Goal: Task Accomplishment & Management: Complete application form

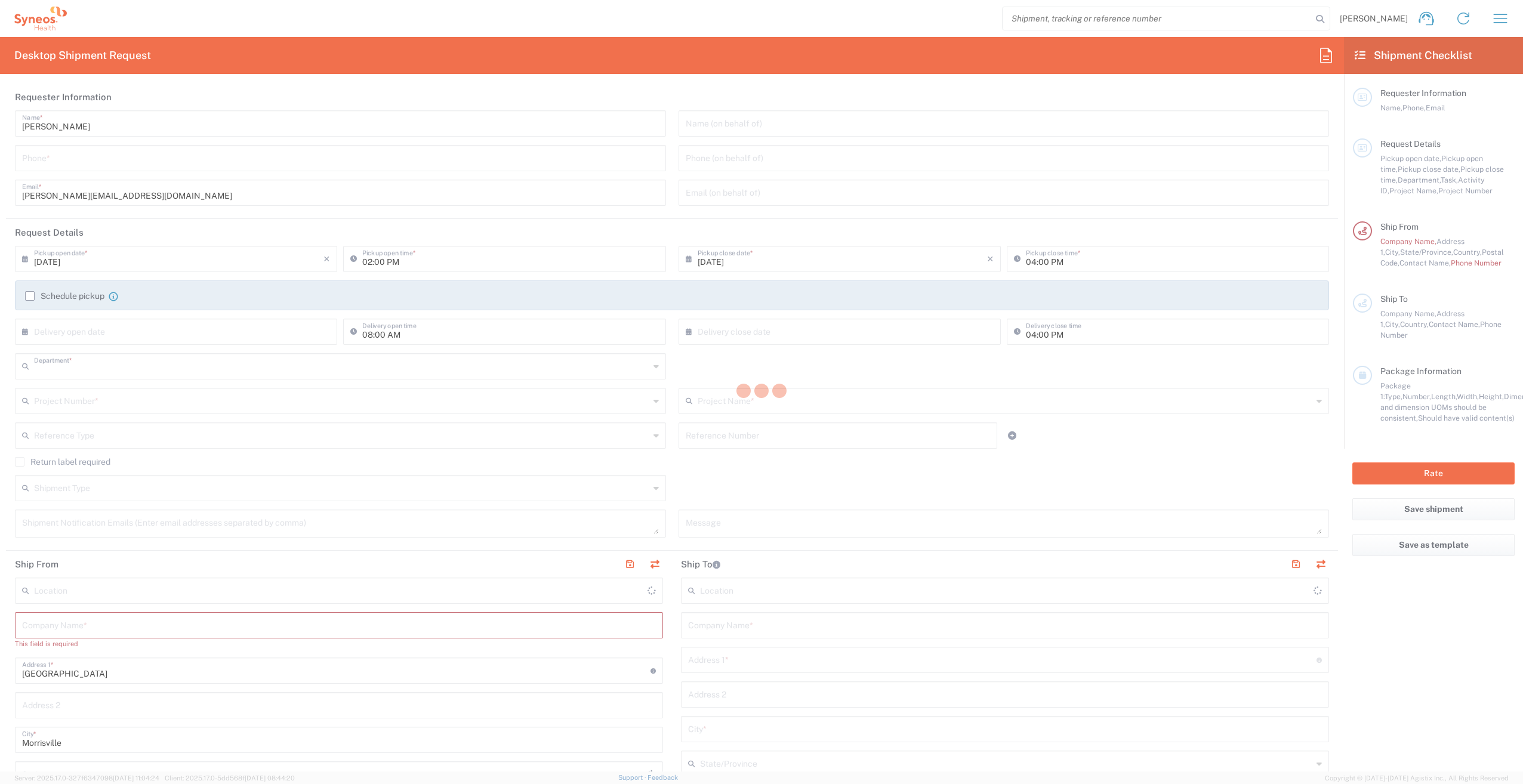
type input "3212"
type input "[US_STATE]"
type input "[GEOGRAPHIC_DATA]"
type input "Syneos Health, LLC-[GEOGRAPHIC_DATA] [GEOGRAPHIC_DATA] [GEOGRAPHIC_DATA]"
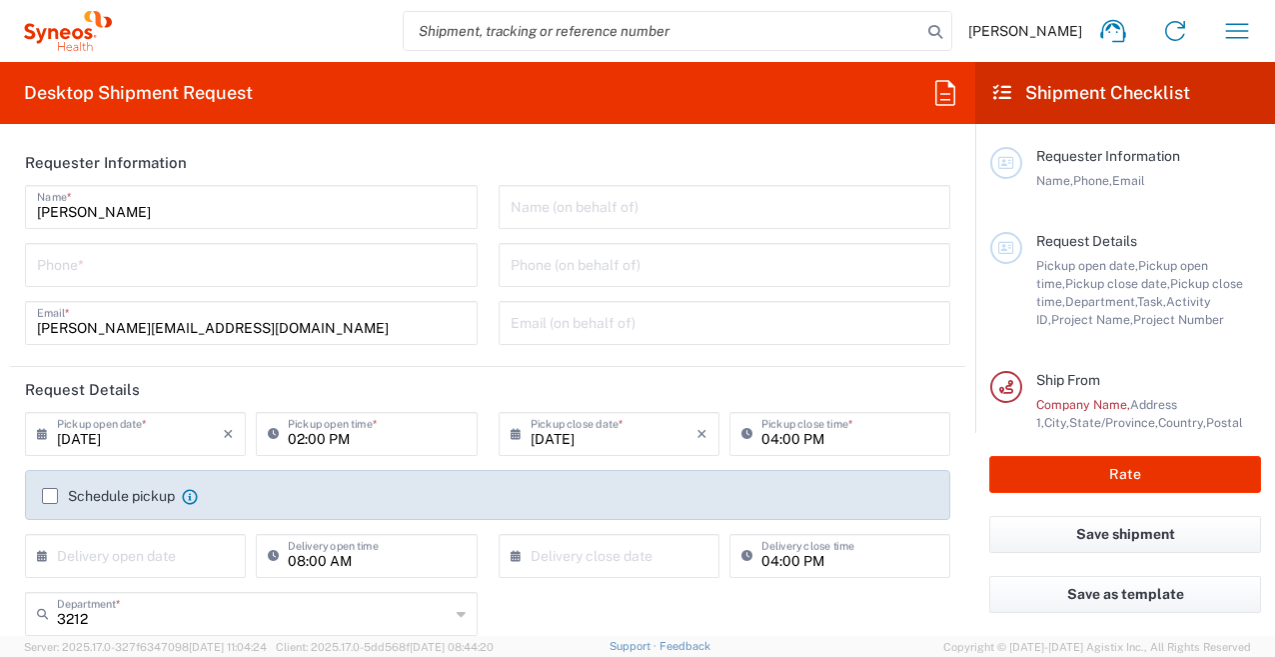
drag, startPoint x: 2484, startPoint y: 0, endPoint x: 950, endPoint y: 164, distance: 1542.7
click at [779, 128] on div "Desktop Shipment Request Requester Information [PERSON_NAME] Name * Phone * [PE…" at bounding box center [487, 349] width 975 height 574
click at [85, 283] on div "Phone *" at bounding box center [251, 265] width 453 height 44
click at [81, 271] on input "tel" at bounding box center [251, 263] width 429 height 35
click at [45, 265] on input "tel" at bounding box center [251, 263] width 429 height 35
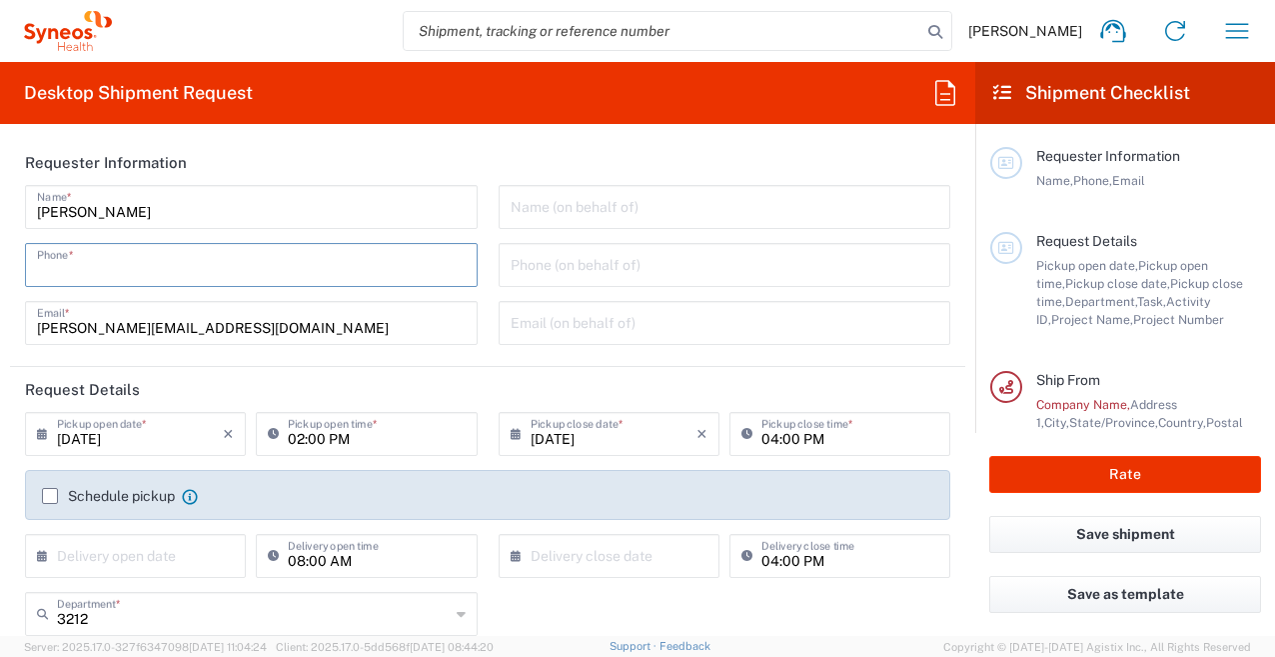
click at [103, 261] on input "tel" at bounding box center [251, 263] width 429 height 35
type input "2813844696"
click at [18, 286] on div "[PERSON_NAME] Name * [PHONE_NUMBER] Phone * [PERSON_NAME][EMAIL_ADDRESS][DOMAIN…" at bounding box center [252, 272] width 474 height 174
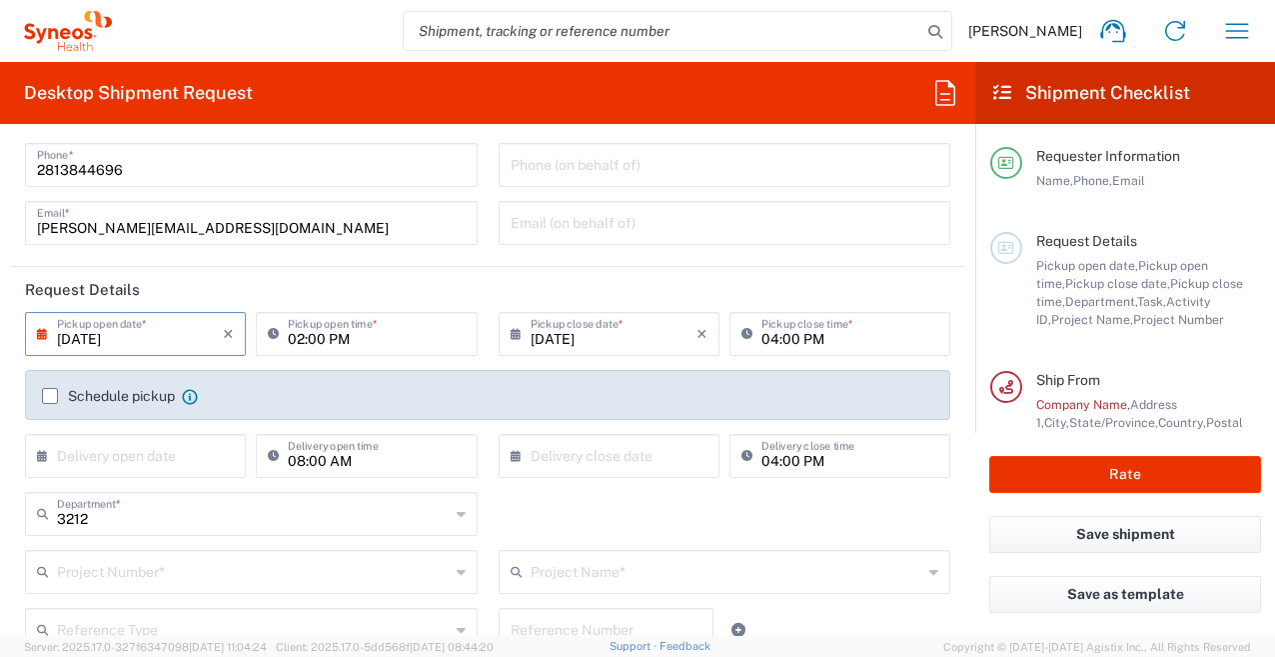
click at [109, 338] on input "[DATE]" at bounding box center [140, 332] width 166 height 35
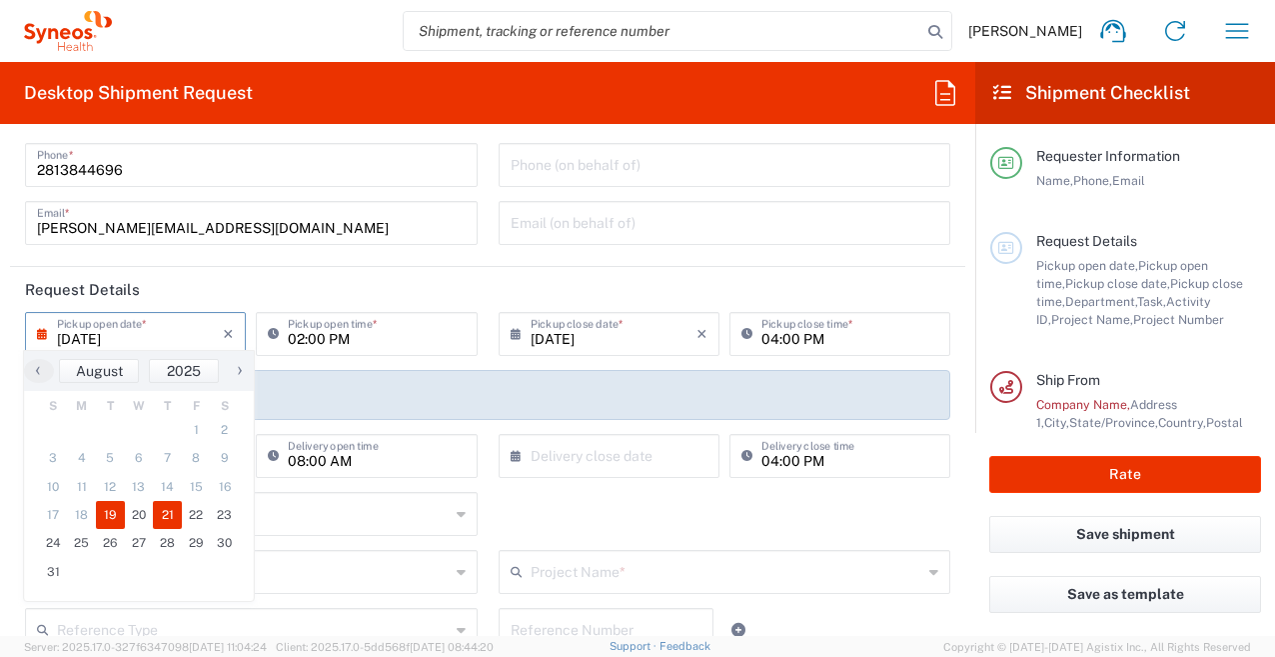
click at [167, 510] on span "21" at bounding box center [167, 515] width 29 height 28
type input "[DATE]"
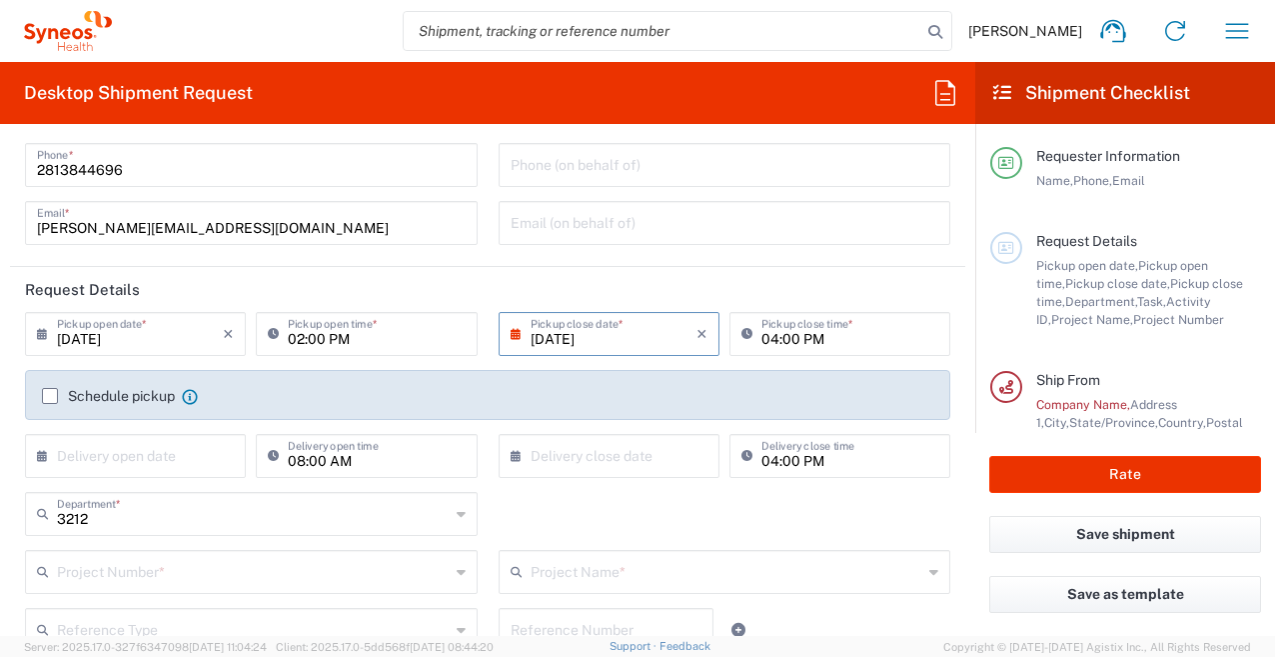
click at [337, 341] on input "02:00 PM" at bounding box center [376, 332] width 177 height 35
click at [305, 341] on input "02:00 PM" at bounding box center [376, 332] width 177 height 35
click at [335, 342] on input "02:00 PM" at bounding box center [376, 332] width 177 height 35
click at [297, 320] on input "02:00 PM" at bounding box center [376, 332] width 177 height 35
click at [298, 332] on input "02:00 PM" at bounding box center [376, 332] width 177 height 35
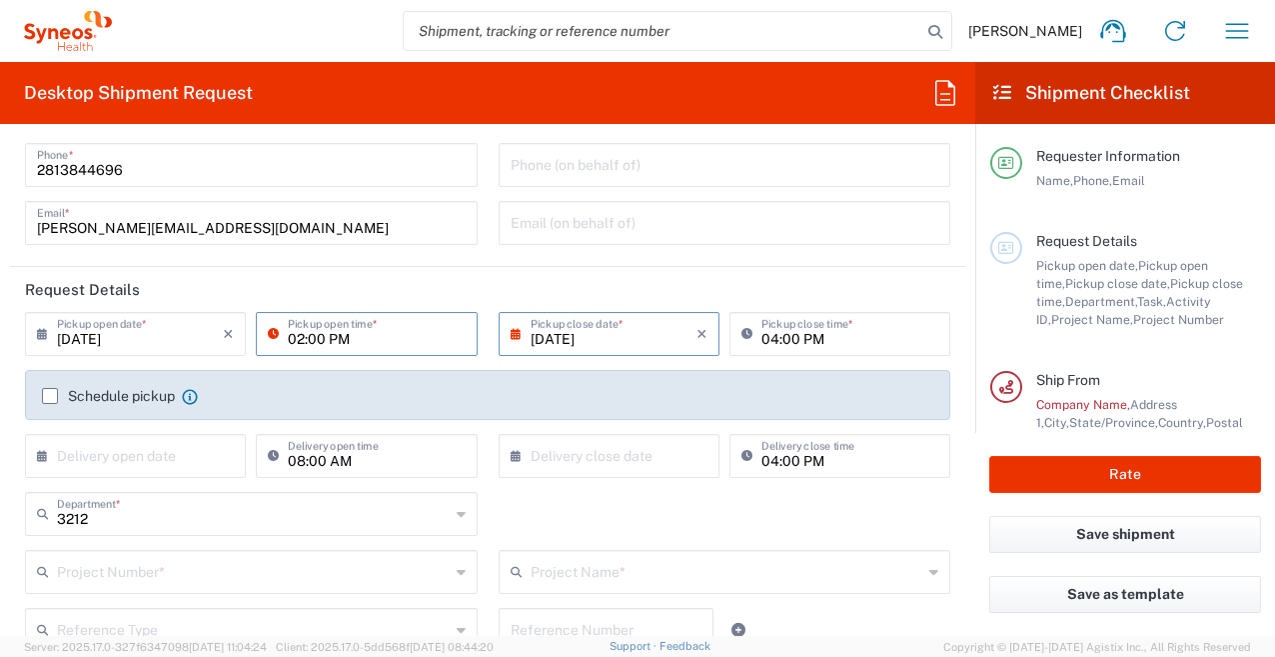
click at [295, 335] on input "02:00 PM" at bounding box center [376, 332] width 177 height 35
click at [320, 336] on input "02:00 PM" at bounding box center [376, 332] width 177 height 35
click at [326, 340] on input "02:00 PM" at bounding box center [376, 332] width 177 height 35
click at [268, 338] on icon at bounding box center [278, 334] width 20 height 32
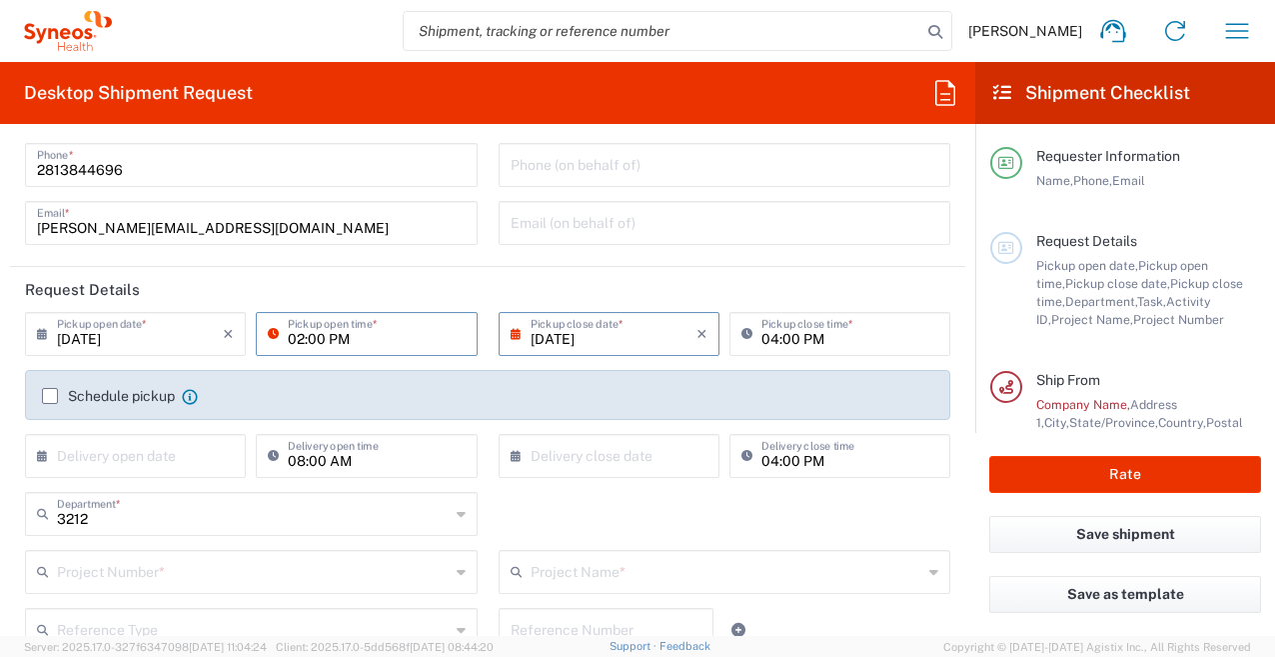
click at [289, 338] on input "02:00 PM" at bounding box center [376, 332] width 177 height 35
click at [305, 342] on input "02:00 PM" at bounding box center [376, 332] width 177 height 35
click at [299, 338] on input "02:00 PM" at bounding box center [376, 332] width 177 height 35
drag, startPoint x: 300, startPoint y: 342, endPoint x: 311, endPoint y: 340, distance: 11.2
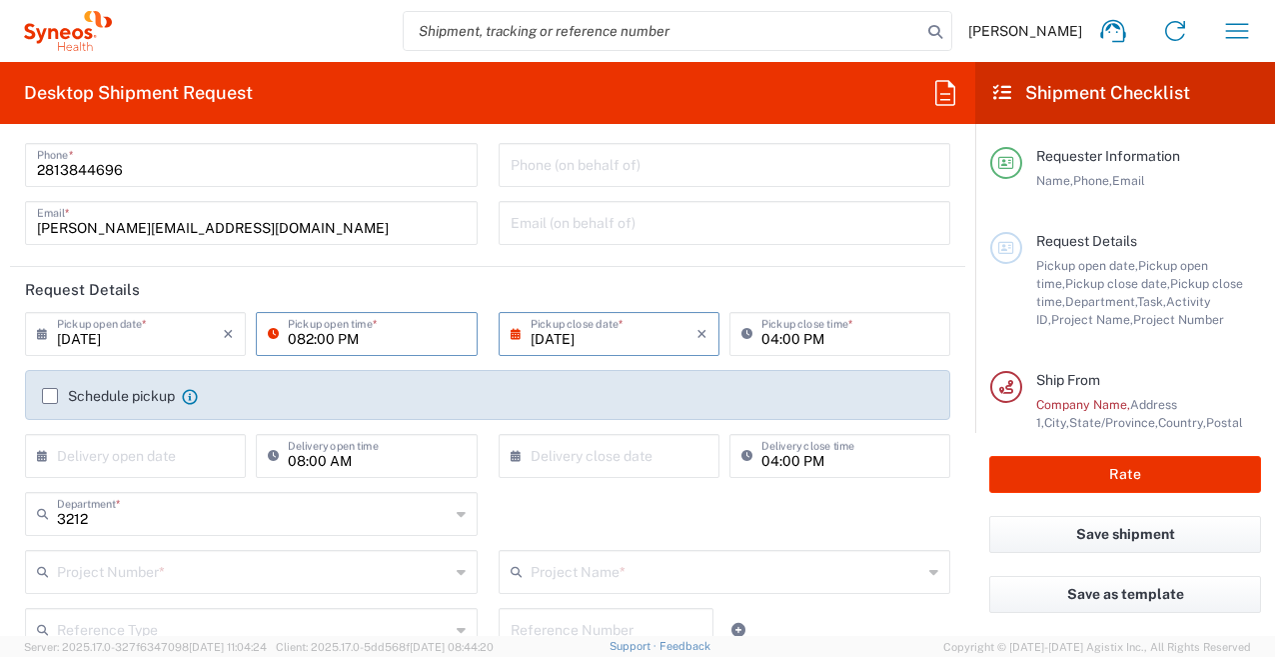
click at [301, 342] on input "082:00 PM" at bounding box center [376, 332] width 177 height 35
click at [312, 342] on input "082:00 PM" at bounding box center [376, 332] width 177 height 35
click at [341, 337] on input "08:00 PM" at bounding box center [376, 332] width 177 height 35
type input "08:00 AM"
click at [575, 343] on input "[DATE]" at bounding box center [614, 332] width 166 height 35
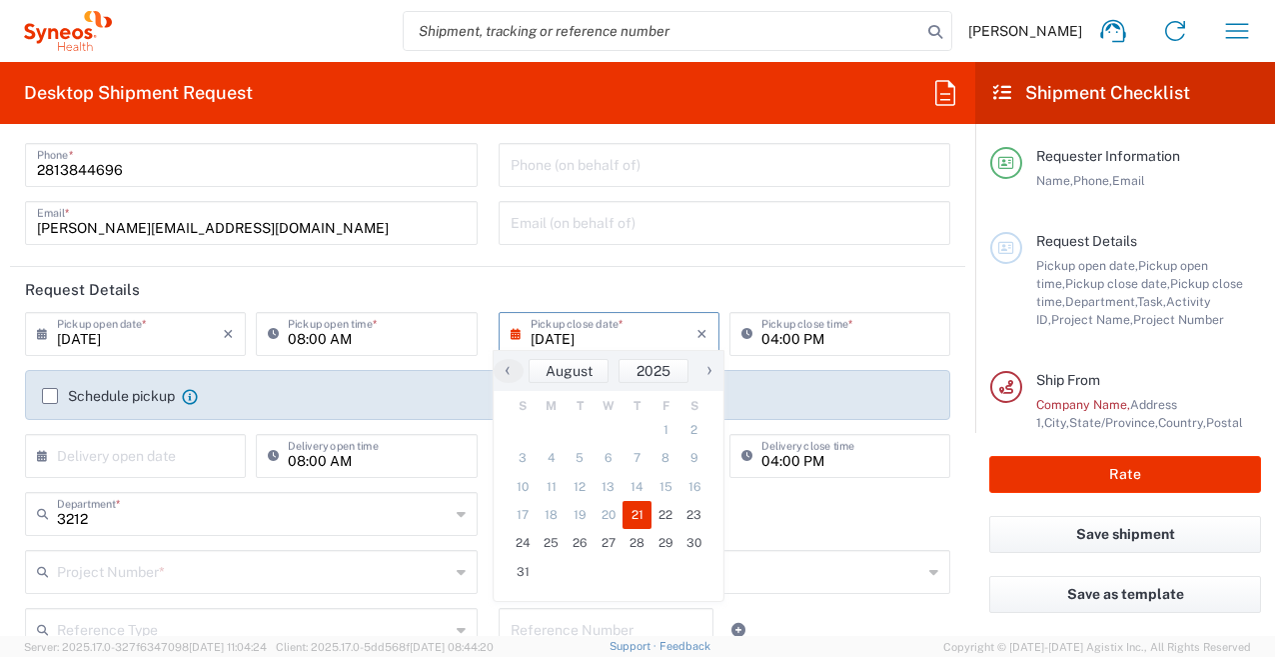
click at [706, 372] on span "›" at bounding box center [710, 370] width 30 height 24
click at [509, 373] on span "‹" at bounding box center [506, 370] width 30 height 24
click at [711, 369] on span "›" at bounding box center [710, 370] width 30 height 24
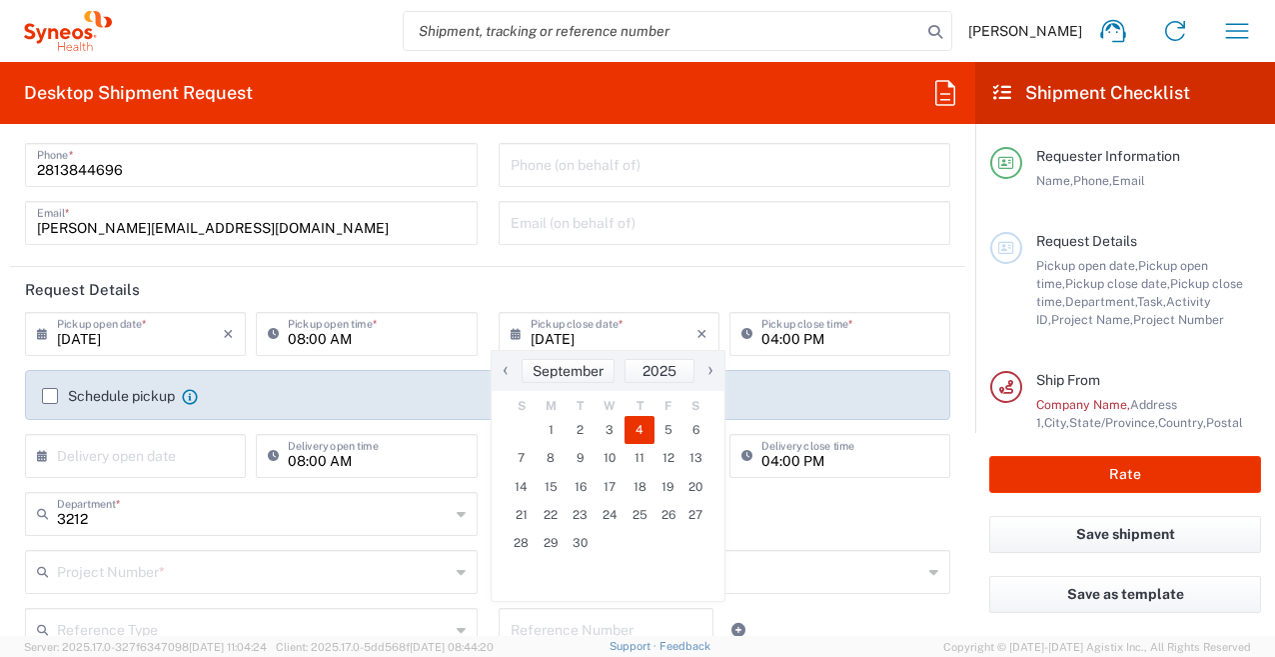
click at [637, 438] on span "4" at bounding box center [640, 430] width 30 height 28
type input "[DATE]"
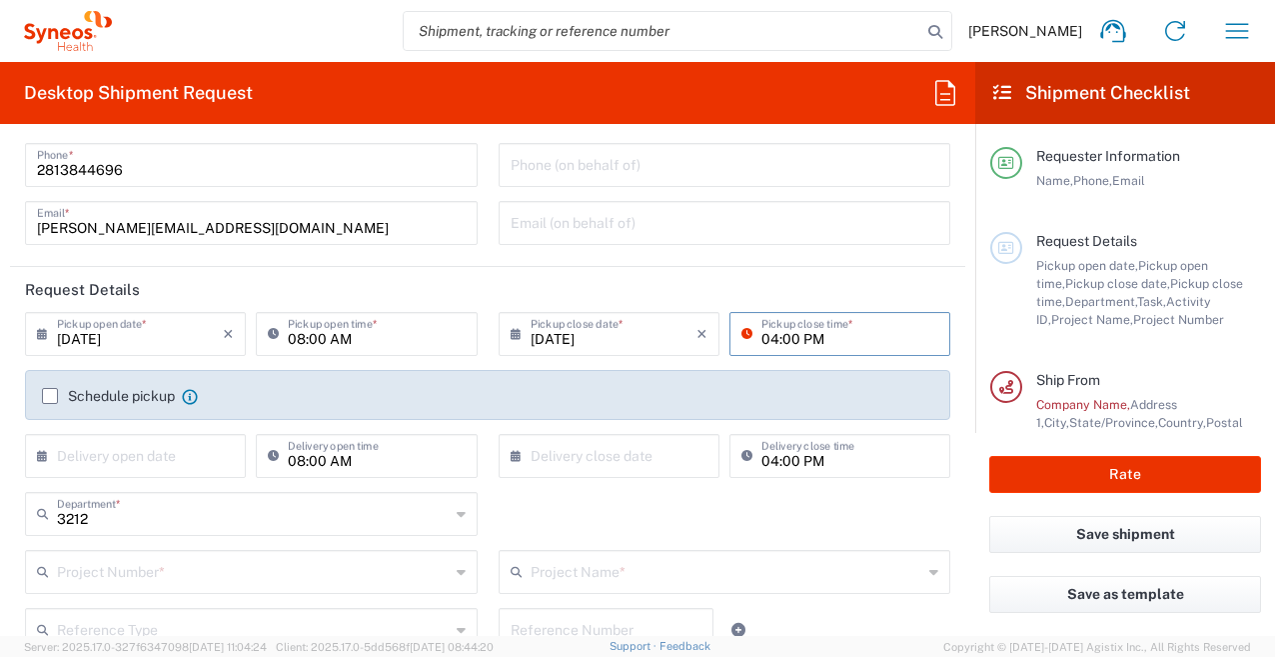
click at [770, 337] on input "04:00 PM" at bounding box center [850, 332] width 177 height 35
click at [765, 341] on input "04:00 PM" at bounding box center [850, 332] width 177 height 35
type input "05:00 PM"
click at [480, 292] on header "Request Details" at bounding box center [487, 289] width 955 height 45
click at [83, 337] on input "[DATE]" at bounding box center [140, 332] width 166 height 35
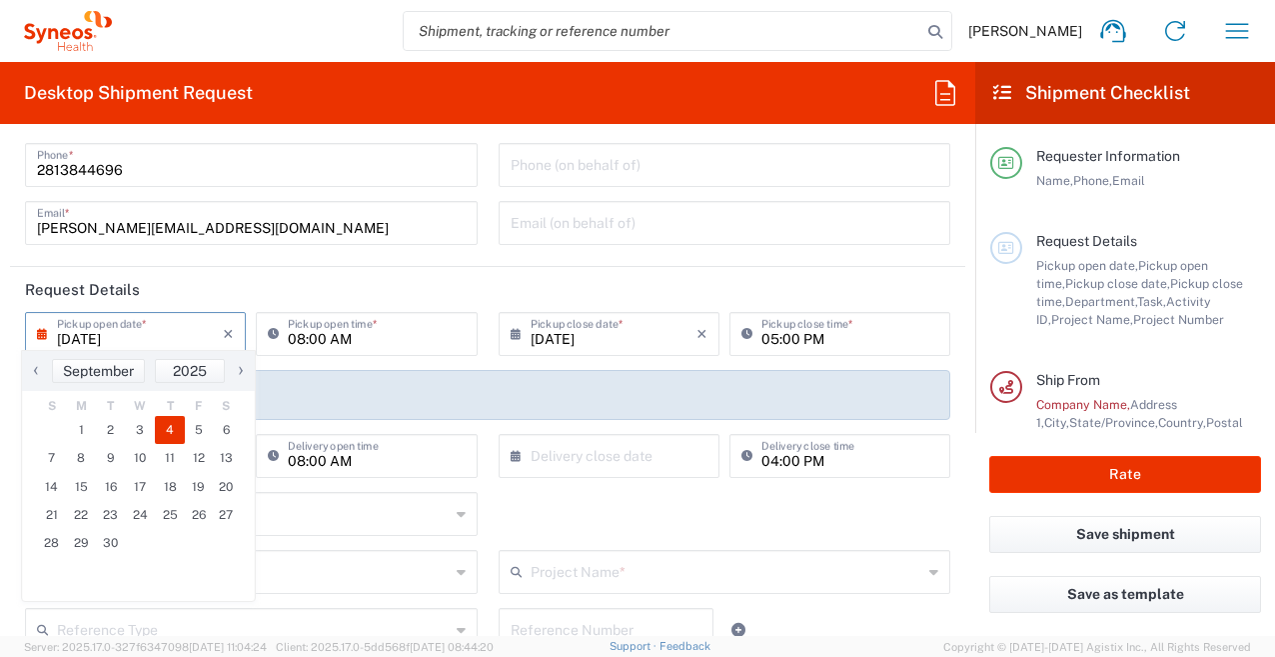
click at [36, 372] on span "‹" at bounding box center [36, 370] width 30 height 24
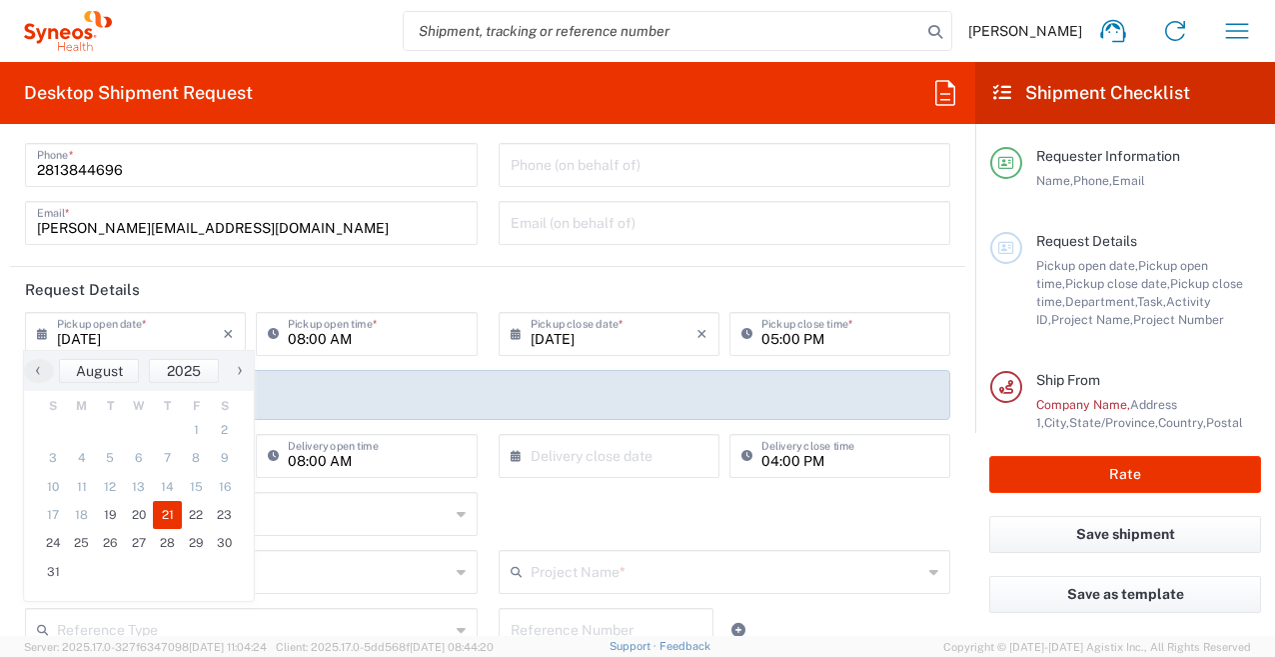
click at [169, 522] on span "21" at bounding box center [167, 515] width 29 height 28
type input "[DATE]"
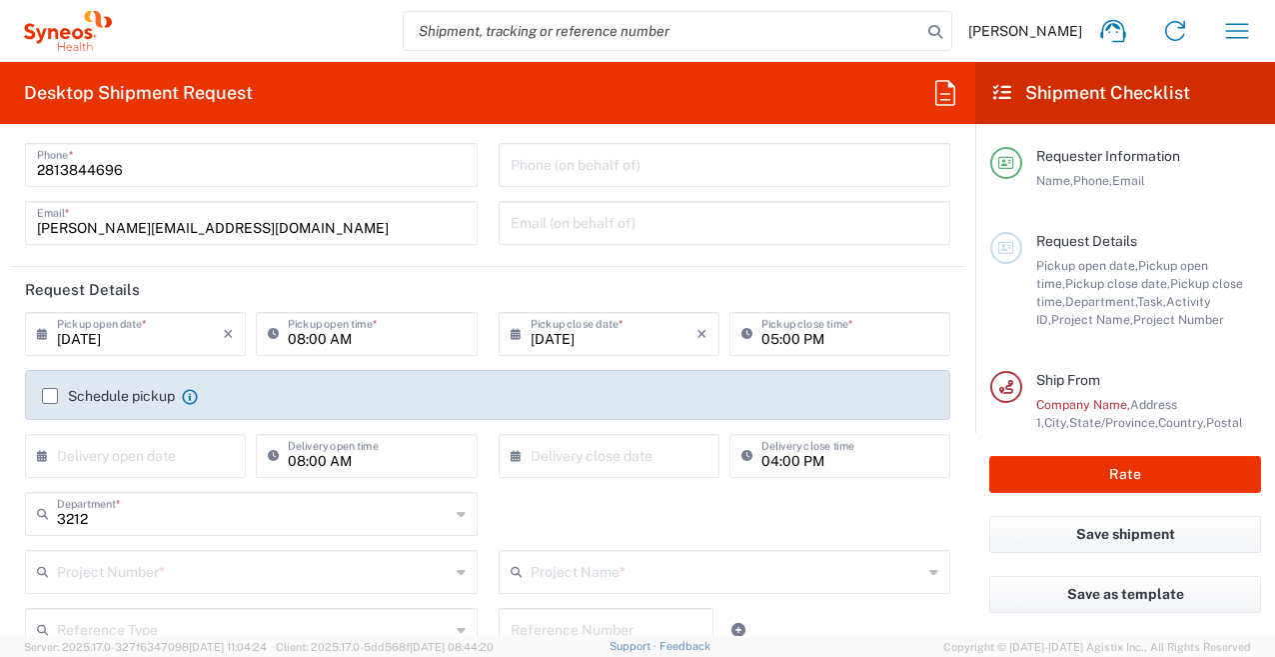
click at [47, 398] on label "Schedule pickup" at bounding box center [108, 396] width 133 height 16
click at [50, 396] on input "Schedule pickup" at bounding box center [50, 396] width 0 height 0
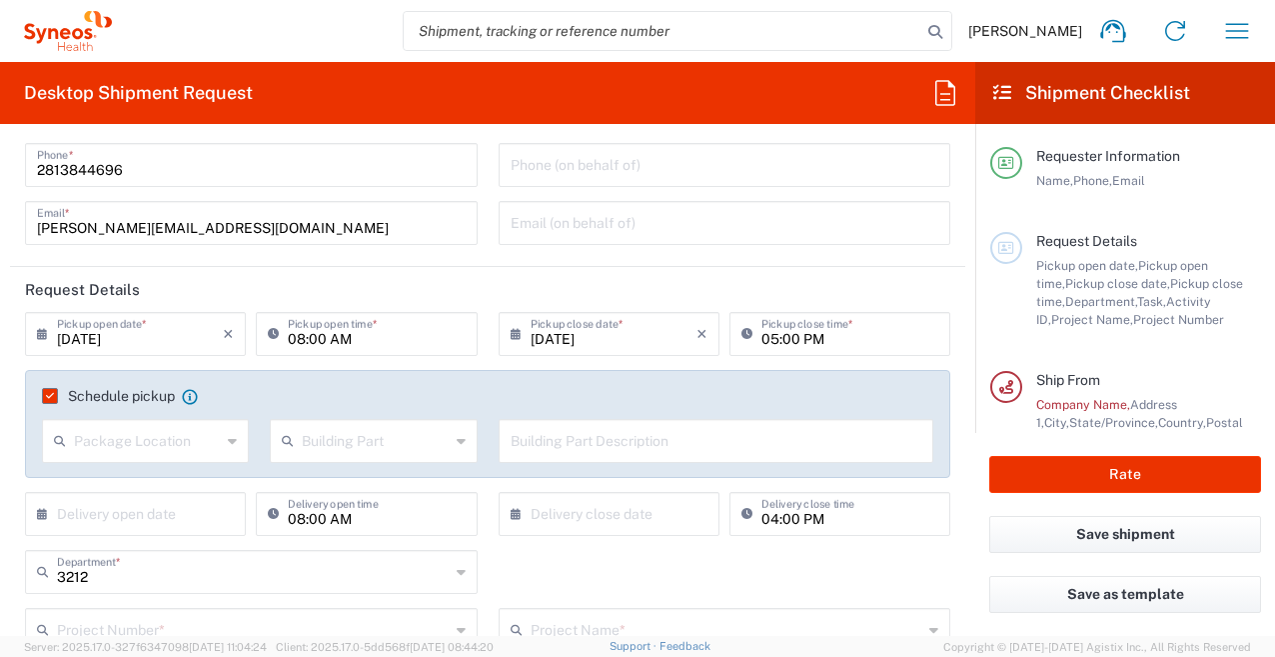
click at [233, 449] on icon at bounding box center [232, 441] width 9 height 32
click at [19, 414] on div "Schedule pickup When scheduling a pickup please be sure to meet the following c…" at bounding box center [488, 431] width 946 height 122
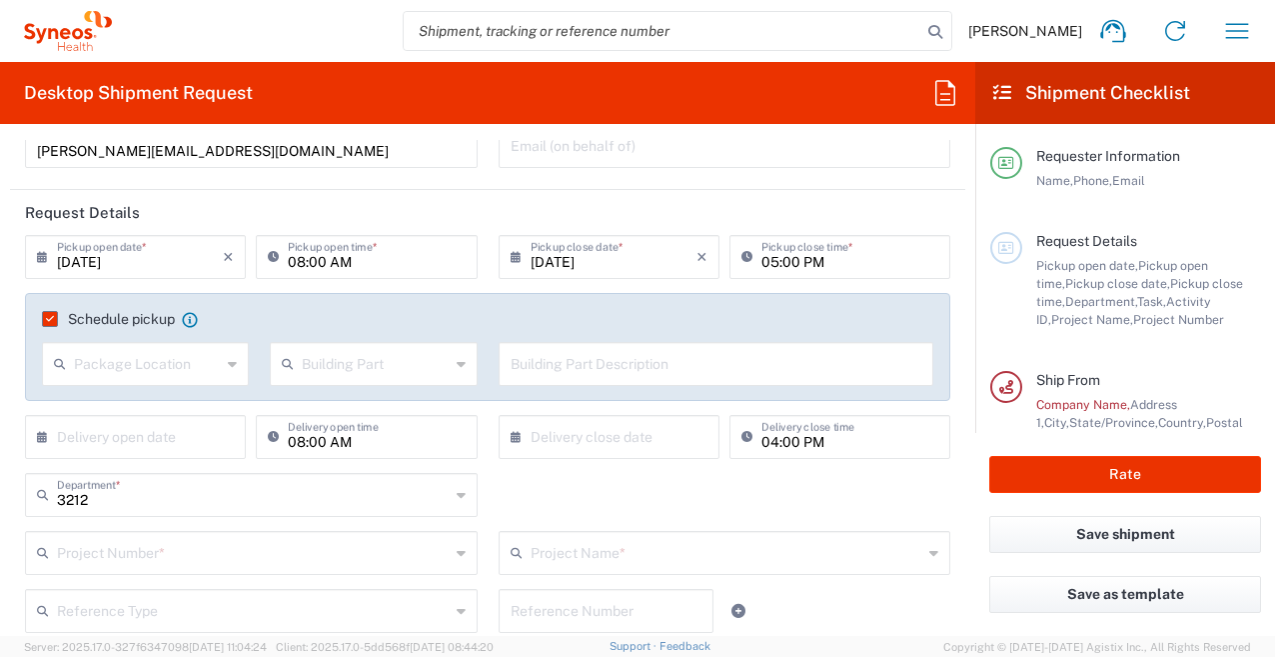
scroll to position [200, 0]
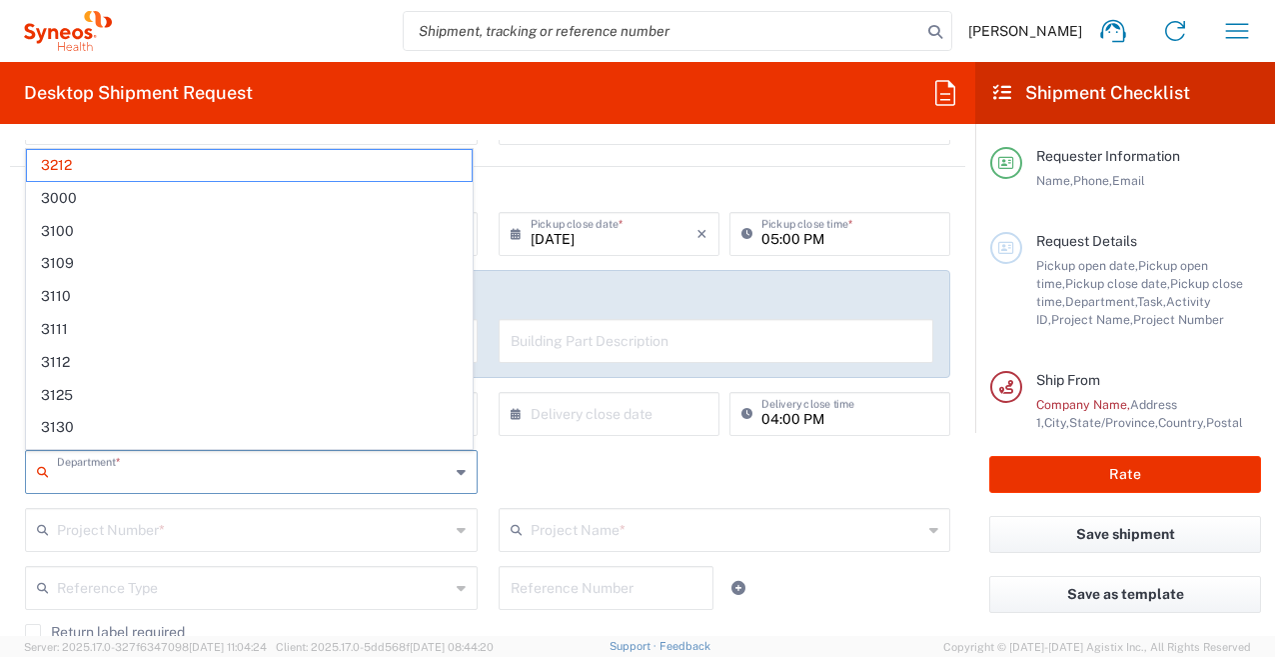
click at [99, 482] on input "text" at bounding box center [253, 470] width 393 height 35
click at [17, 514] on div "Project Number * **6183 DEPARTMENTAL EXPENSE #C2015019517 [PERSON_NAME] 7046933…" at bounding box center [252, 537] width 474 height 58
type input "3212"
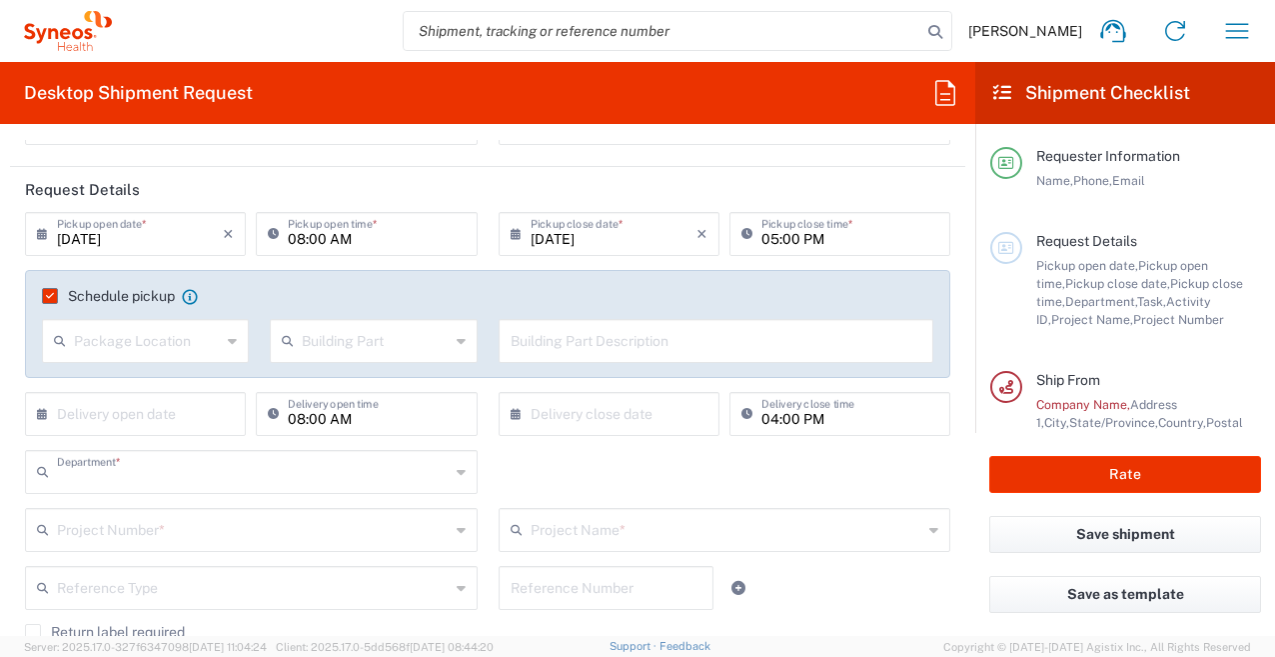
click at [170, 478] on input "text" at bounding box center [253, 470] width 393 height 35
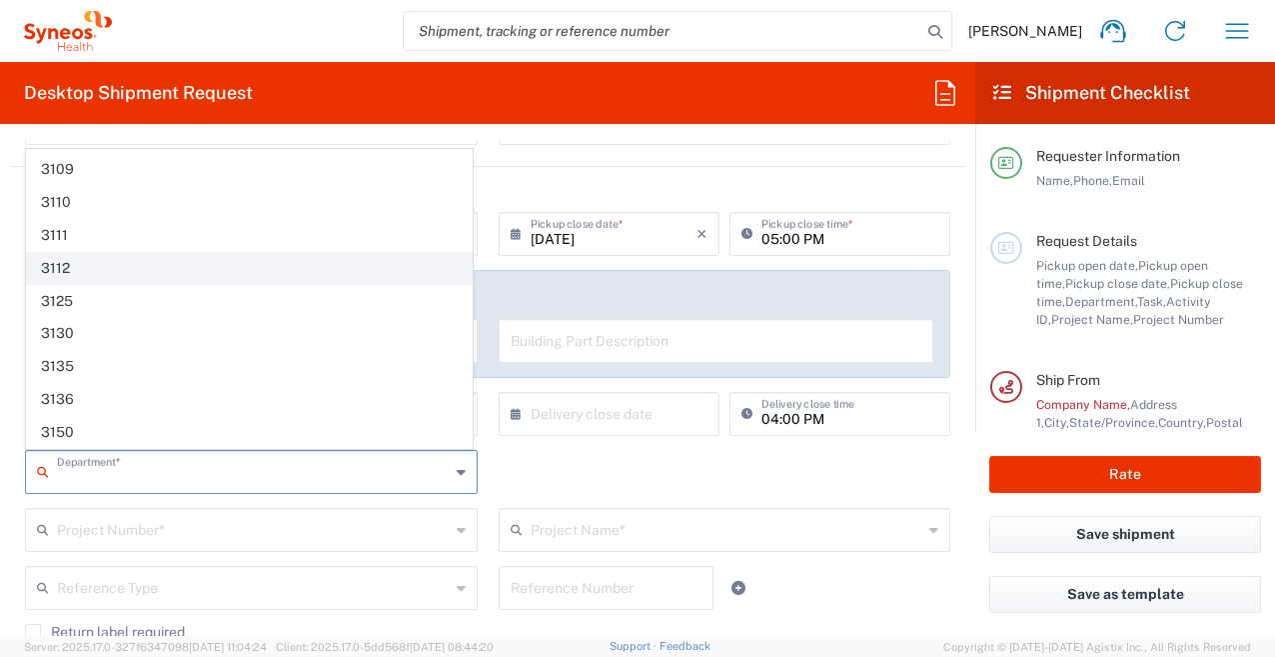
scroll to position [0, 0]
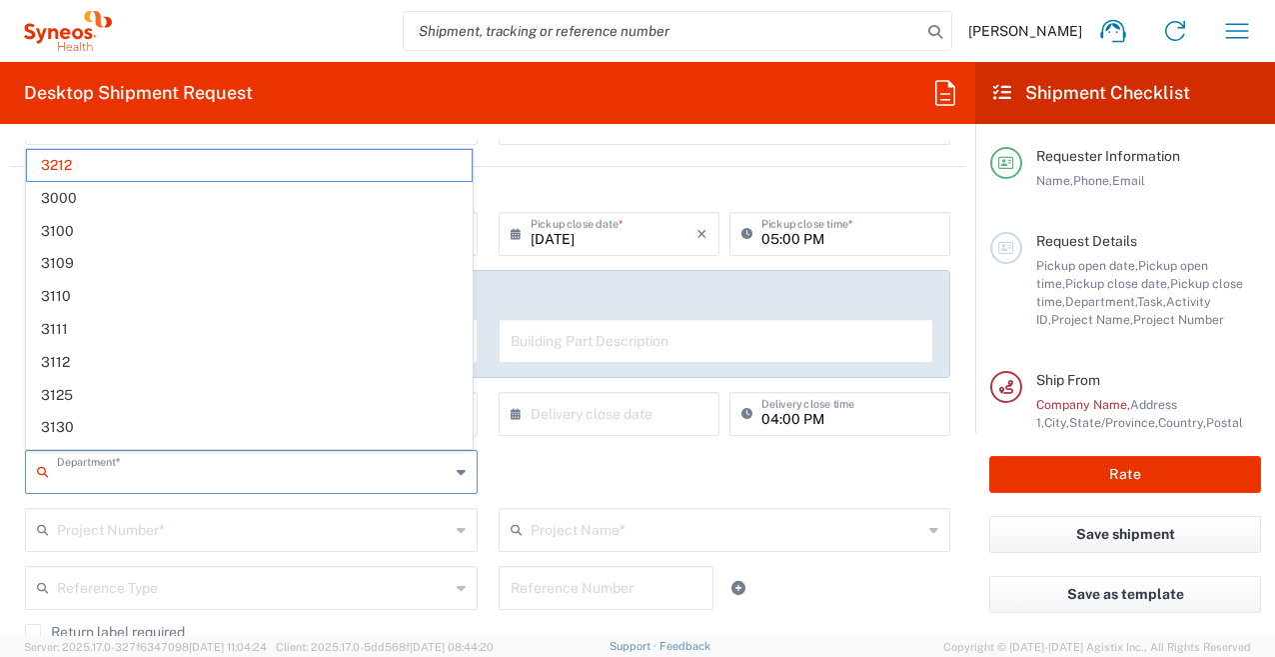
click at [13, 515] on main "[DATE] × Pickup open date * Cancel Apply 08:00 AM Pickup open time * [DATE] × P…" at bounding box center [487, 492] width 955 height 561
type input "3212"
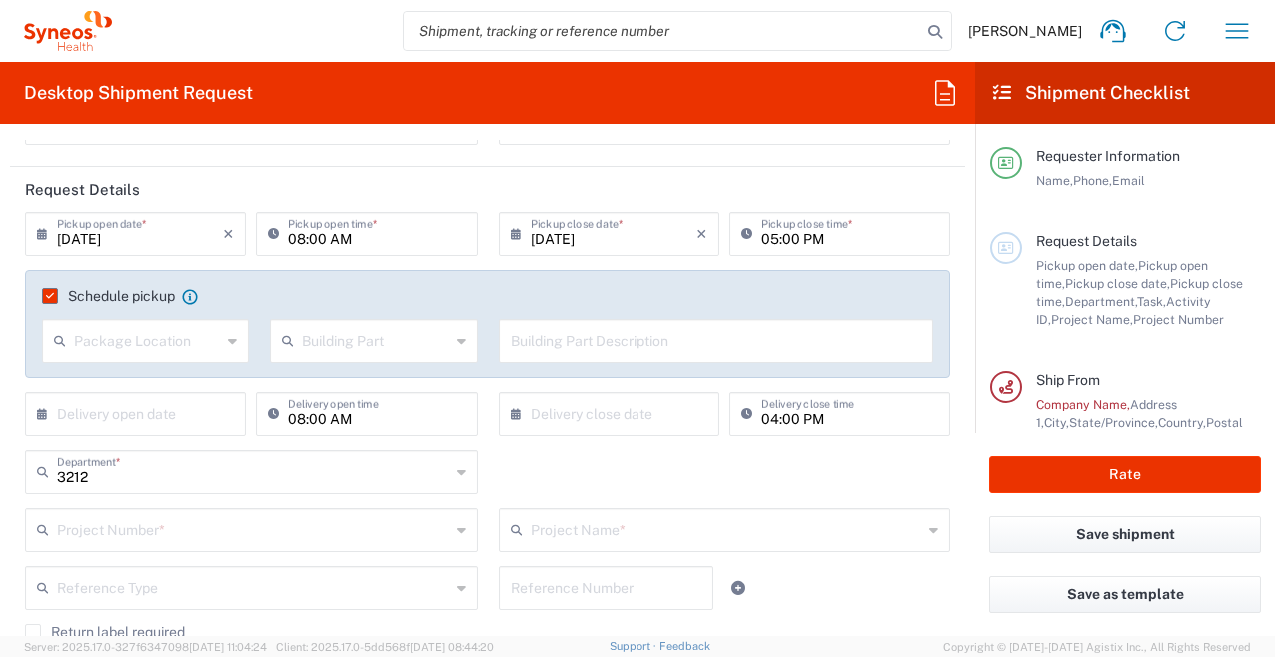
click at [92, 477] on input "3212" at bounding box center [253, 470] width 393 height 35
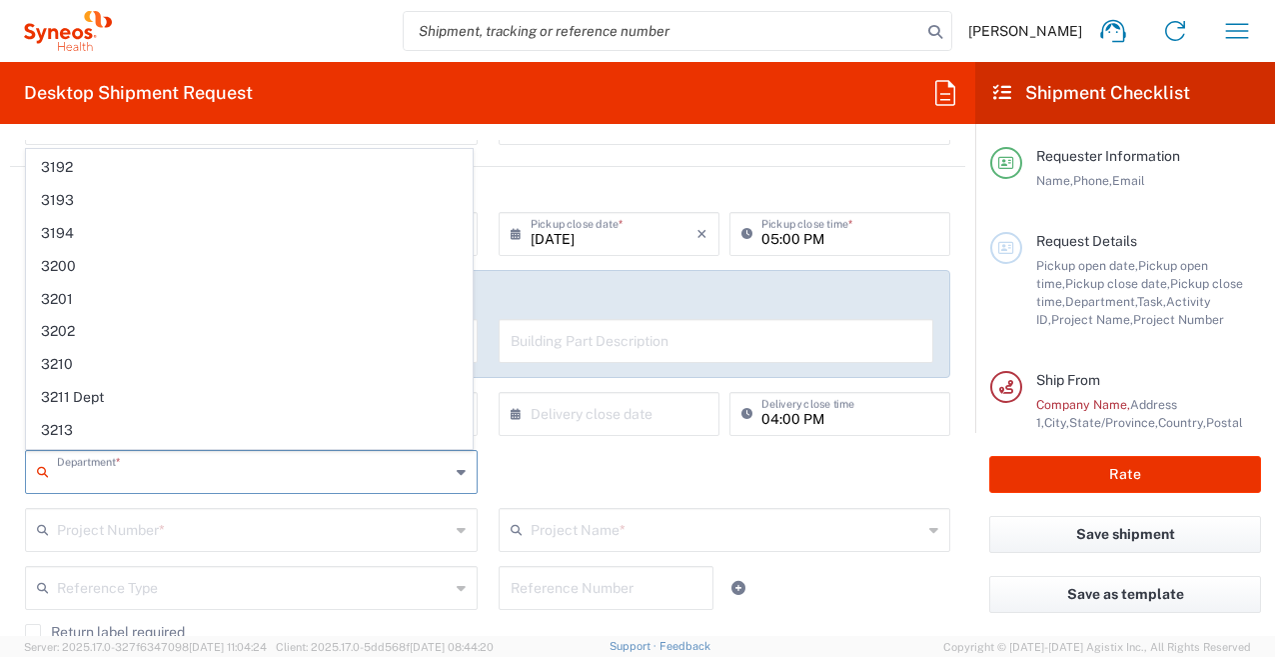
scroll to position [600, 0]
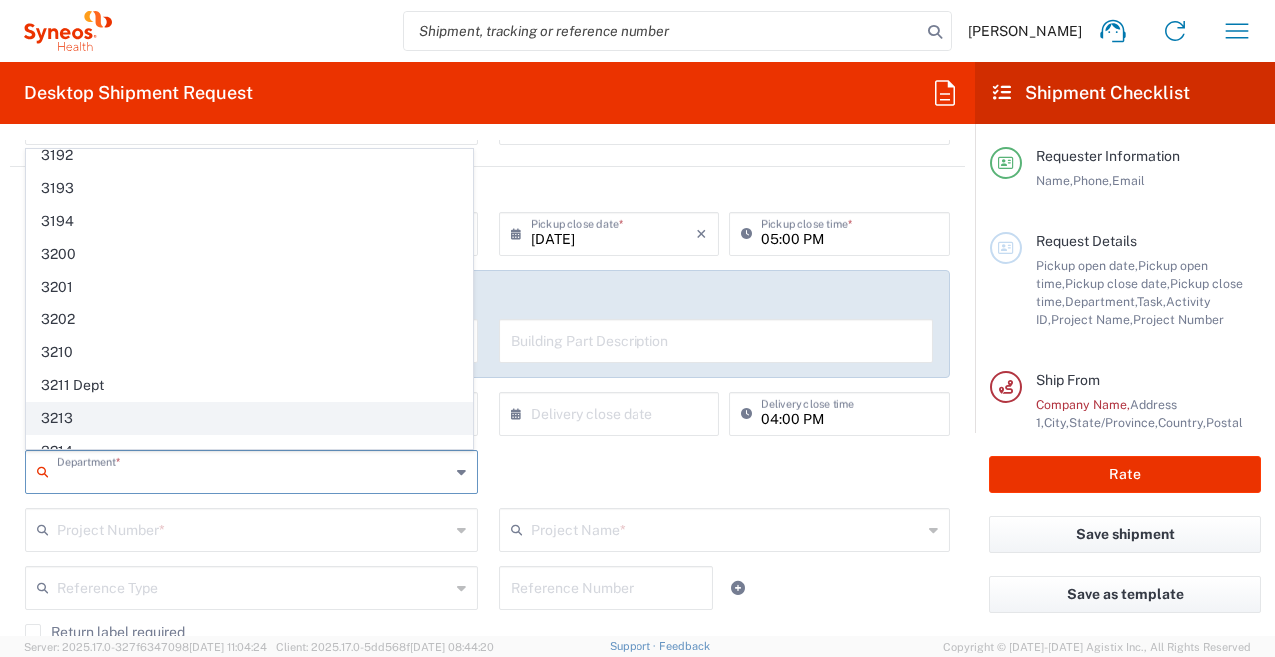
click at [123, 408] on span "3213" at bounding box center [249, 418] width 445 height 31
type input "3213"
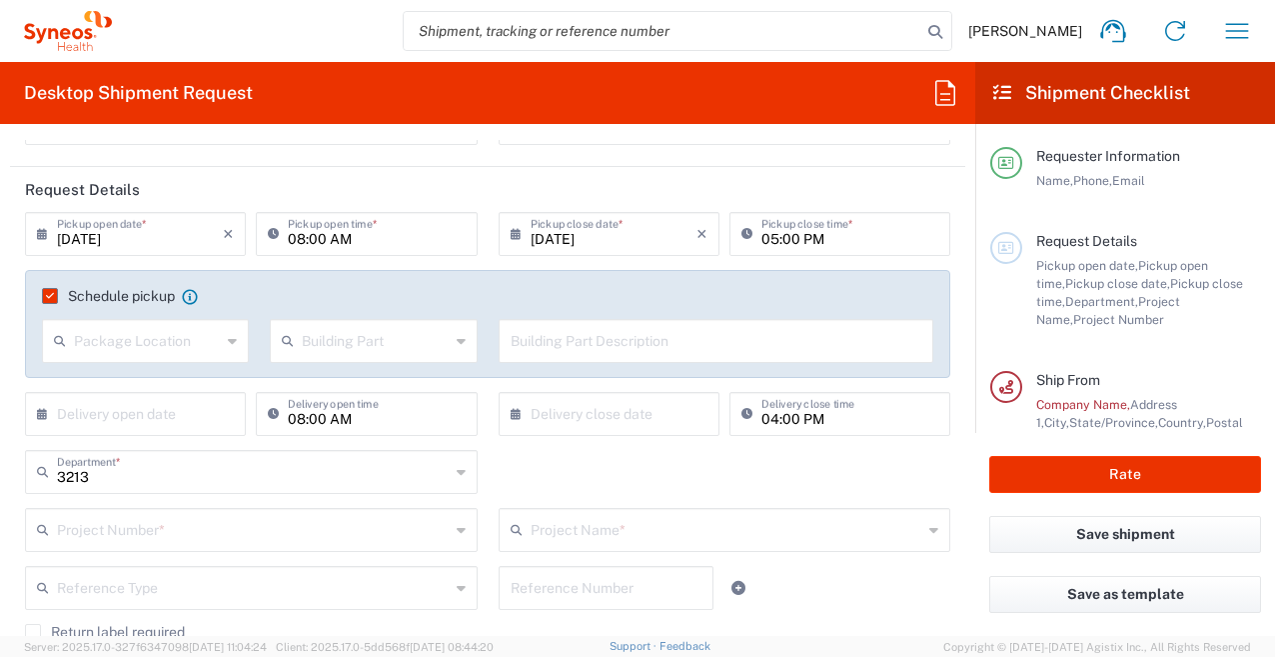
click at [655, 471] on div "3213 Department * 3212 3000 3100 3109 3110 3111 3112 3125 3130 3135 3136 3150 3…" at bounding box center [488, 479] width 946 height 58
click at [150, 538] on input "text" at bounding box center [253, 528] width 393 height 35
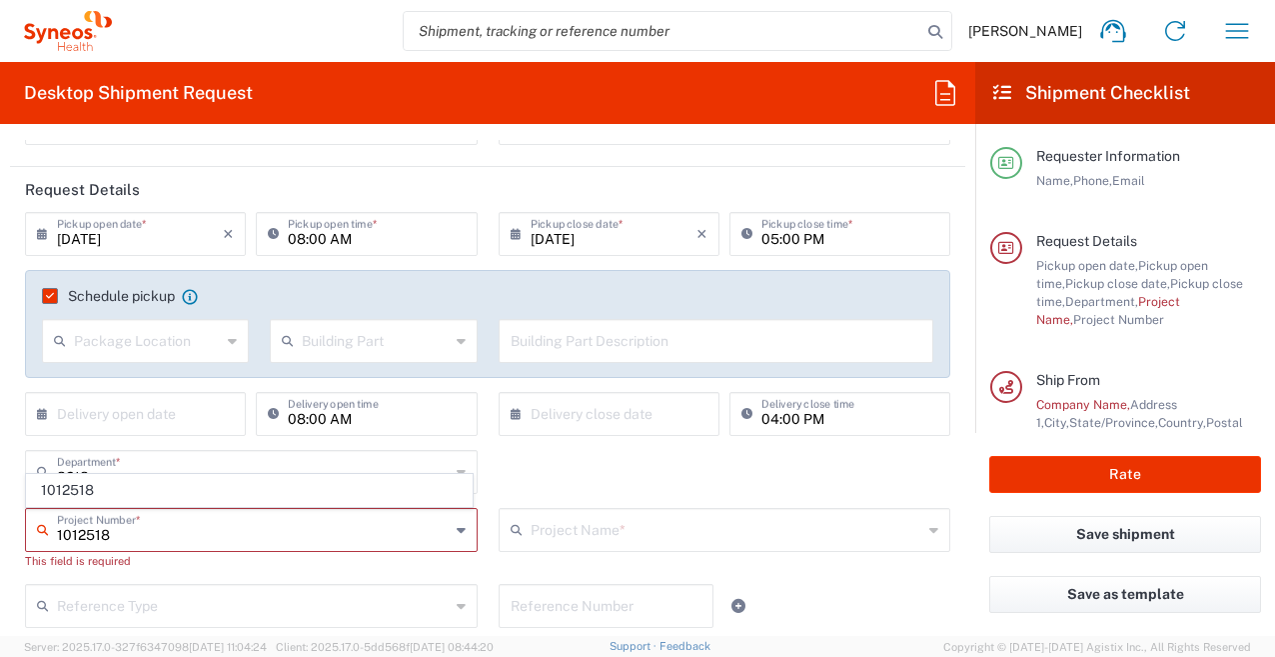
click at [152, 538] on input "1012518" at bounding box center [253, 528] width 393 height 35
drag, startPoint x: 90, startPoint y: 537, endPoint x: 58, endPoint y: 534, distance: 32.1
click at [58, 534] on input "1012518" at bounding box center [253, 528] width 393 height 35
click at [129, 537] on input "1012518" at bounding box center [253, 528] width 393 height 35
type input "1012518"
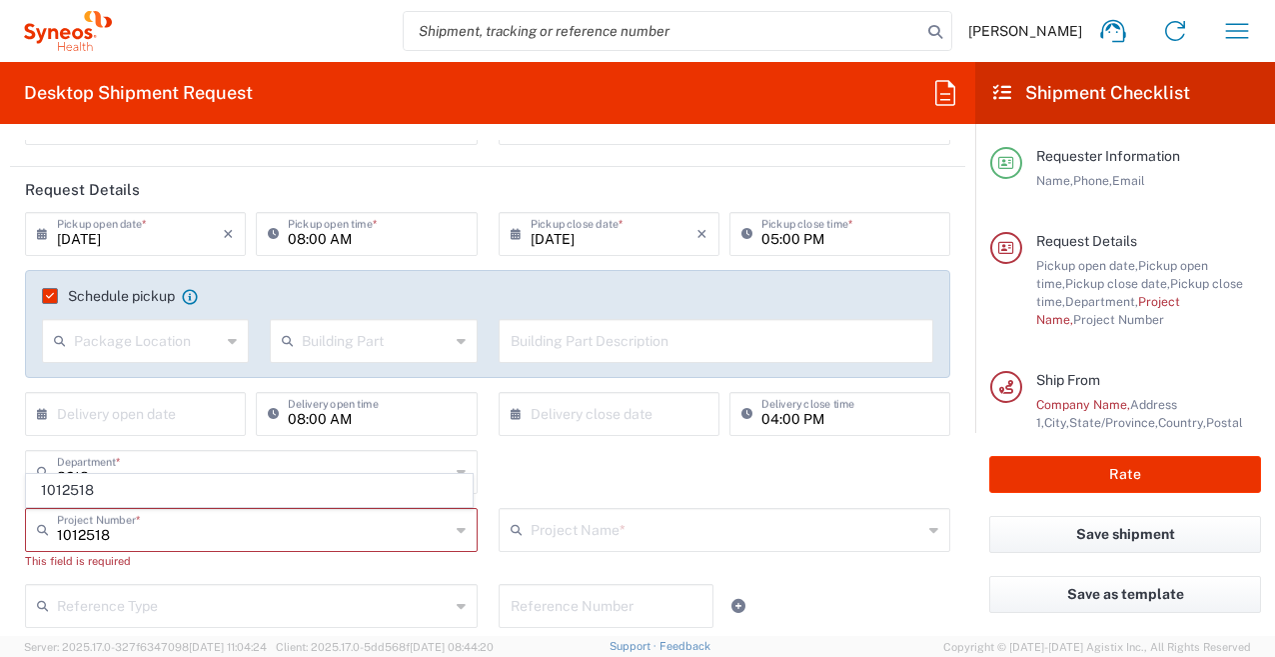
click at [150, 563] on div "This field is required" at bounding box center [251, 561] width 453 height 18
click at [126, 542] on input "1012518" at bounding box center [253, 528] width 393 height 35
click at [123, 537] on input "text" at bounding box center [254, 528] width 395 height 35
click at [68, 532] on input "text" at bounding box center [254, 528] width 395 height 35
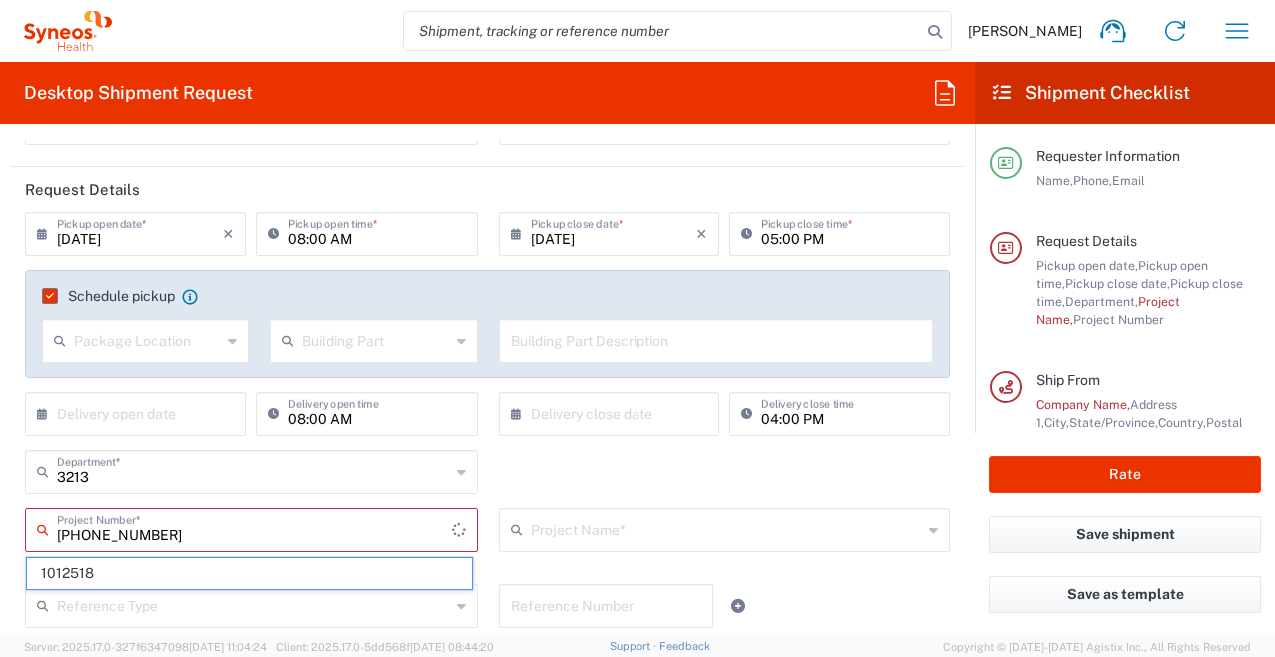
click at [99, 570] on span "1012518" at bounding box center [249, 573] width 445 height 31
click at [86, 587] on input "text" at bounding box center [253, 604] width 393 height 35
click at [74, 587] on input "text" at bounding box center [253, 604] width 393 height 35
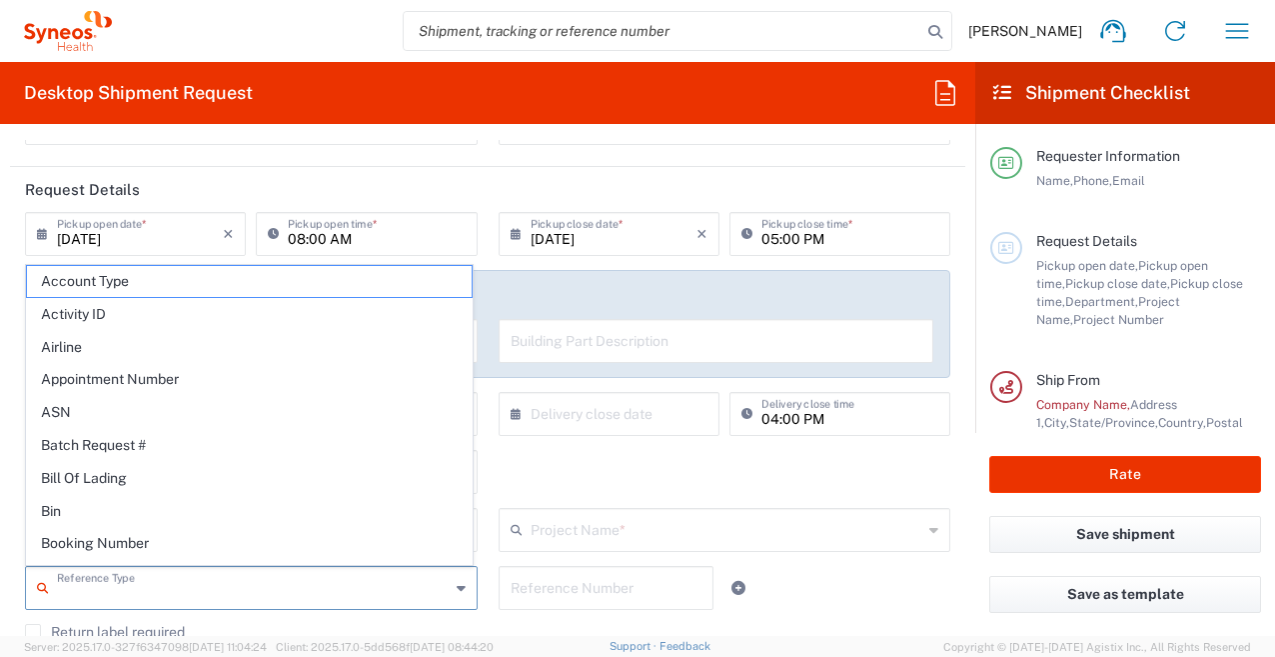
type input "1012518"
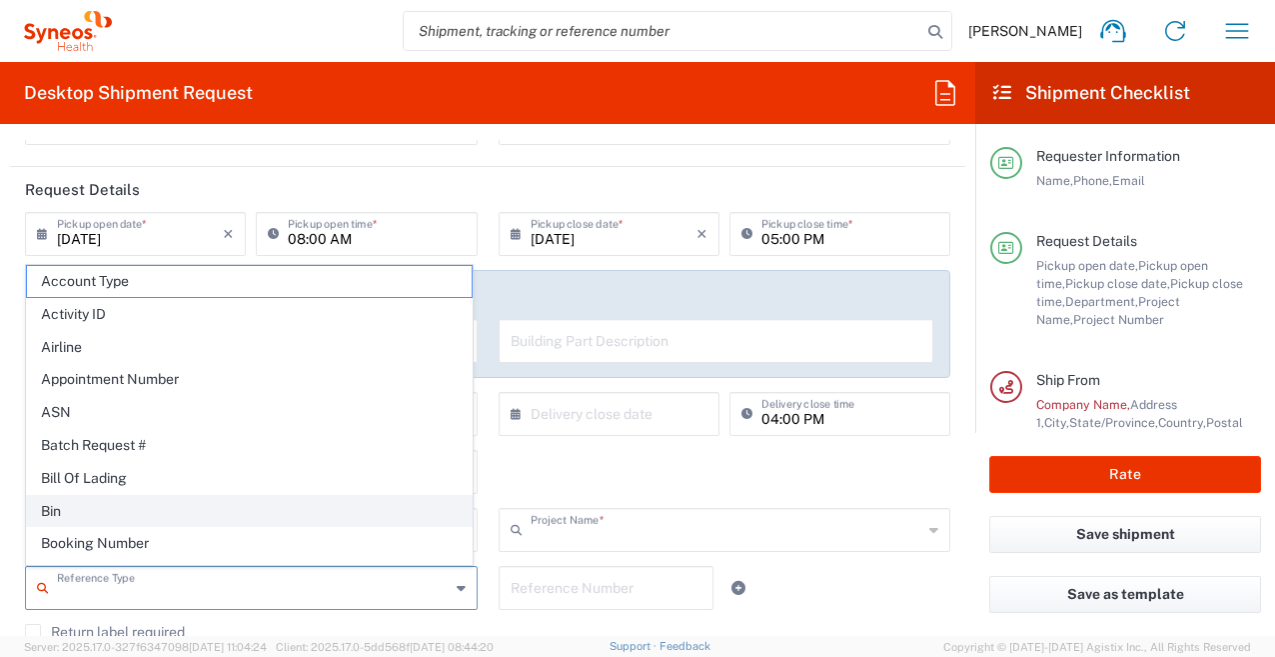
type input "Otsuka 1012518"
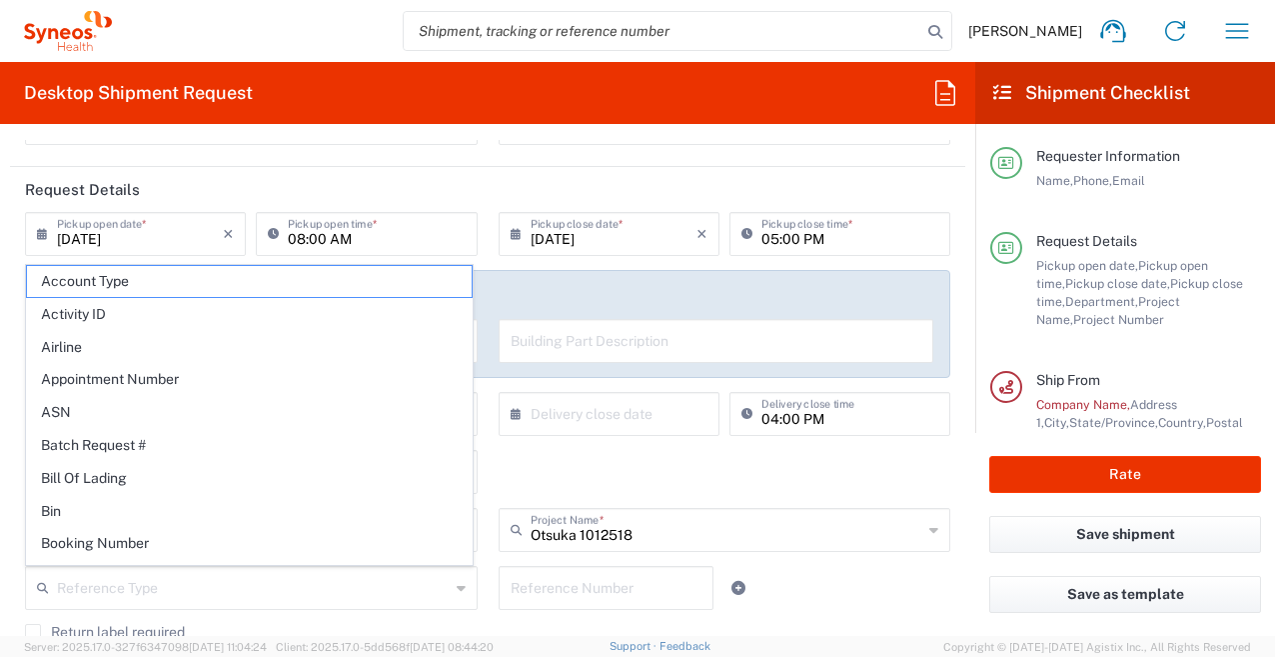
click at [19, 571] on div "Reference Type Account Type Activity ID Airline Appointment Number ASN Batch Re…" at bounding box center [252, 595] width 474 height 58
click at [15, 567] on div "Reference Type Account Type Activity ID Airline Appointment Number ASN Batch Re…" at bounding box center [252, 595] width 474 height 58
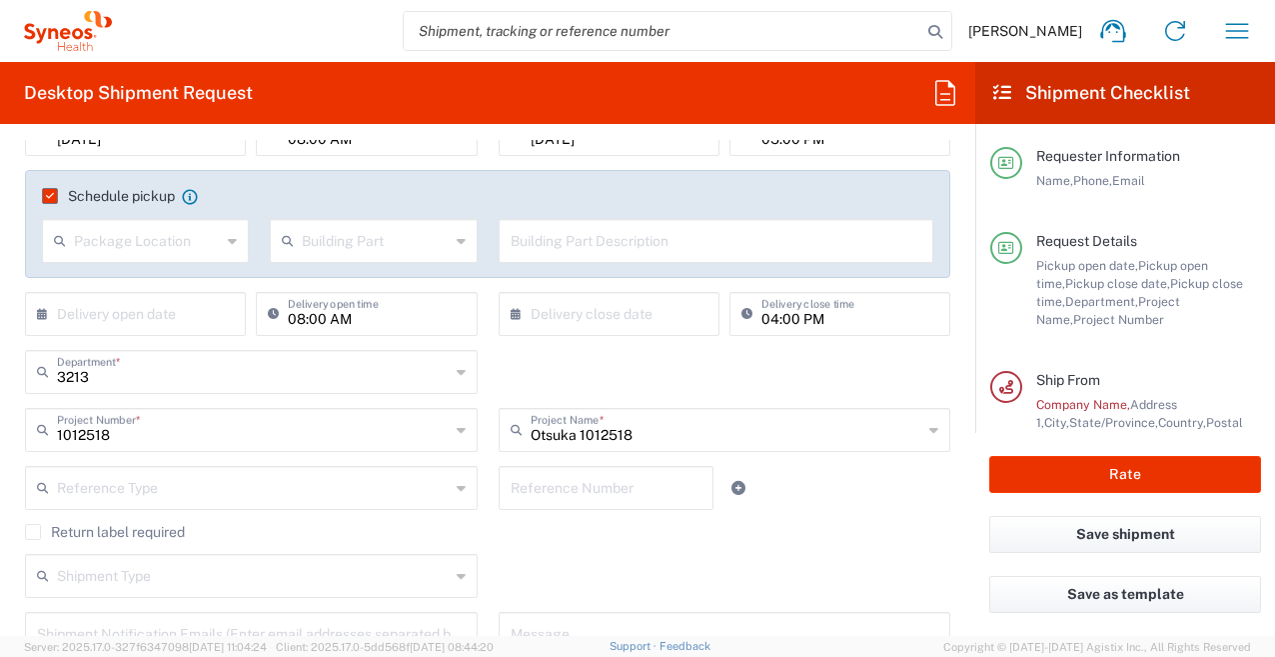
scroll to position [400, 0]
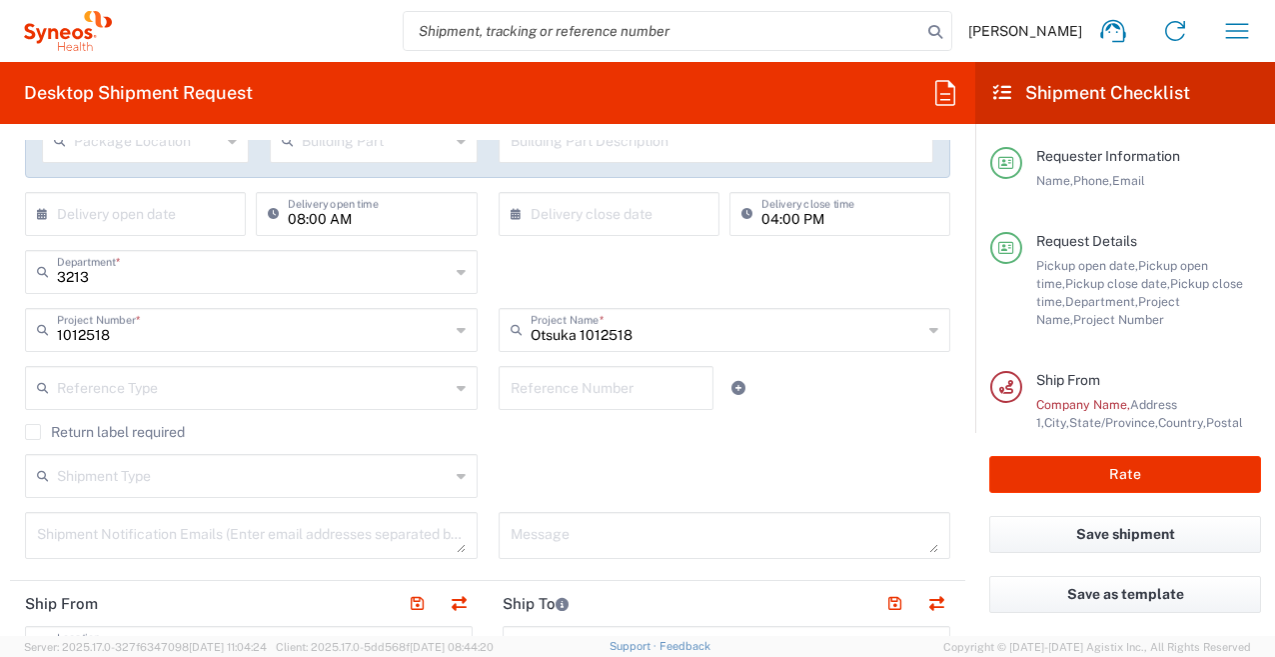
click at [260, 391] on input "text" at bounding box center [253, 386] width 393 height 35
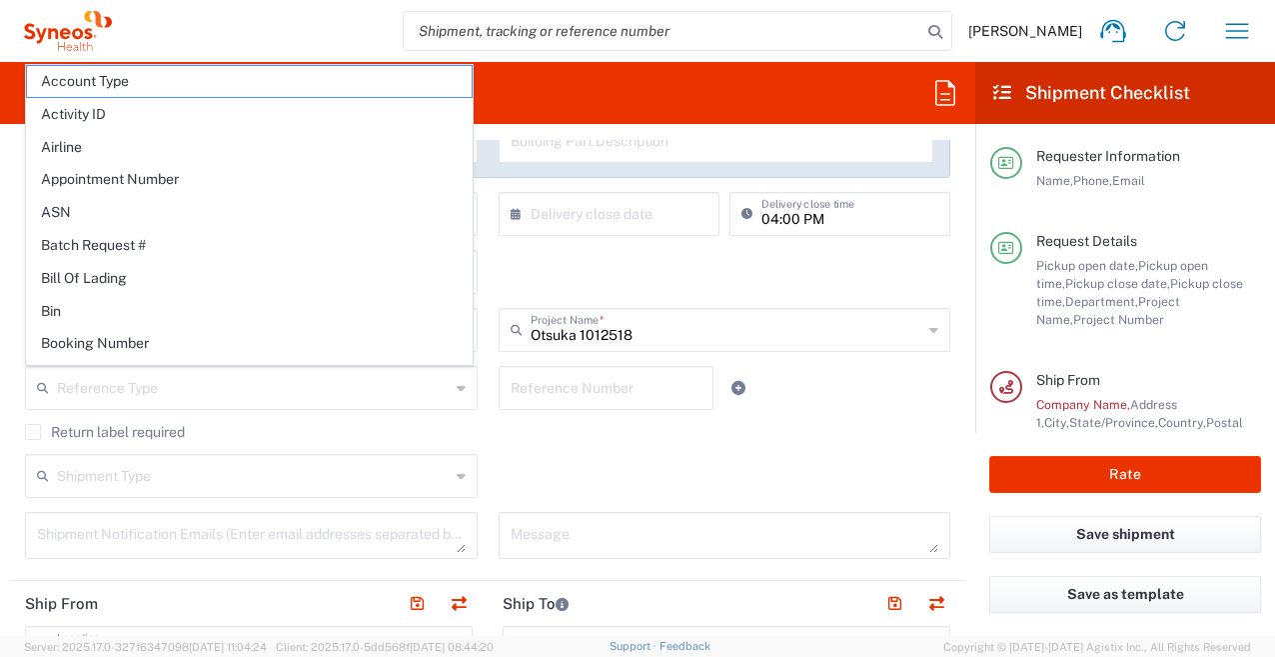
click at [33, 433] on label "Return label required" at bounding box center [105, 432] width 160 height 16
click at [33, 432] on input "Return label required" at bounding box center [33, 432] width 0 height 0
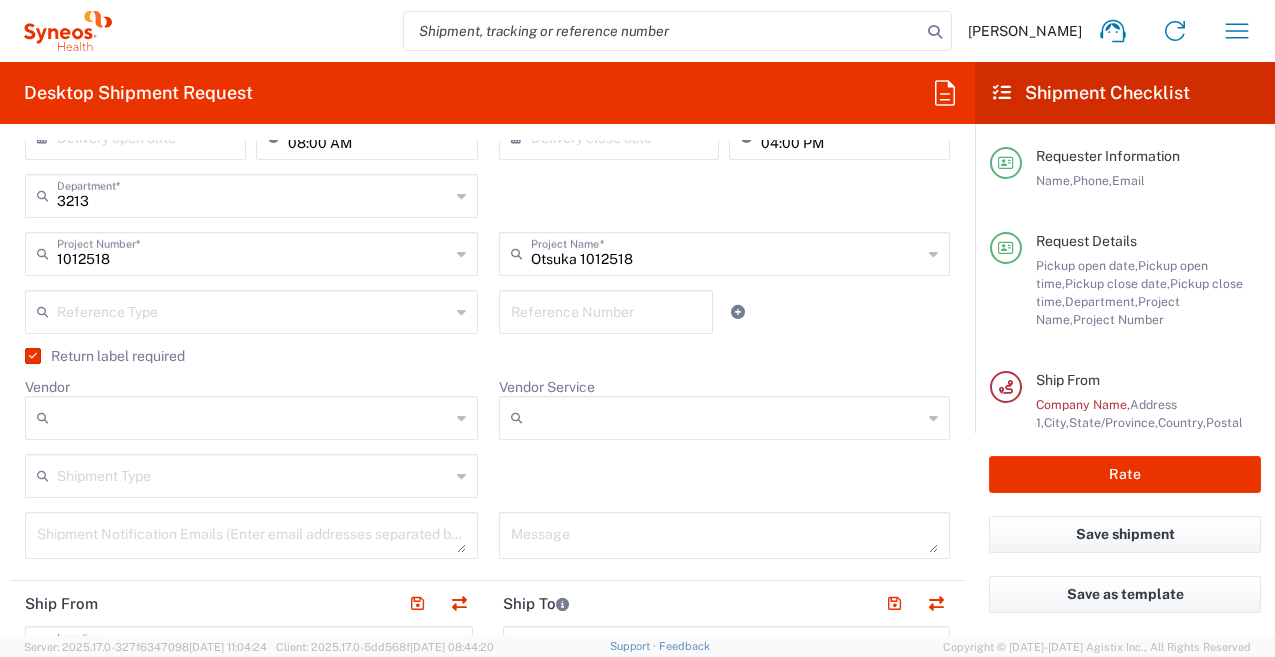
scroll to position [500, 0]
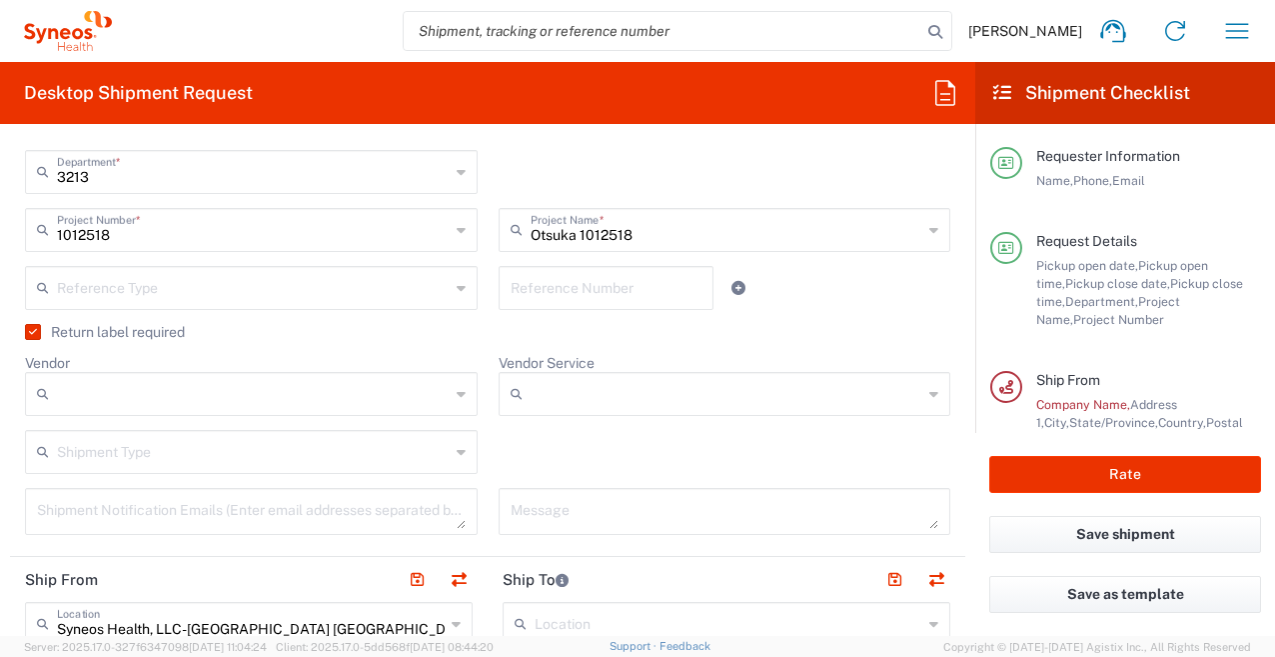
click at [92, 402] on input "Vendor" at bounding box center [253, 394] width 393 height 32
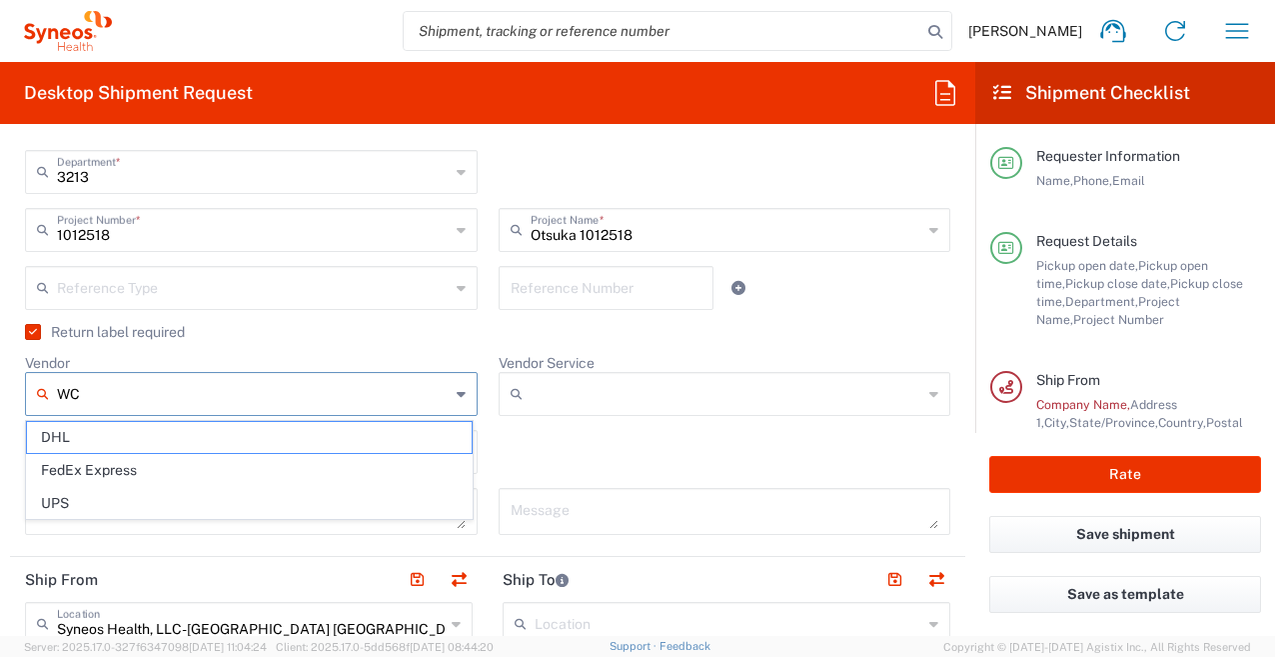
type input "WCG"
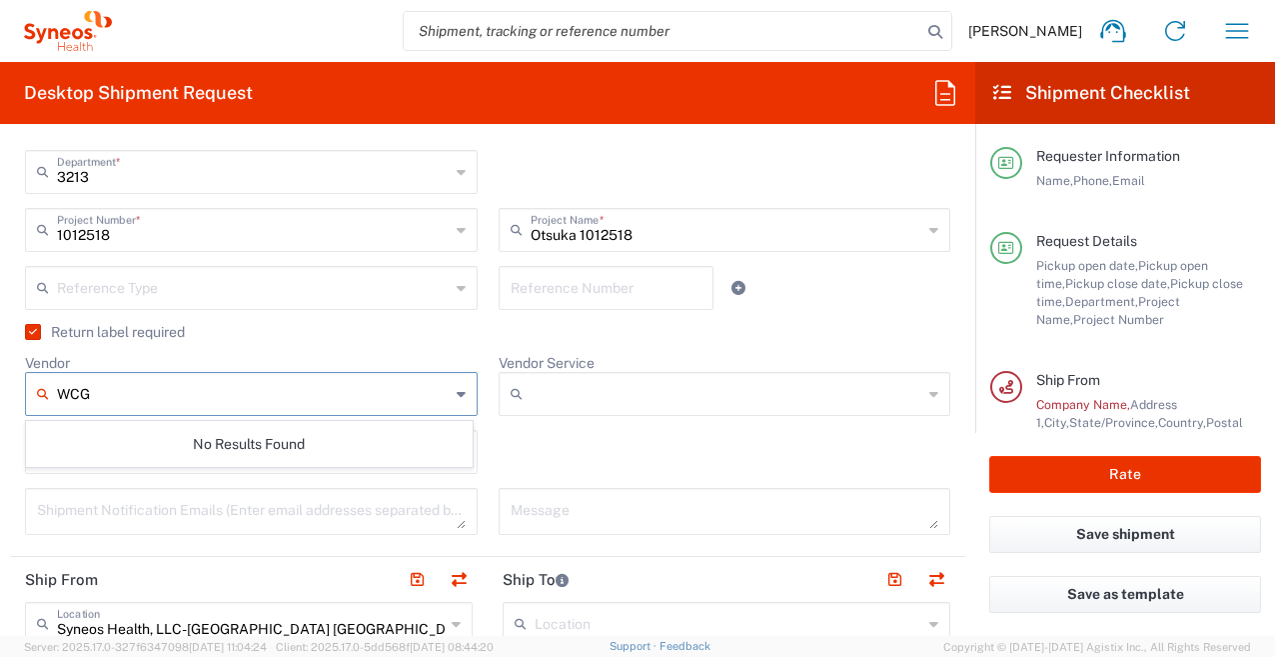
drag, startPoint x: 103, startPoint y: 395, endPoint x: 46, endPoint y: 393, distance: 57.0
click at [46, 393] on div "WCG" at bounding box center [251, 394] width 453 height 44
click at [230, 356] on agx-dropdown-control "Vendor DHL FedEx Express UPS" at bounding box center [251, 385] width 453 height 62
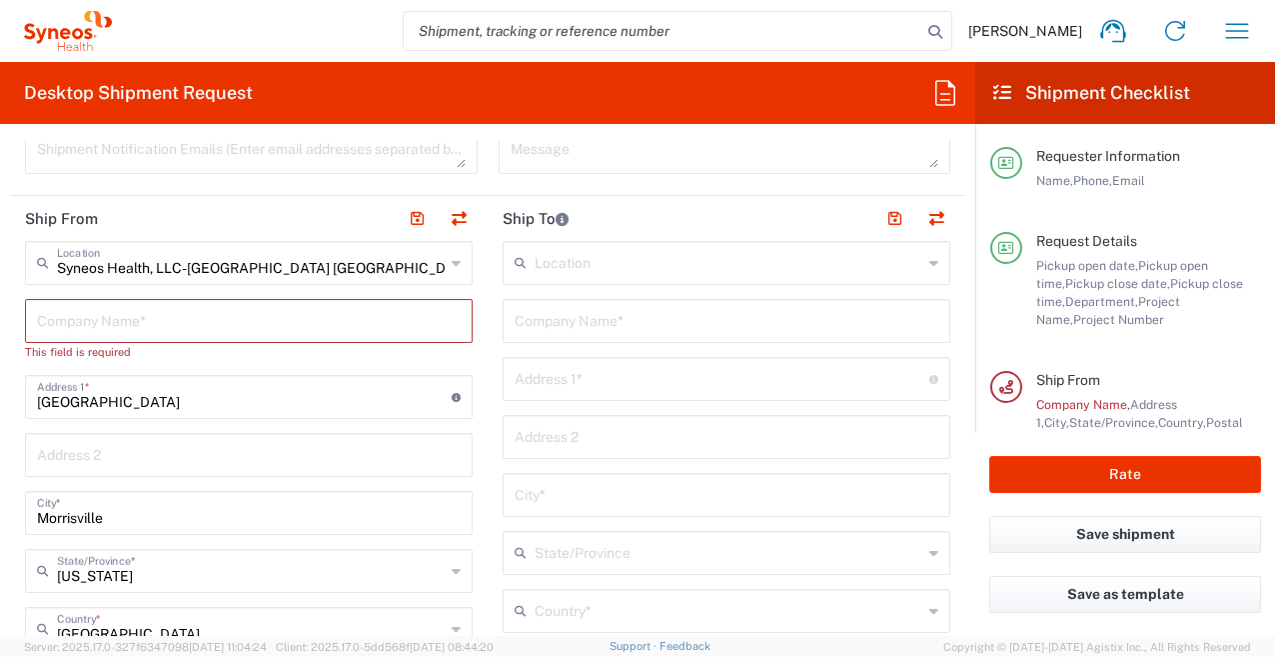
scroll to position [899, 0]
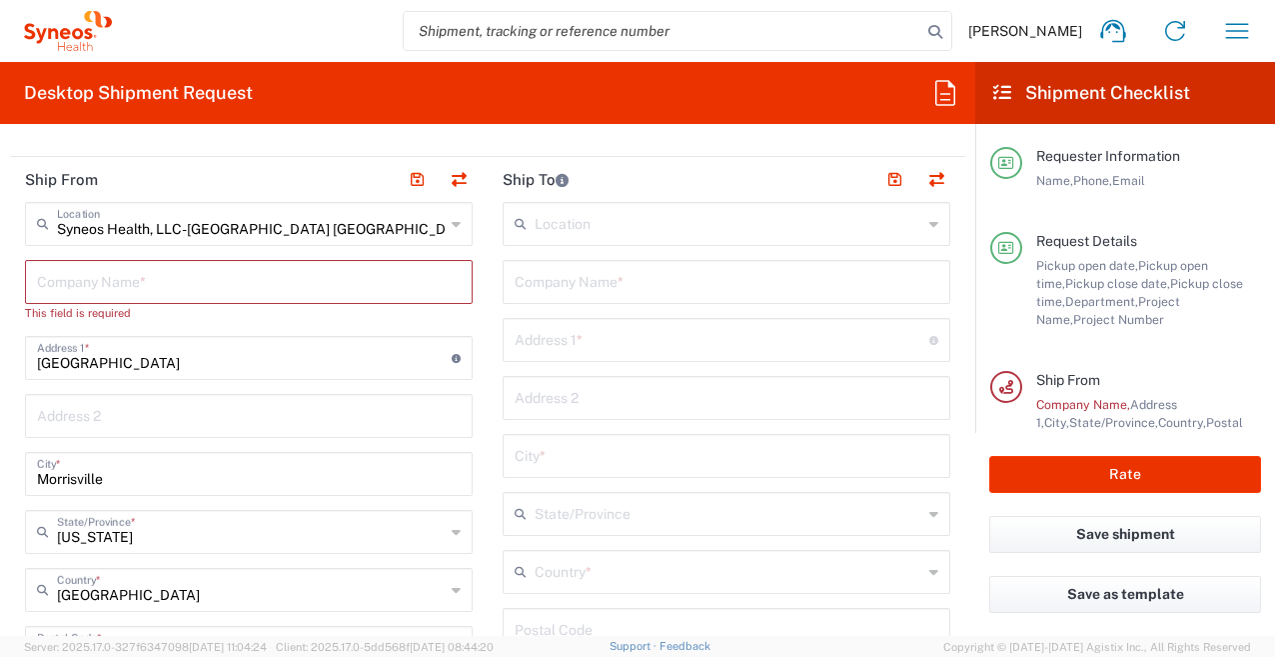
click at [327, 229] on input "Syneos Health, LLC-[GEOGRAPHIC_DATA] [GEOGRAPHIC_DATA] [GEOGRAPHIC_DATA]" at bounding box center [251, 222] width 388 height 35
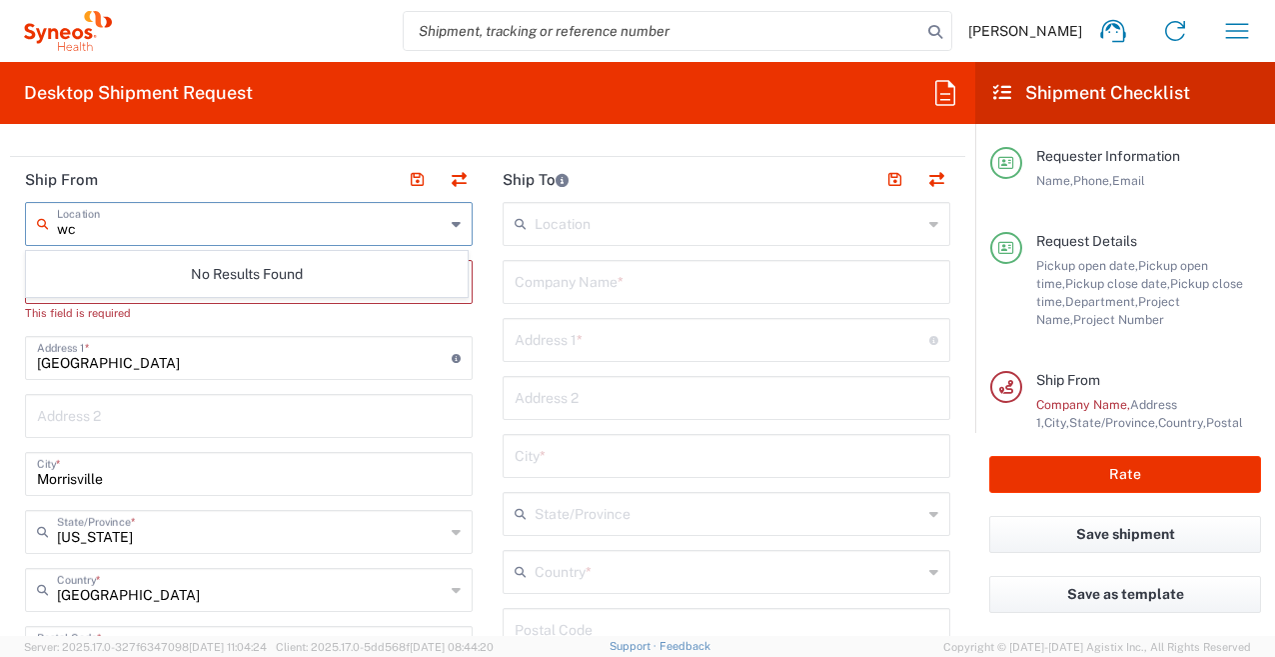
type input "w"
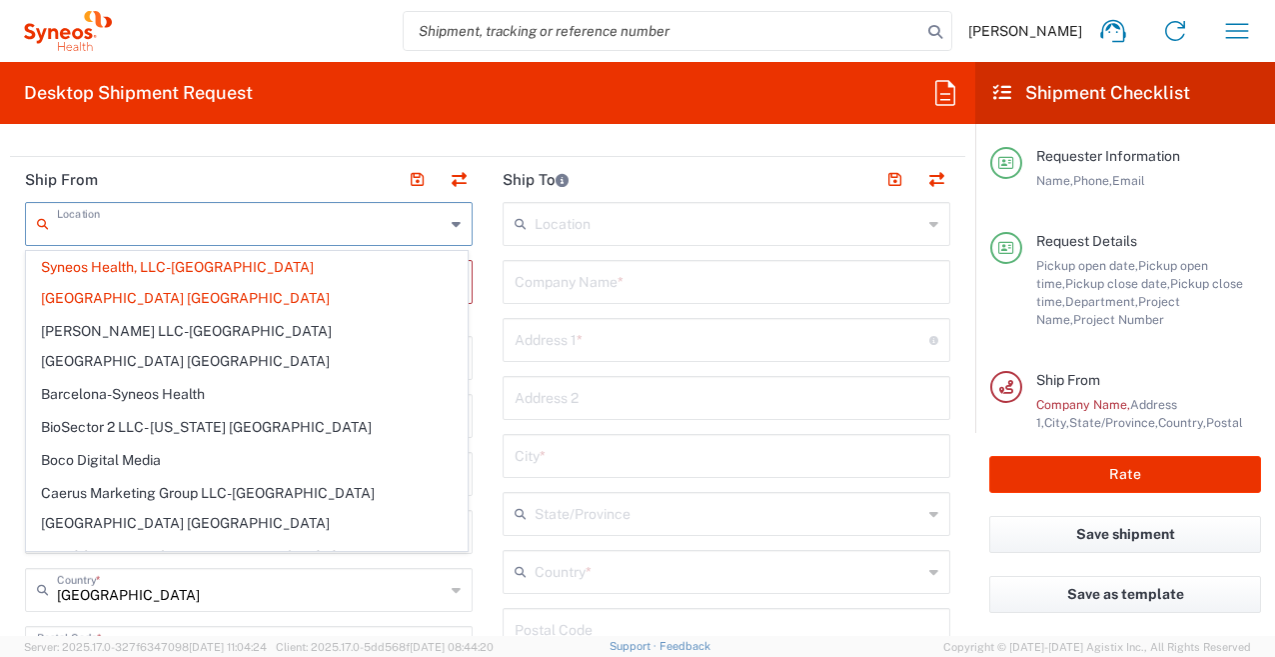
click at [322, 191] on header "Ship From" at bounding box center [249, 179] width 478 height 45
type input "Syneos Health, LLC-[GEOGRAPHIC_DATA] [GEOGRAPHIC_DATA] [GEOGRAPHIC_DATA]"
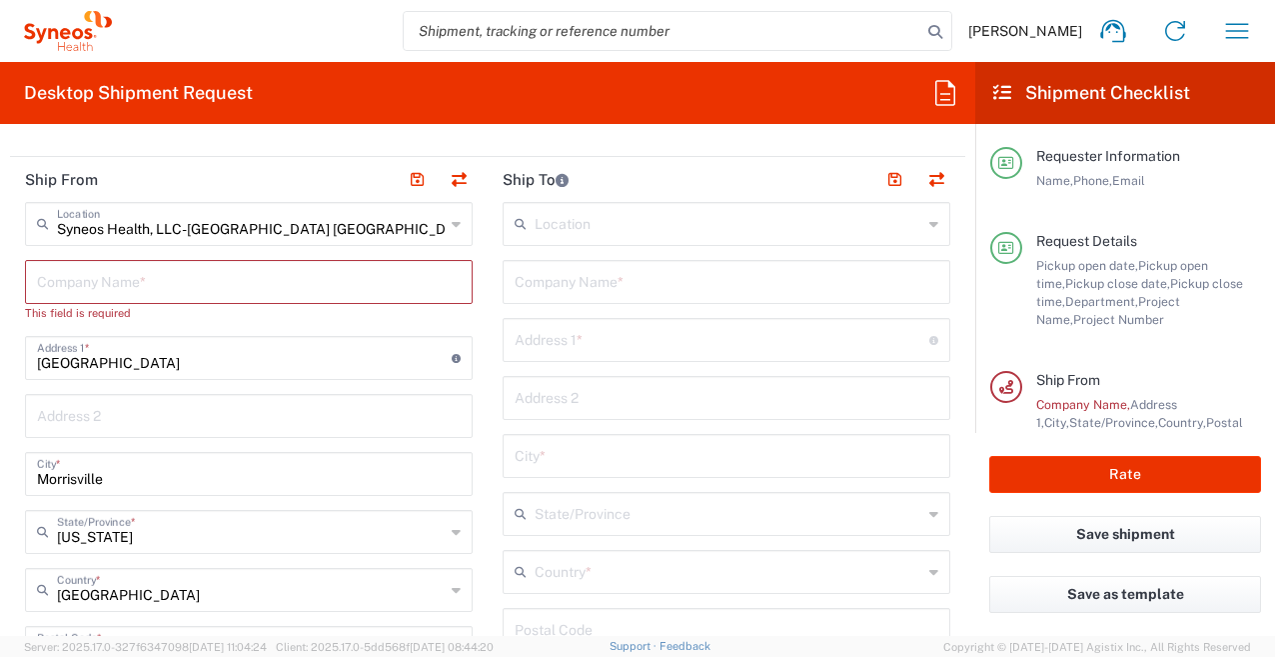
click at [478, 300] on main "Syneos Health, LLC-[GEOGRAPHIC_DATA] [GEOGRAPHIC_DATA] [GEOGRAPHIC_DATA] Locati…" at bounding box center [249, 639] width 478 height 875
click at [92, 288] on input "text" at bounding box center [249, 280] width 424 height 35
click at [146, 285] on input "text" at bounding box center [249, 280] width 424 height 35
type input "WC"
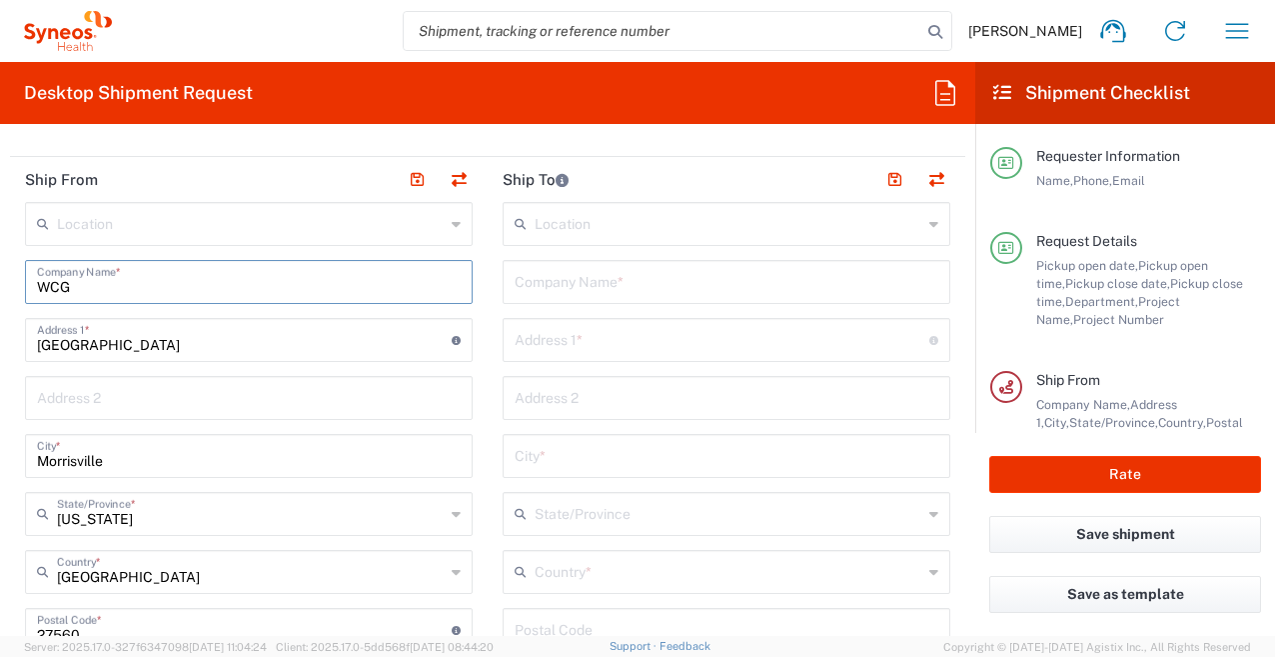
type input "WCG"
click at [158, 349] on input "[GEOGRAPHIC_DATA]" at bounding box center [244, 338] width 415 height 35
drag, startPoint x: 144, startPoint y: 343, endPoint x: -11, endPoint y: 331, distance: 155.4
click at [0, 331] on html "[PERSON_NAME] Home Shipment estimator Shipment tracking Desktop shipment reques…" at bounding box center [637, 328] width 1275 height 657
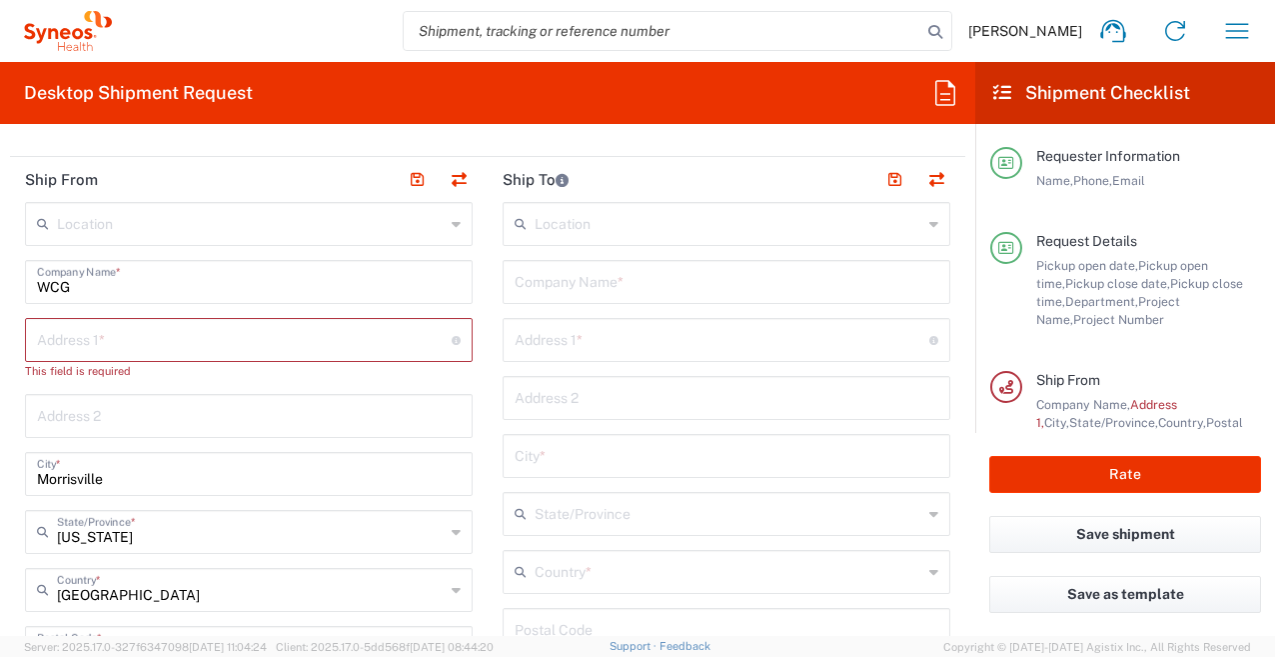
click at [478, 378] on main "Location [PERSON_NAME] LLC-[GEOGRAPHIC_DATA] [GEOGRAPHIC_DATA] [GEOGRAPHIC_DATA…" at bounding box center [249, 639] width 478 height 875
click at [561, 279] on input "text" at bounding box center [727, 280] width 424 height 35
click at [548, 283] on input "text" at bounding box center [727, 280] width 424 height 35
click at [538, 281] on input "text" at bounding box center [727, 280] width 424 height 35
click at [535, 282] on input "text" at bounding box center [727, 280] width 424 height 35
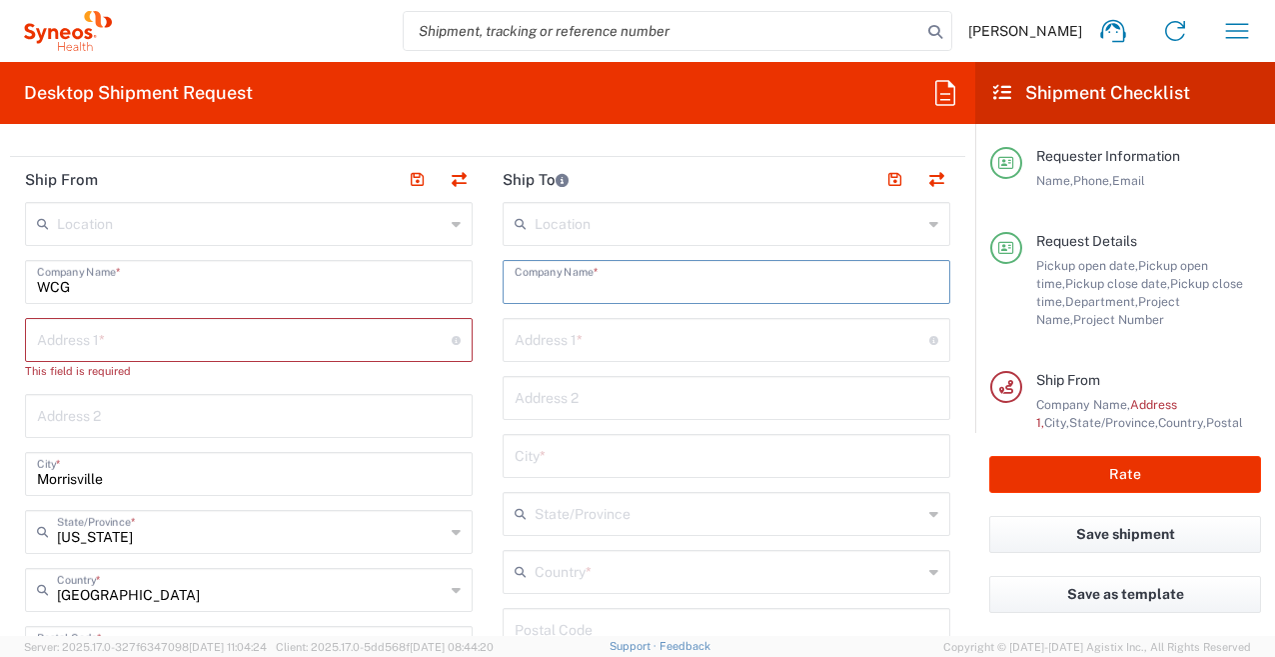
click at [535, 282] on input "text" at bounding box center [727, 280] width 424 height 35
type input "Site"
click at [482, 376] on main "Location [PERSON_NAME] LLC-[GEOGRAPHIC_DATA] [GEOGRAPHIC_DATA] [GEOGRAPHIC_DATA…" at bounding box center [249, 639] width 478 height 875
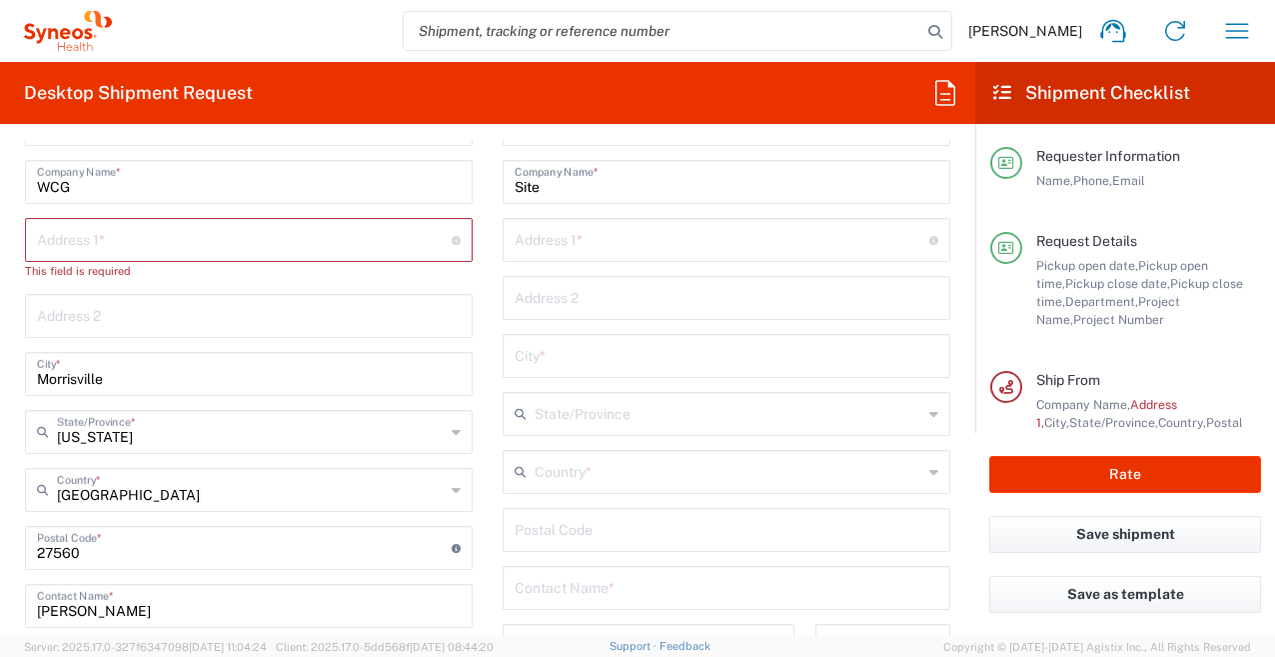
scroll to position [1099, 0]
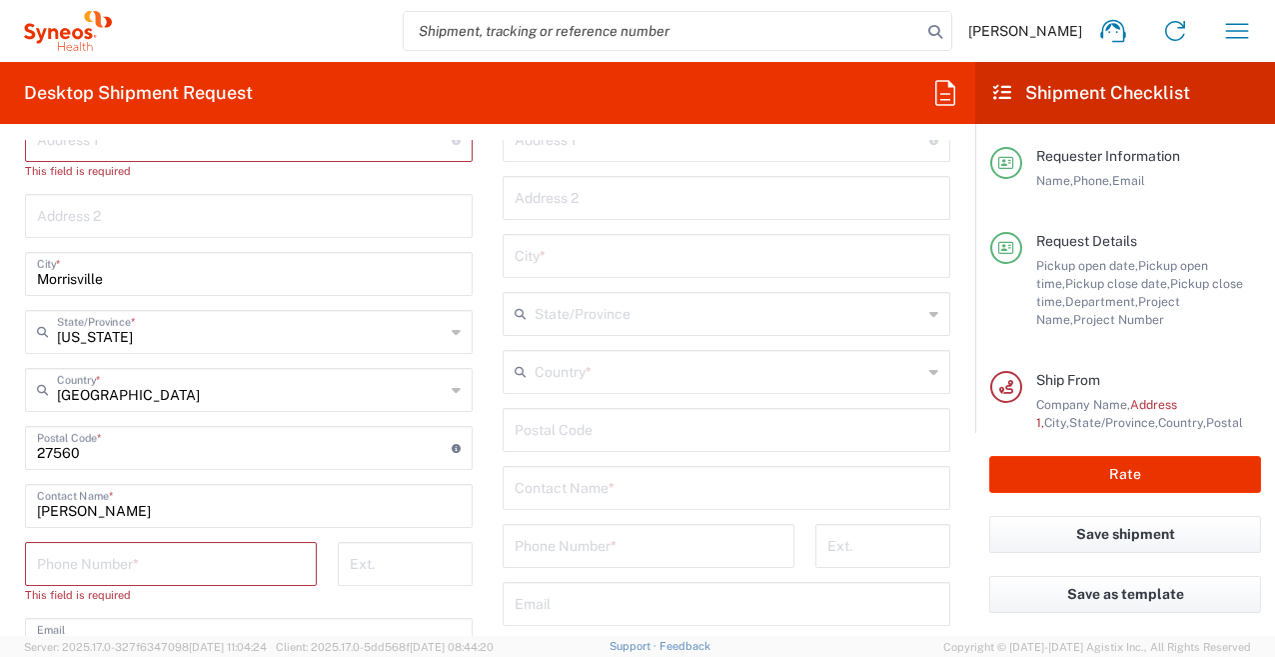
click at [134, 519] on input "[PERSON_NAME]" at bounding box center [249, 504] width 424 height 35
type input "K"
click at [110, 516] on input "text" at bounding box center [249, 504] width 424 height 35
click at [37, 514] on input "text" at bounding box center [249, 504] width 424 height 35
click at [91, 457] on input "undefined" at bounding box center [244, 446] width 415 height 35
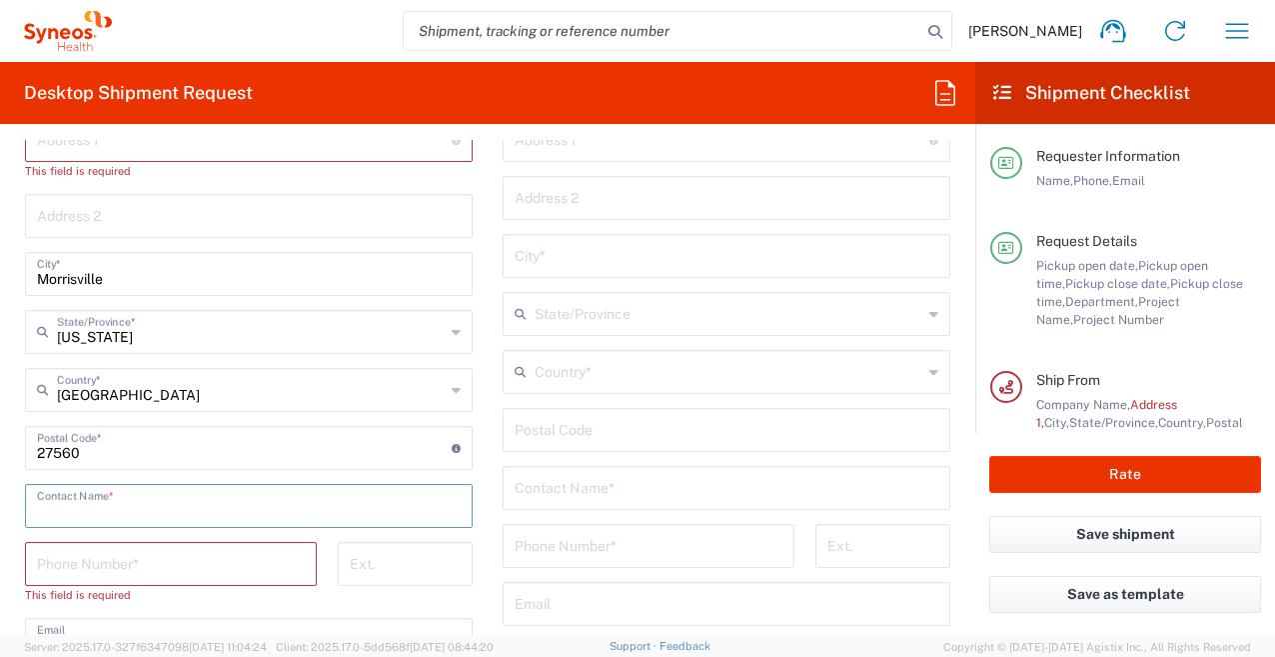
click at [153, 402] on input "[GEOGRAPHIC_DATA]" at bounding box center [251, 388] width 388 height 35
click at [159, 338] on input "[US_STATE]" at bounding box center [251, 330] width 388 height 35
click at [157, 339] on input "[US_STATE]" at bounding box center [251, 330] width 388 height 35
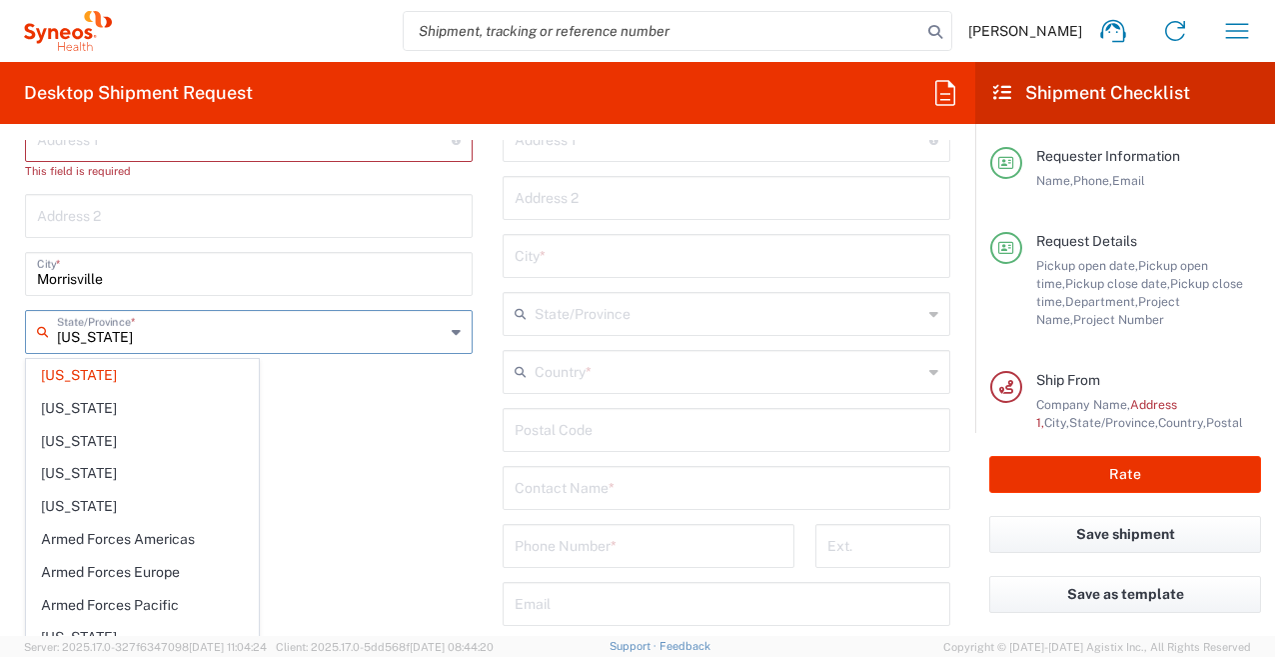
type input "[GEOGRAPHIC_DATA]"
drag, startPoint x: 145, startPoint y: 333, endPoint x: 109, endPoint y: 279, distance: 64.9
click at [145, 333] on input "text" at bounding box center [251, 330] width 388 height 35
click at [140, 334] on input "text" at bounding box center [251, 330] width 388 height 35
click at [148, 342] on input "text" at bounding box center [251, 330] width 388 height 35
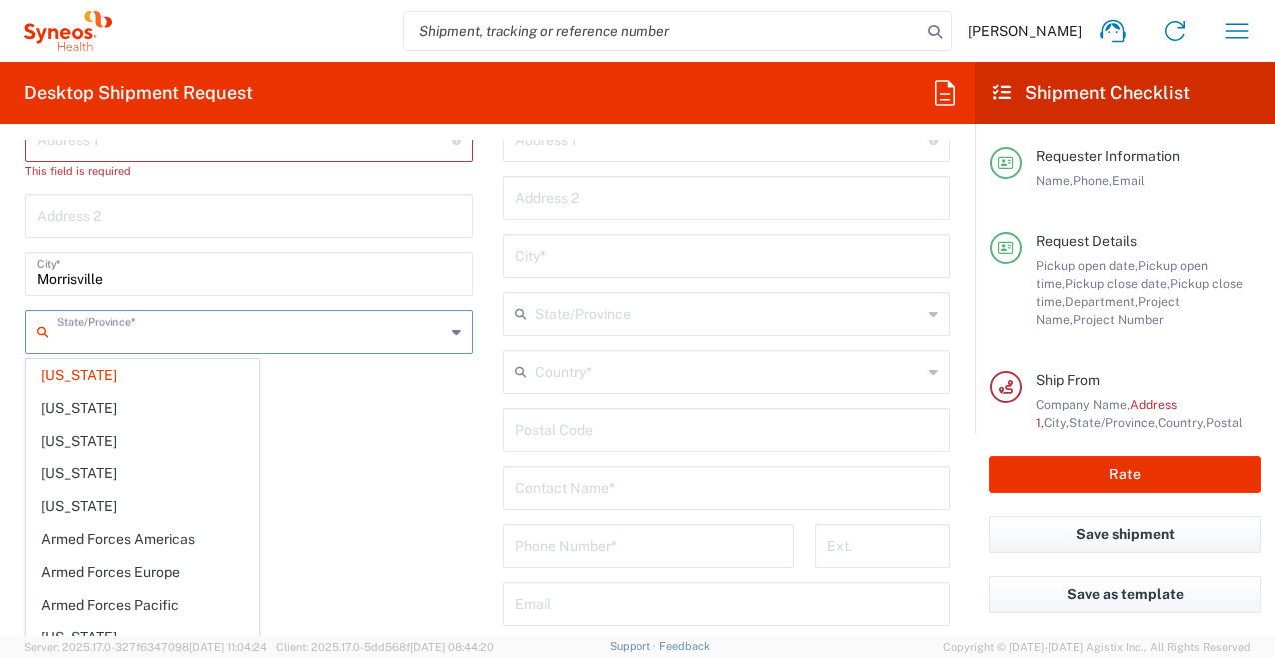
click at [75, 335] on input "text" at bounding box center [251, 330] width 388 height 35
click at [12, 309] on main "Location [PERSON_NAME] LLC-[GEOGRAPHIC_DATA] [GEOGRAPHIC_DATA] [GEOGRAPHIC_DATA…" at bounding box center [249, 601] width 478 height 1199
click at [109, 284] on input "Morrisville" at bounding box center [249, 272] width 424 height 35
click at [111, 282] on input "Morrisville" at bounding box center [249, 272] width 424 height 35
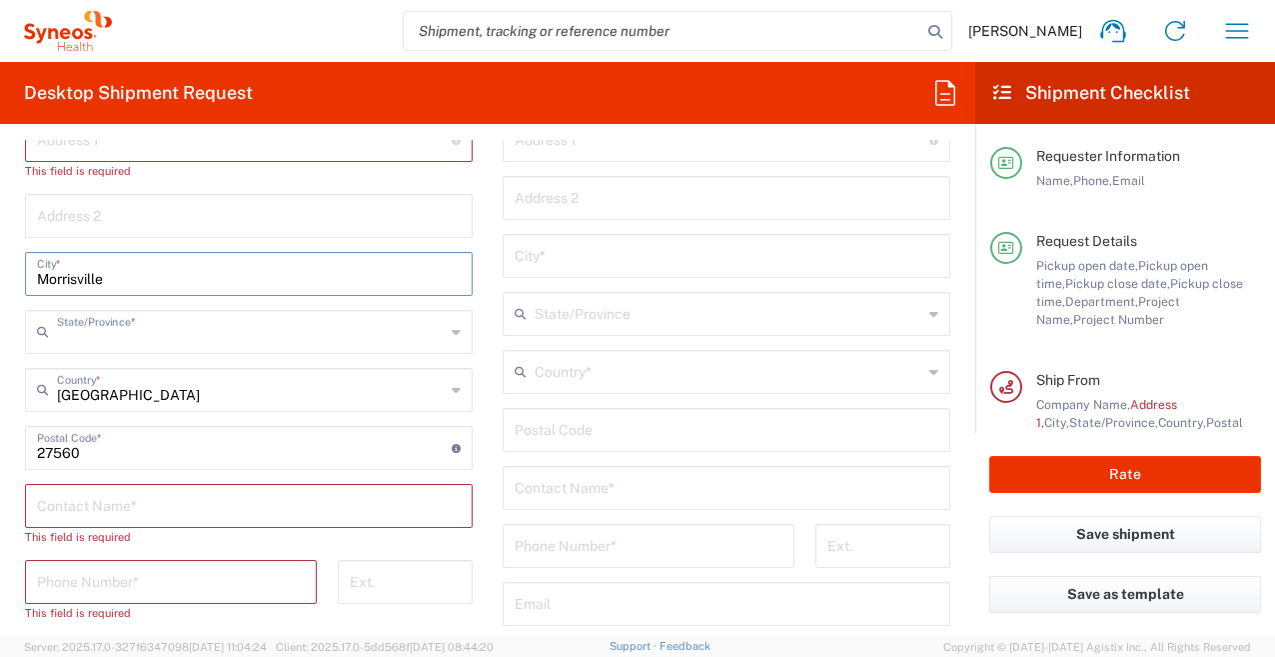
type input "Morrisvill"
type input "[US_STATE]"
type input "M"
click at [89, 283] on input "text" at bounding box center [249, 272] width 424 height 35
click at [105, 278] on input "text" at bounding box center [249, 272] width 424 height 35
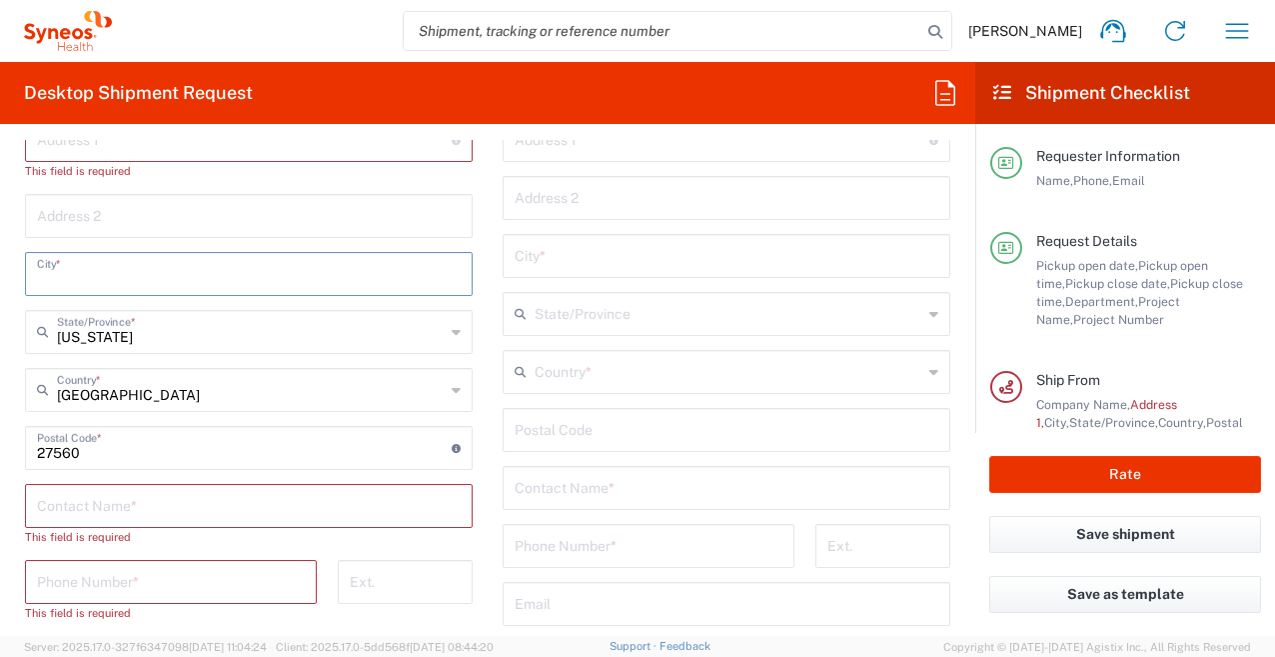
click at [55, 284] on input "text" at bounding box center [249, 272] width 424 height 35
click at [100, 280] on input "text" at bounding box center [249, 272] width 424 height 35
click at [99, 277] on input "text" at bounding box center [249, 272] width 424 height 35
click at [86, 464] on input "undefined" at bounding box center [244, 446] width 415 height 35
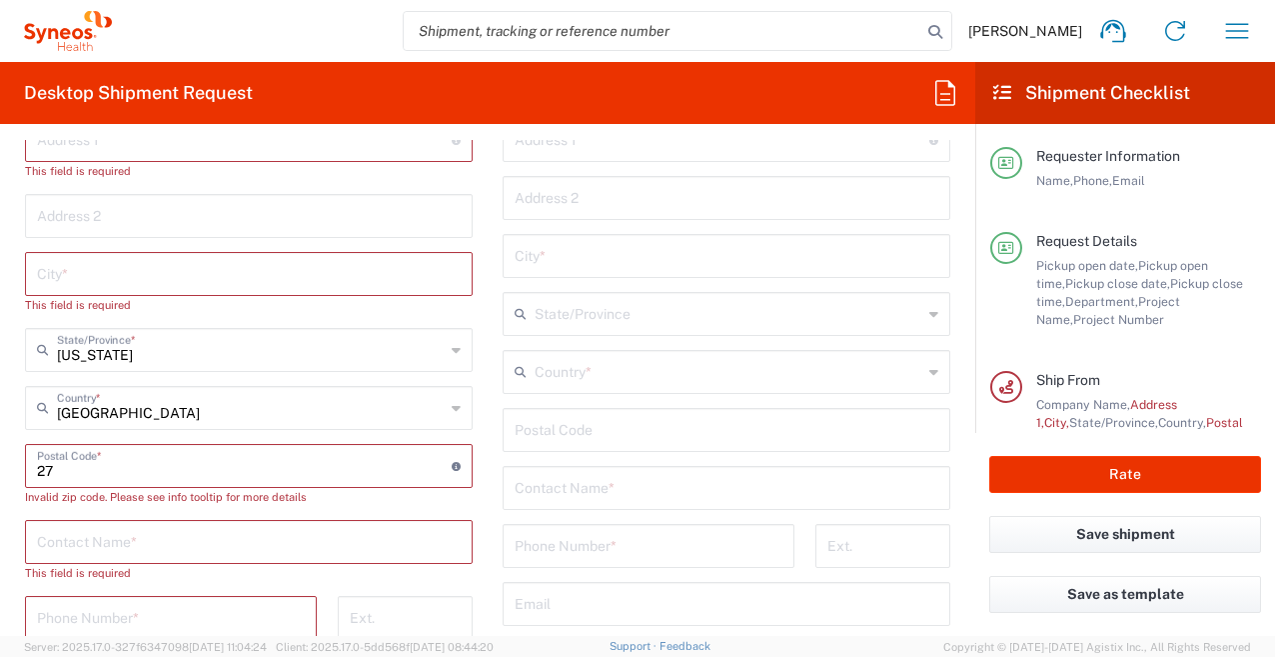
type input "2"
click at [85, 471] on input "undefined" at bounding box center [244, 464] width 415 height 35
click at [54, 471] on input "undefined" at bounding box center [244, 464] width 415 height 35
click at [54, 473] on input "undefined" at bounding box center [244, 464] width 415 height 35
click at [53, 471] on input "undefined" at bounding box center [244, 464] width 415 height 35
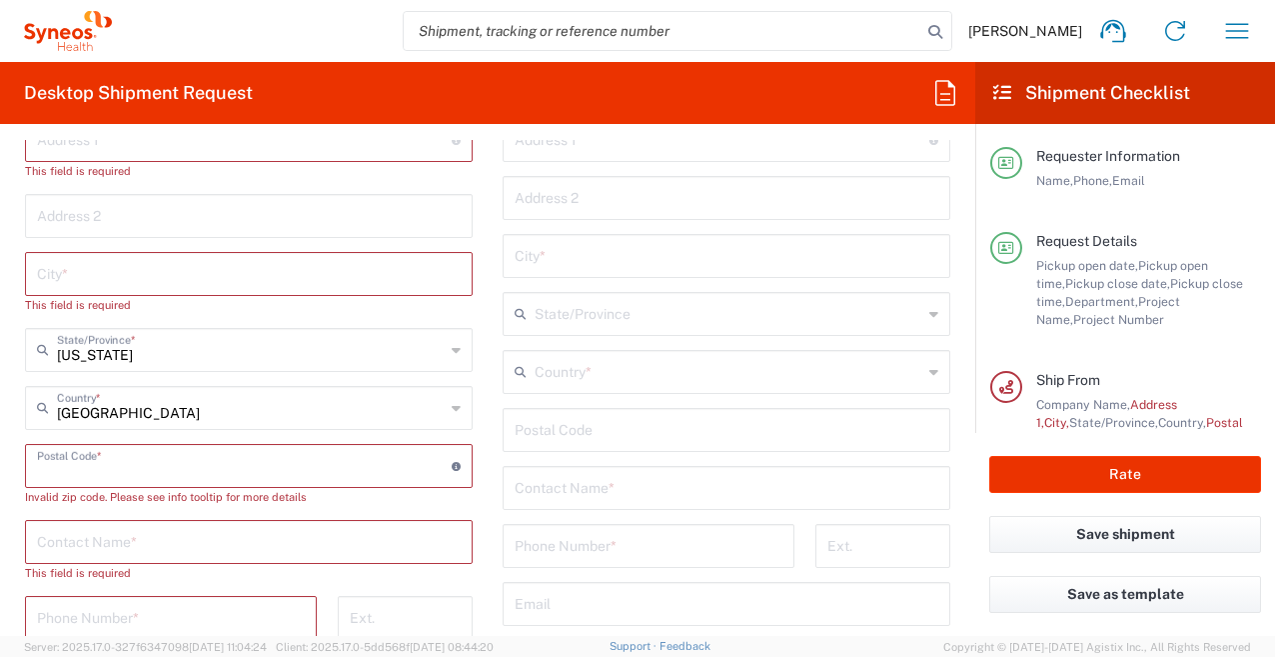
click at [8, 476] on form "Requester Information [PERSON_NAME] Name * [PHONE_NUMBER] Phone * [PERSON_NAME]…" at bounding box center [487, 388] width 975 height 496
click at [18, 476] on main "Location [PERSON_NAME] LLC-[GEOGRAPHIC_DATA] [GEOGRAPHIC_DATA] [GEOGRAPHIC_DATA…" at bounding box center [249, 466] width 478 height 929
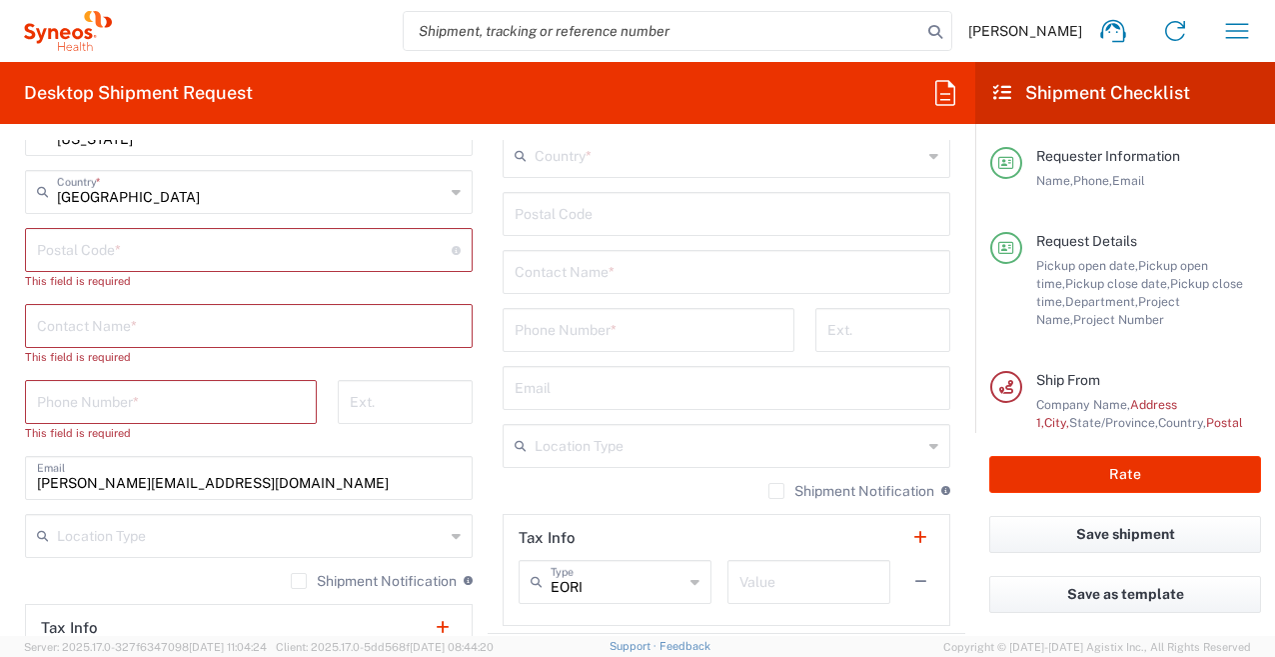
scroll to position [1399, 0]
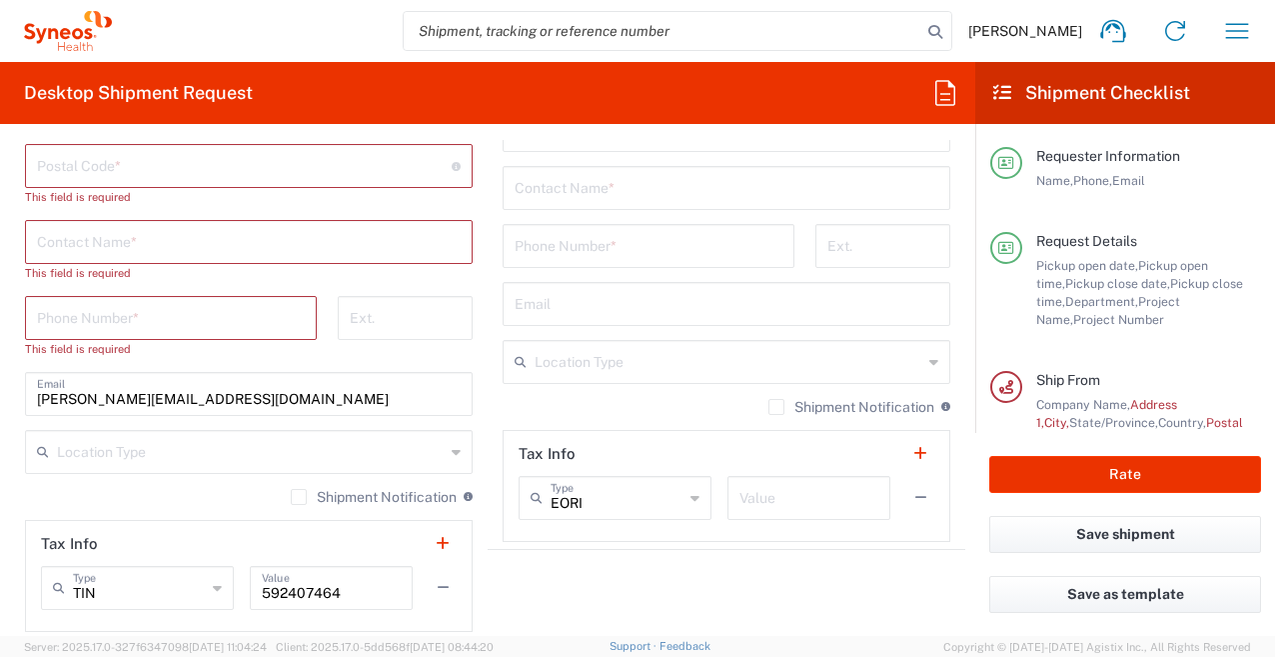
click at [768, 402] on label "Shipment Notification" at bounding box center [851, 407] width 166 height 16
click at [776, 407] on input "Shipment Notification" at bounding box center [776, 407] width 0 height 0
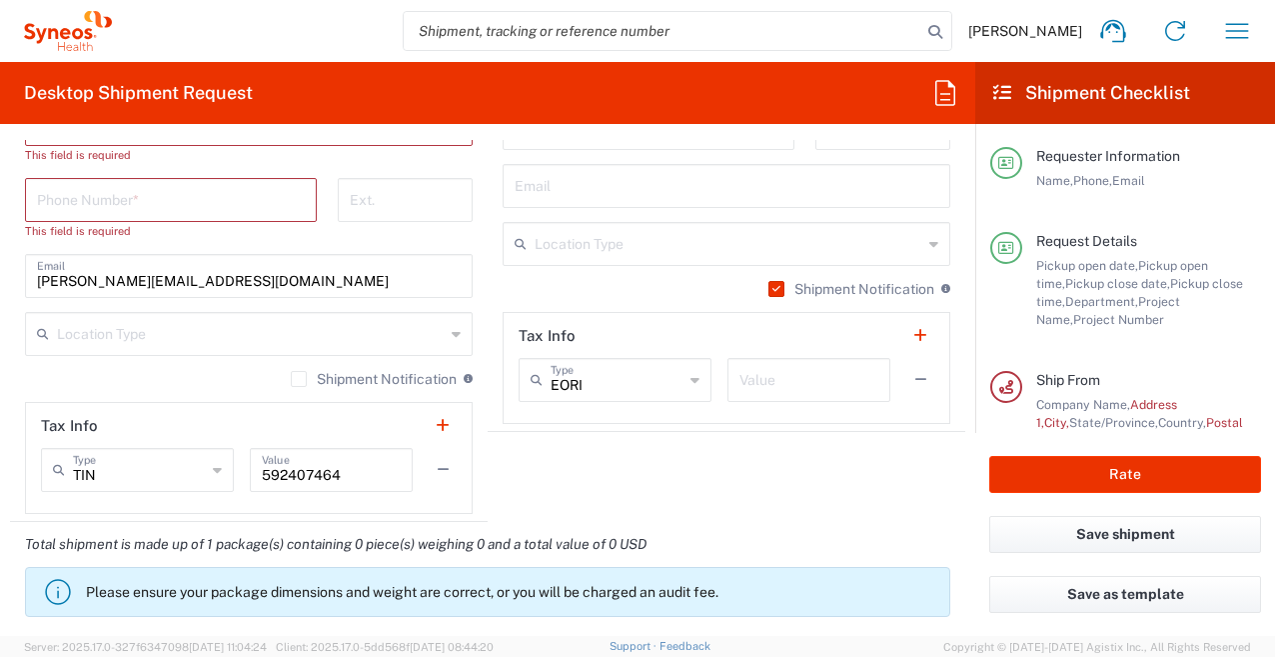
scroll to position [1499, 0]
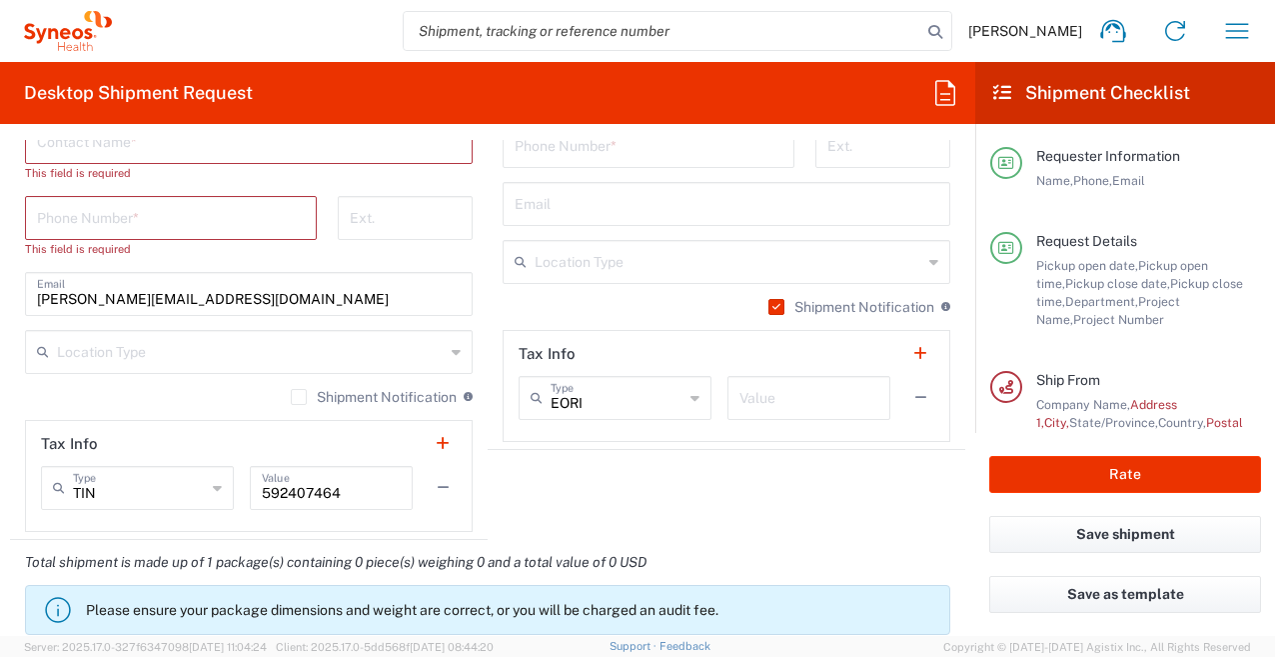
click at [240, 301] on input "[PERSON_NAME][EMAIL_ADDRESS][DOMAIN_NAME]" at bounding box center [249, 292] width 424 height 35
click at [218, 299] on input "[PERSON_NAME]" at bounding box center [249, 292] width 424 height 35
click at [242, 299] on input "[PERSON_NAME]" at bounding box center [249, 292] width 424 height 35
type input "[PERSON_NAME]"
click at [27, 420] on div "Shipment Notification If checked, a shipment notification email will be sent to…" at bounding box center [249, 404] width 448 height 32
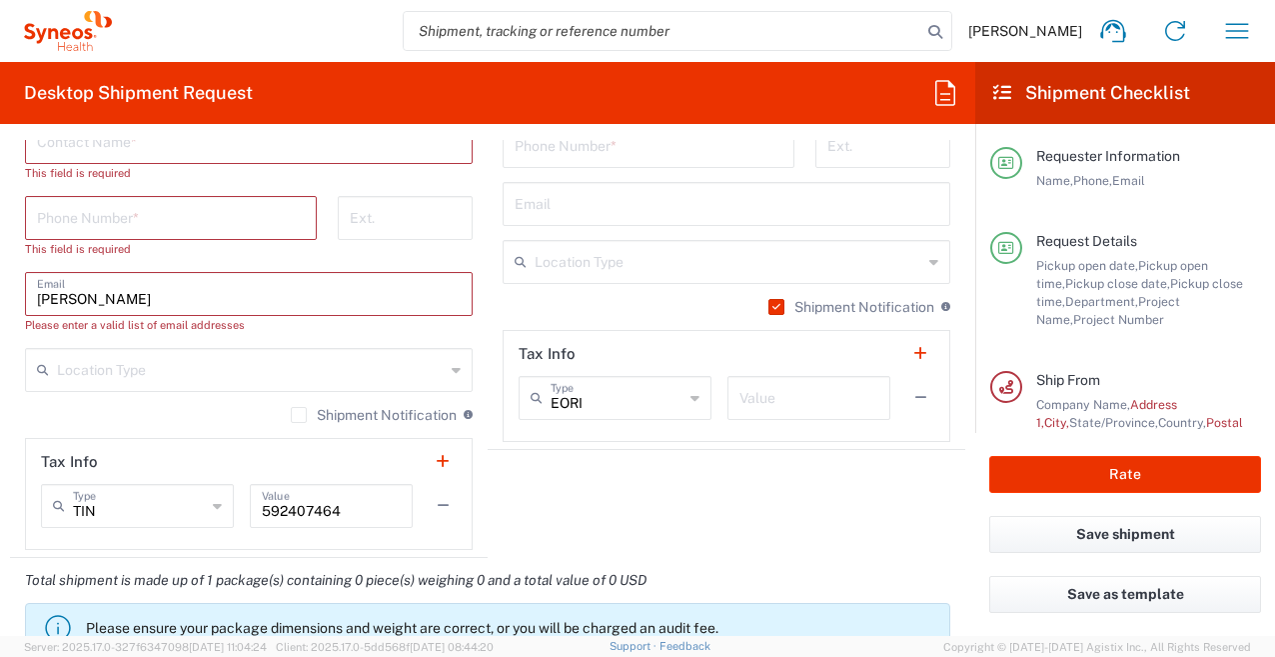
scroll to position [2199, 0]
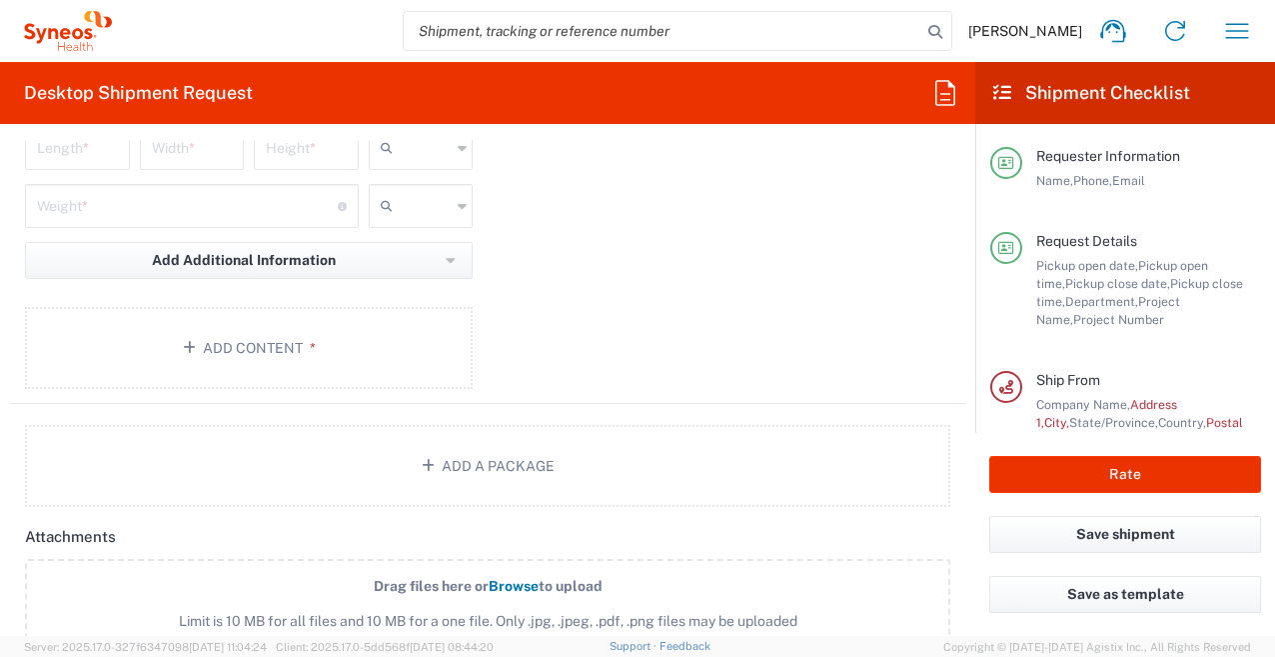
click at [16, 389] on main "Type * Material used to package goods Envelope Large Box Medium Box Pallet(s) O…" at bounding box center [249, 203] width 478 height 386
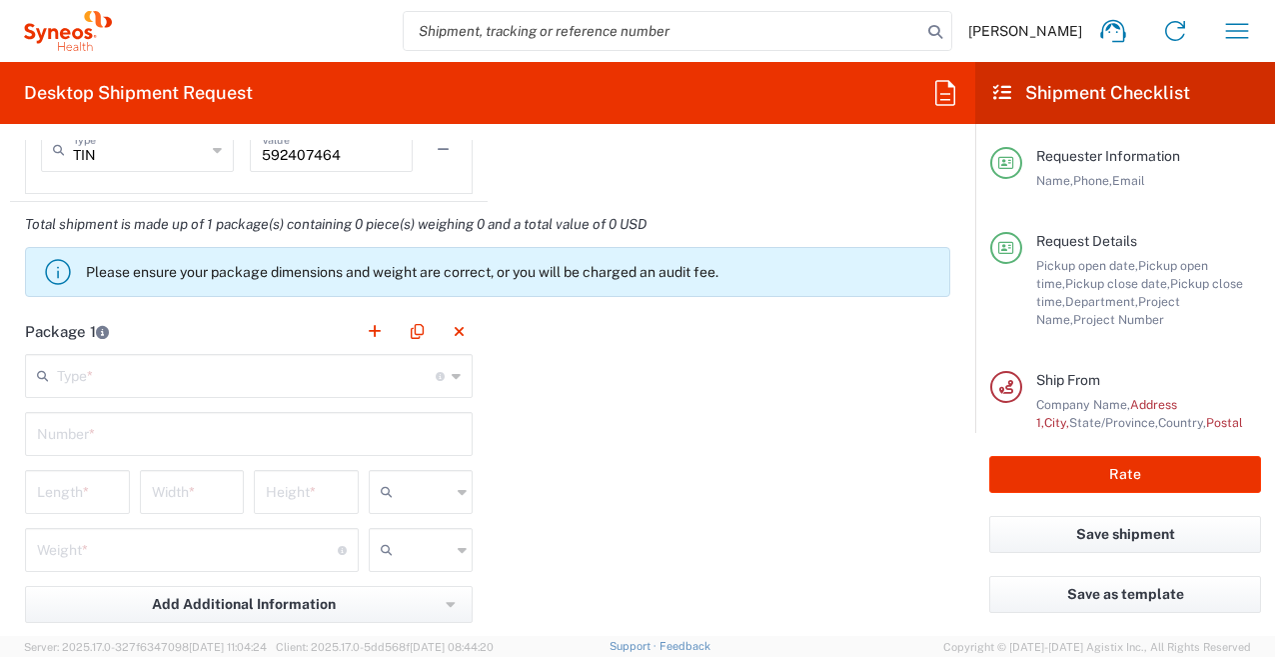
scroll to position [1955, 0]
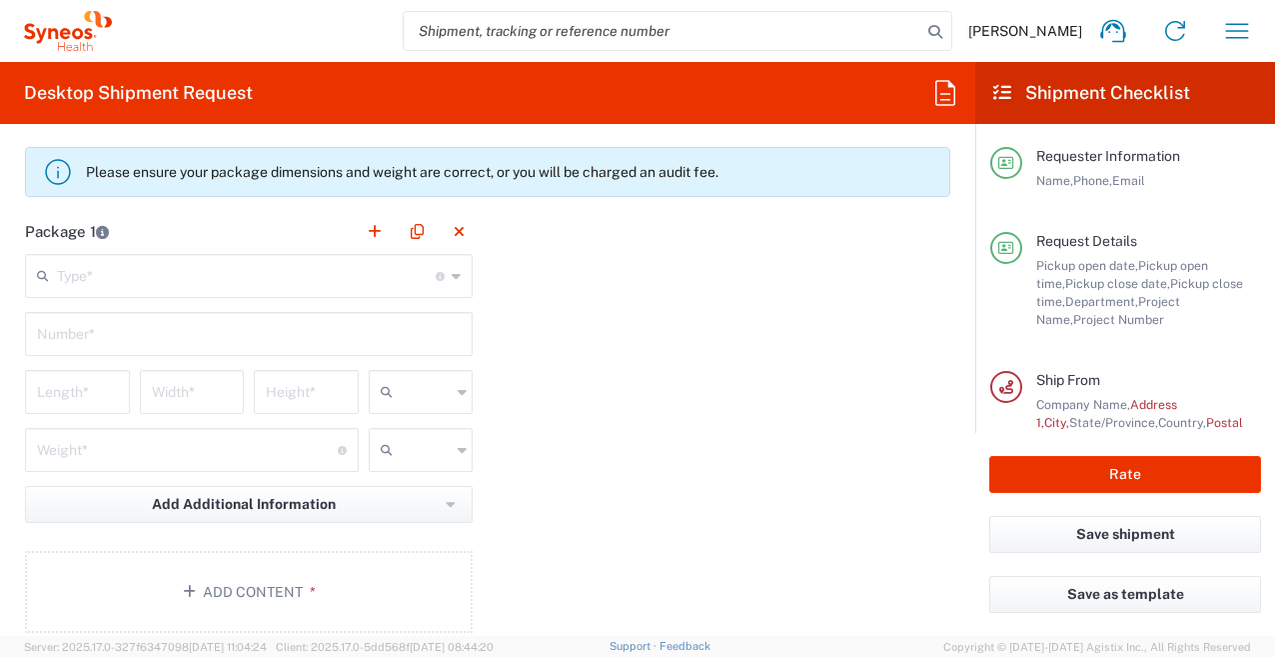
click at [104, 271] on input "text" at bounding box center [246, 274] width 379 height 35
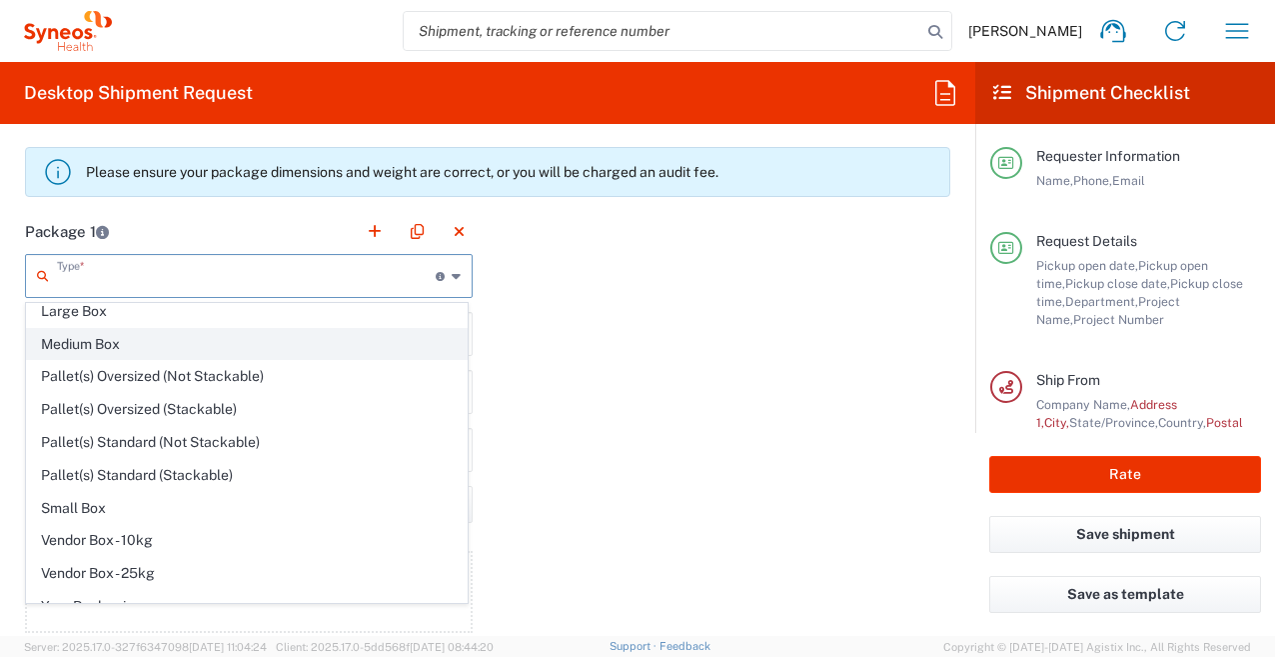
scroll to position [61, 0]
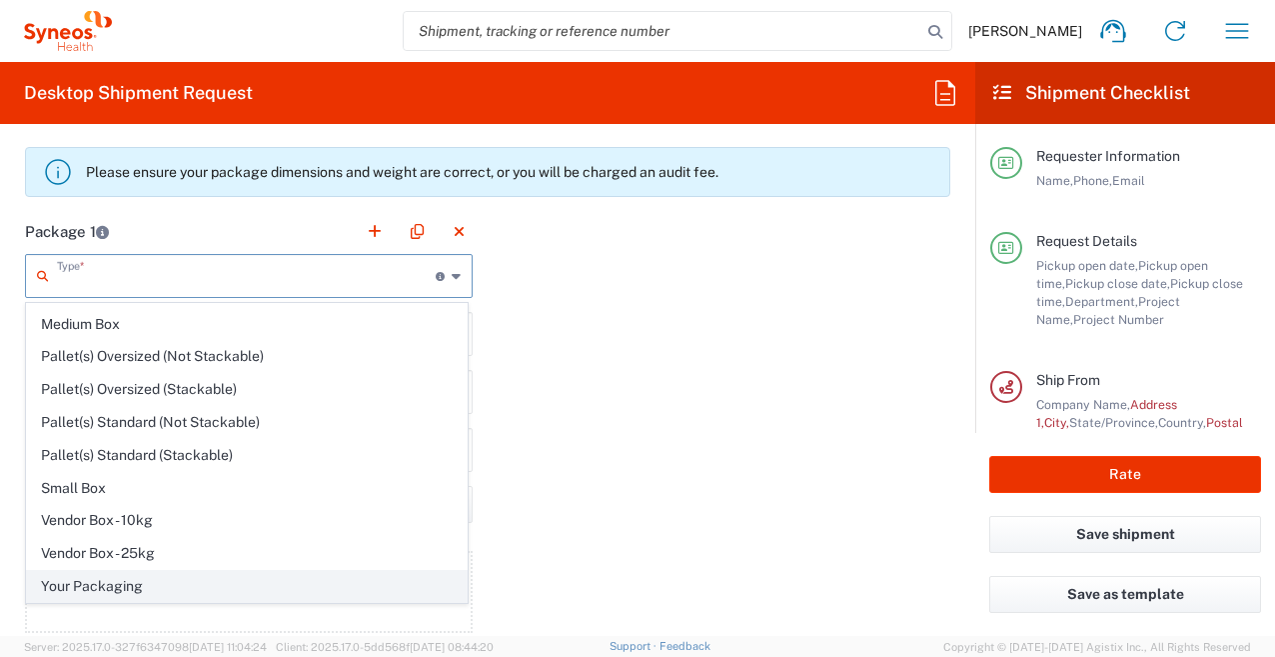
click at [162, 586] on span "Your Packaging" at bounding box center [247, 586] width 440 height 31
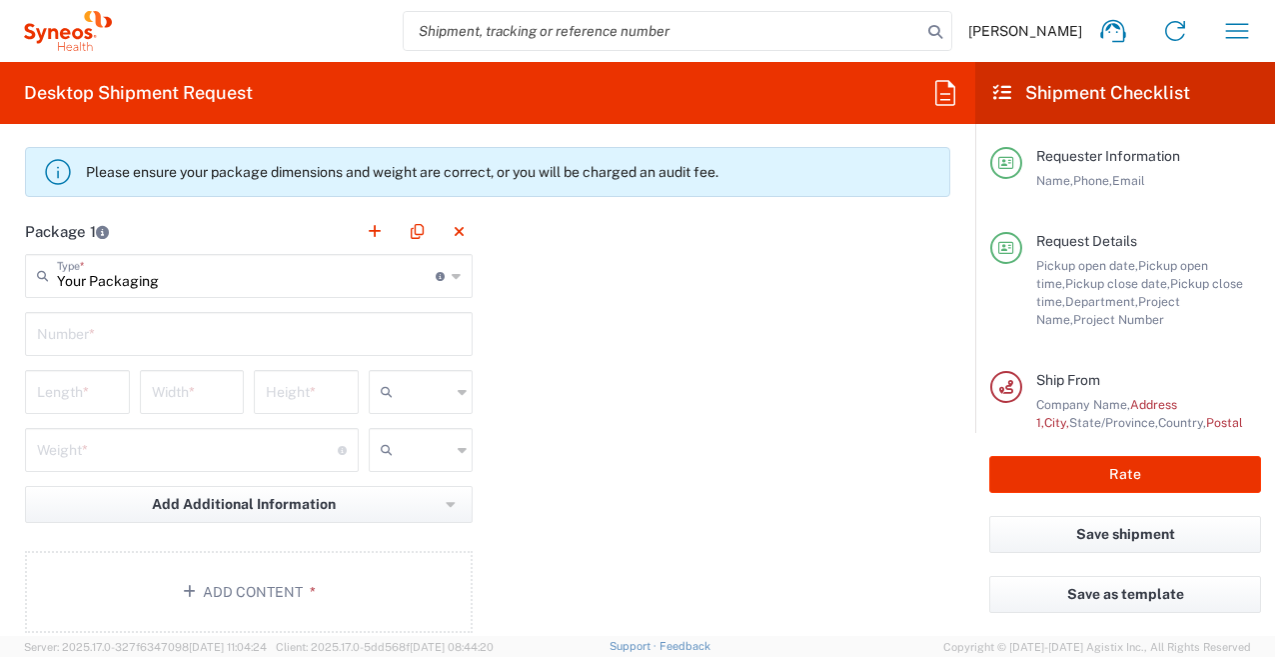
click at [157, 281] on input "Your Packaging" at bounding box center [246, 274] width 379 height 35
type input "Your Packaging"
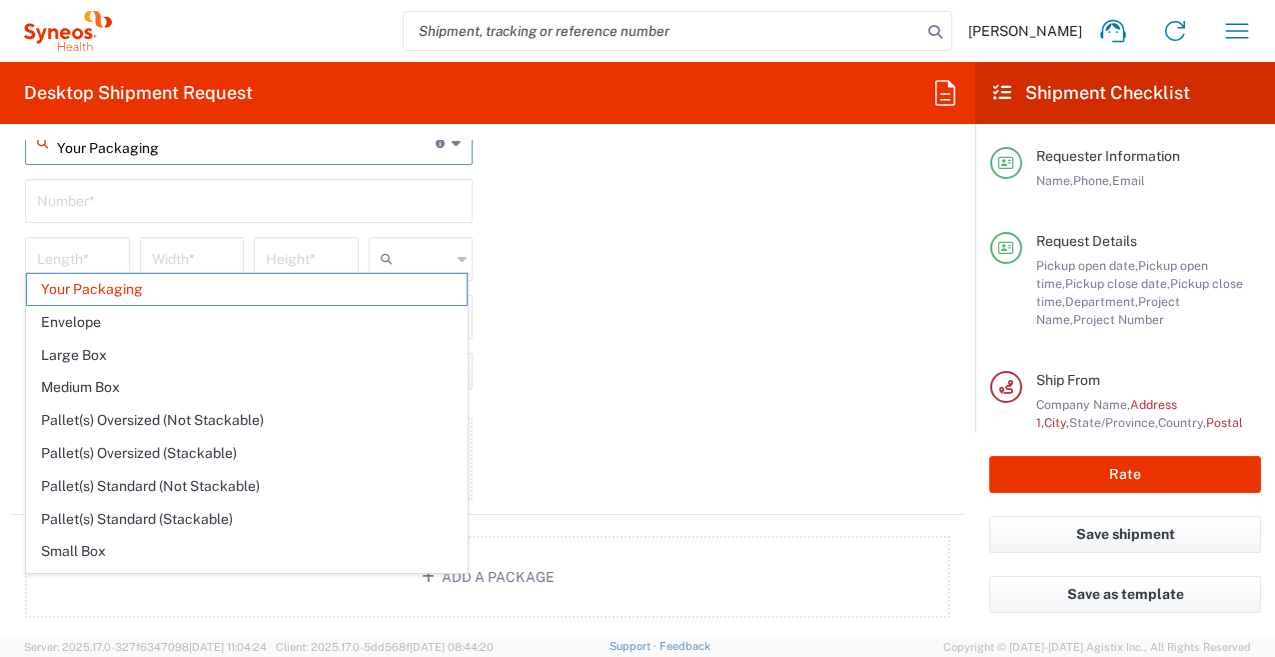
scroll to position [1955, 0]
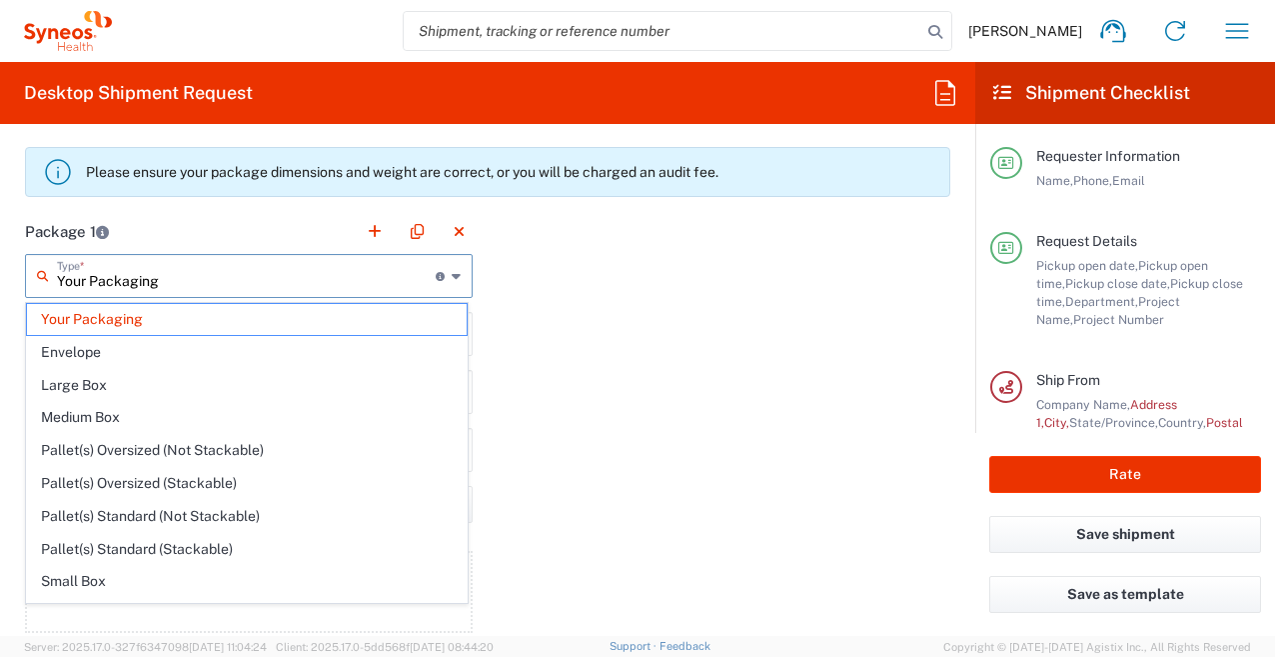
click at [14, 311] on main "Your Packaging Type * Material used to package goods Your Packaging Envelope La…" at bounding box center [249, 447] width 478 height 386
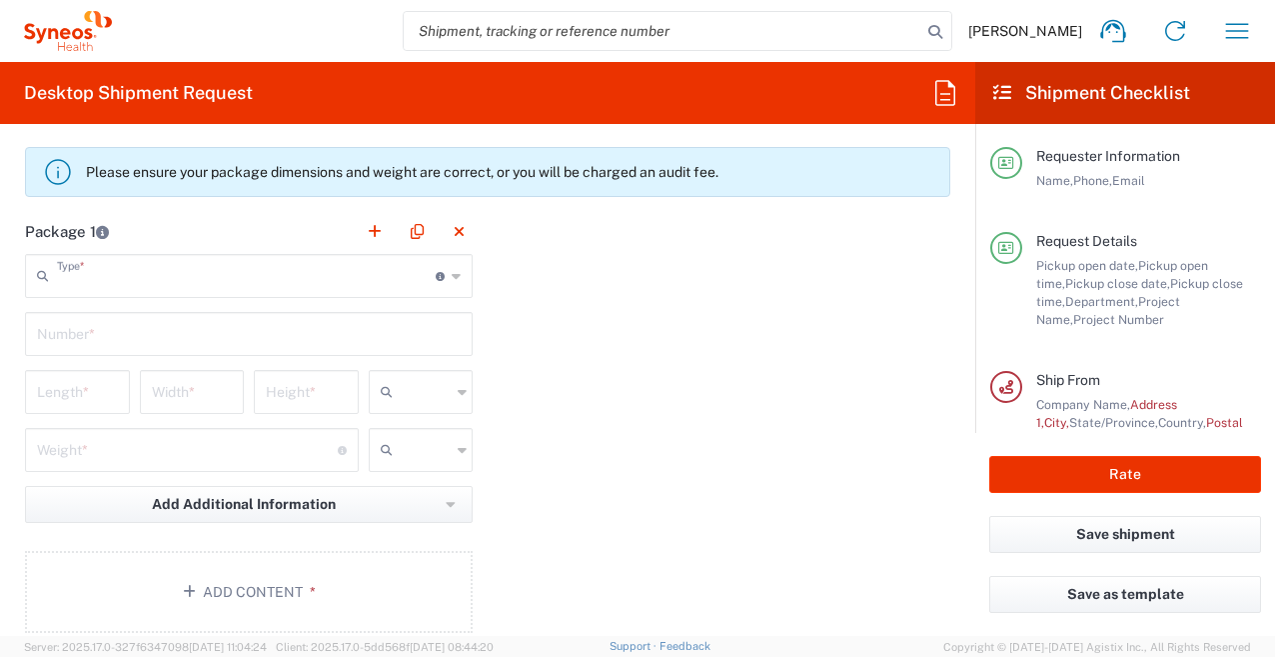
click at [209, 286] on input "text" at bounding box center [246, 274] width 379 height 35
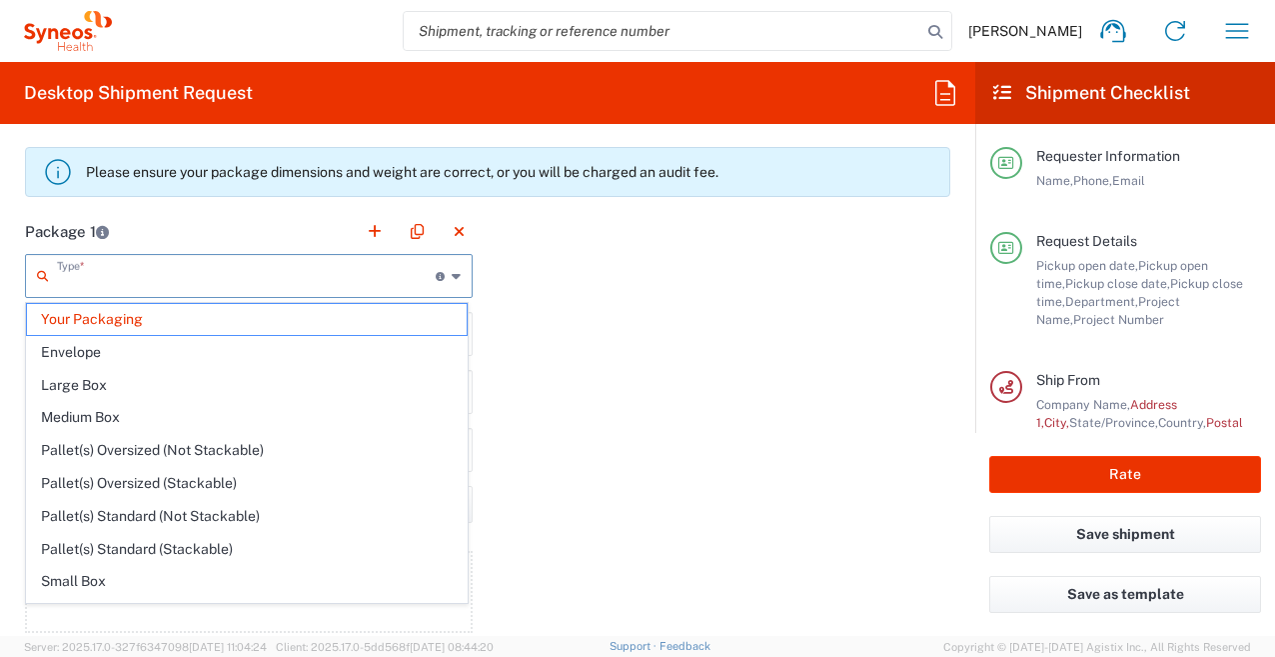
click at [185, 412] on span "Medium Box" at bounding box center [247, 417] width 440 height 31
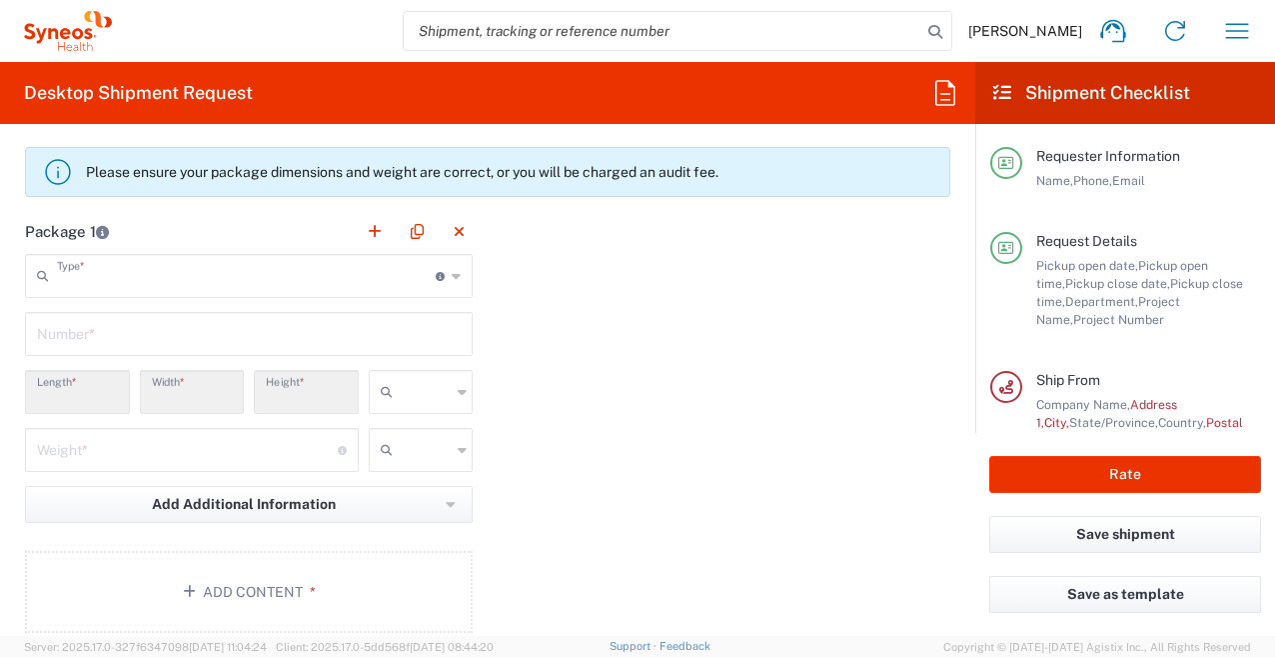
type input "Medium Box"
type input "13"
type input "11.5"
type input "2.5"
type input "in"
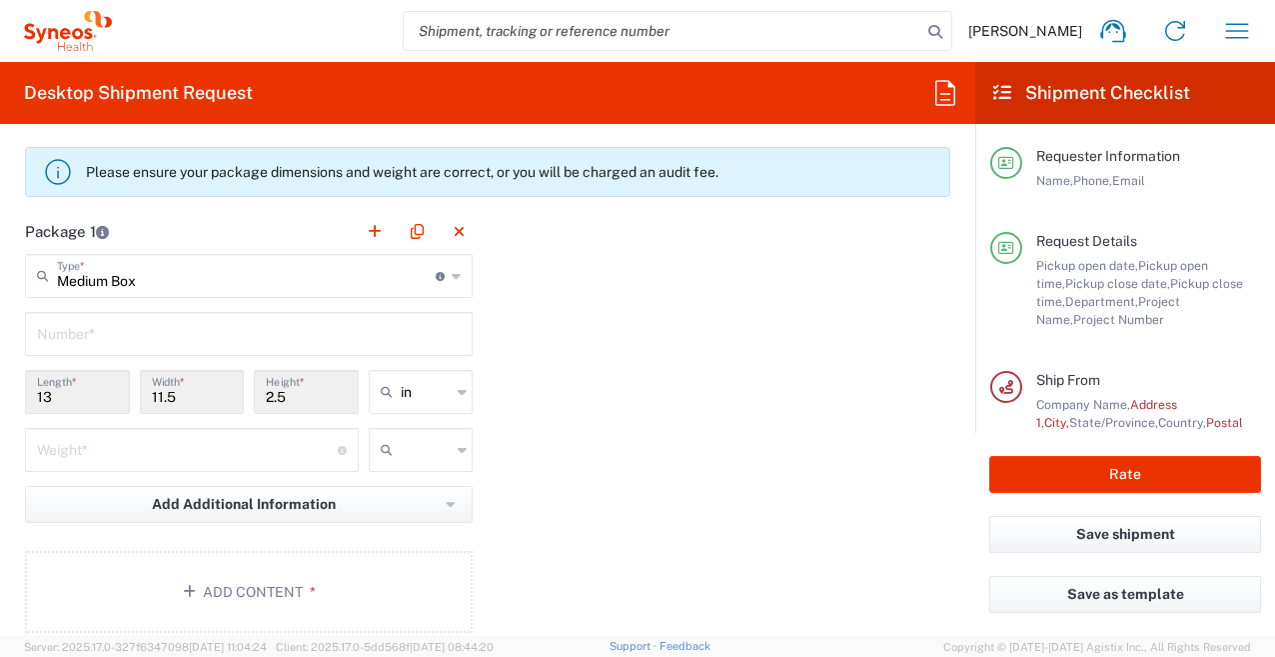
click at [110, 456] on input "number" at bounding box center [187, 448] width 301 height 35
type input "10"
click at [404, 452] on input "text" at bounding box center [426, 450] width 50 height 32
click at [395, 523] on span "lbs" at bounding box center [418, 526] width 100 height 31
type input "lbs"
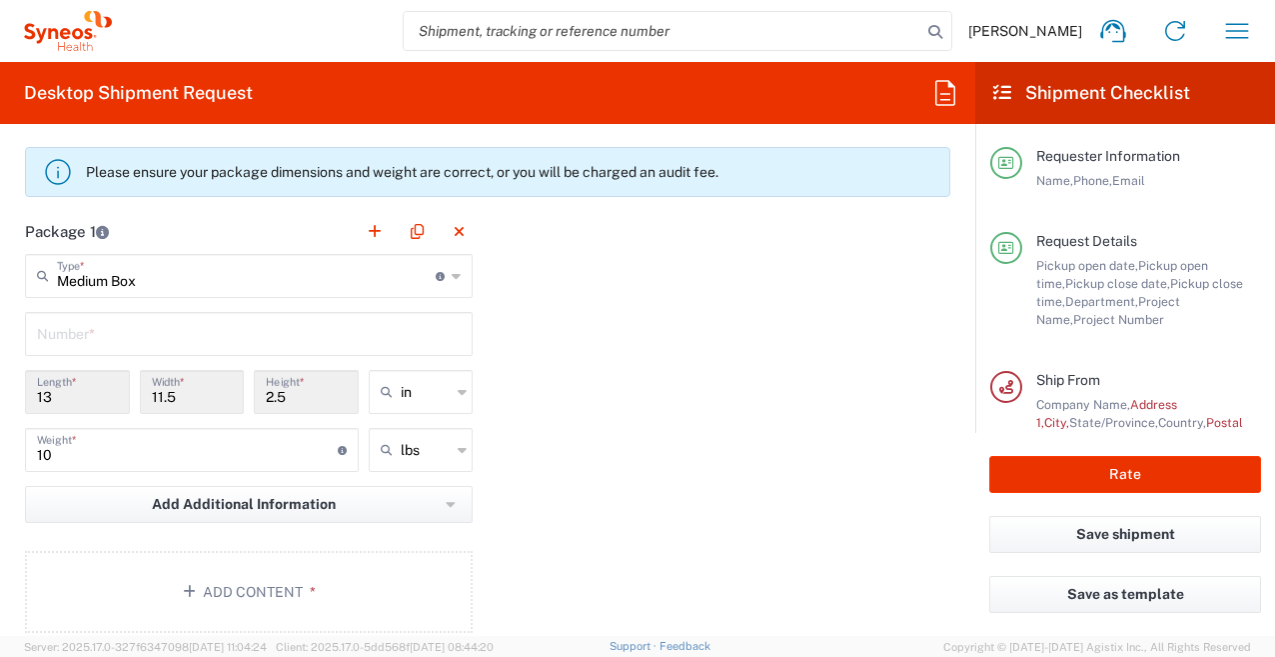
click at [114, 336] on input "text" at bounding box center [249, 332] width 424 height 35
type input "1"
click at [7, 385] on form "Requester Information [PERSON_NAME] Name * [PHONE_NUMBER] Phone * [PERSON_NAME]…" at bounding box center [487, 388] width 975 height 496
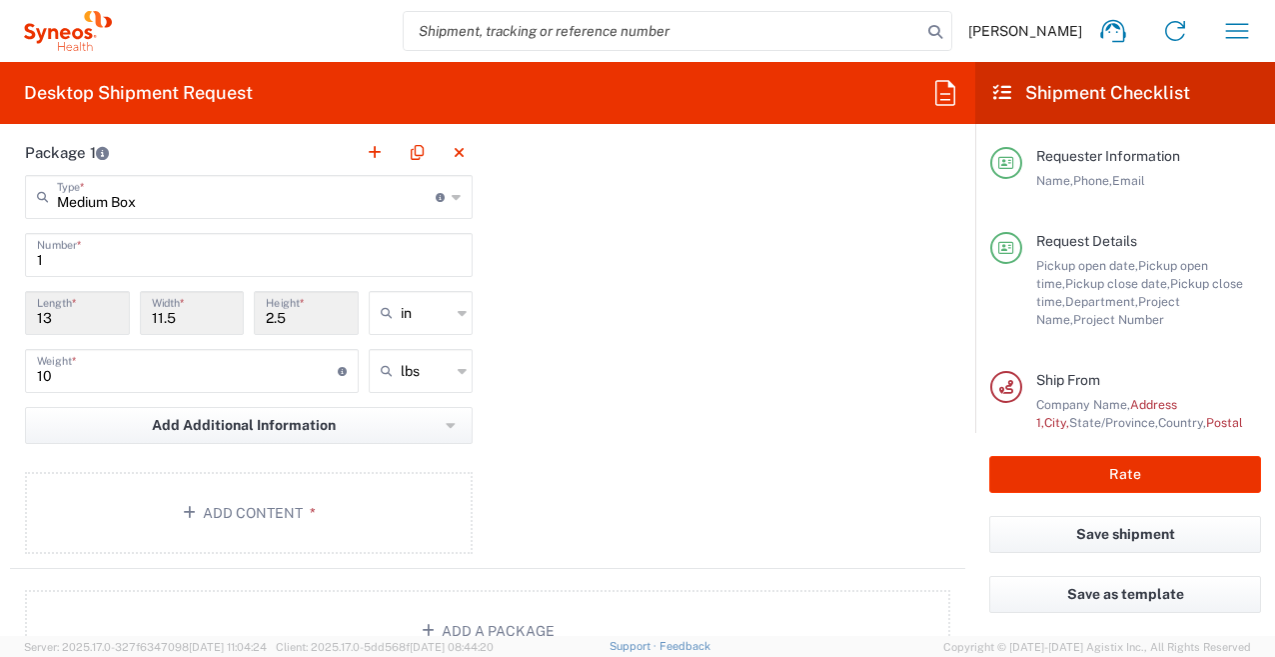
scroll to position [2055, 0]
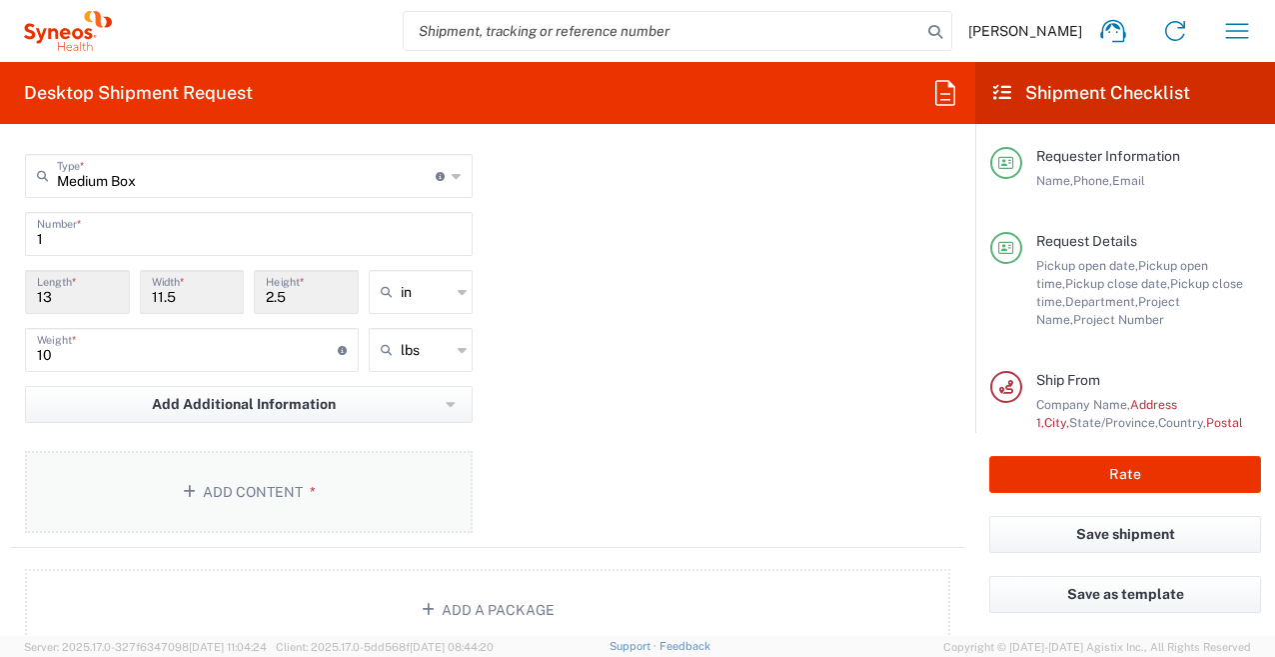
click at [189, 491] on icon "button" at bounding box center [193, 492] width 20 height 14
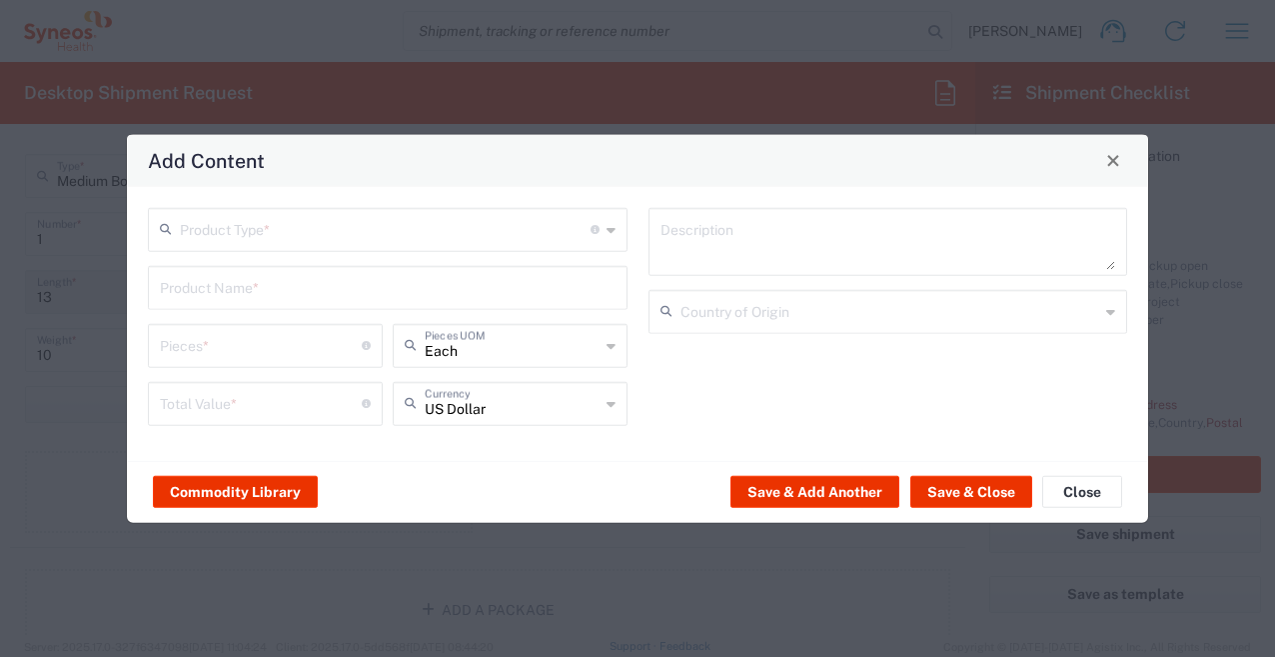
click at [246, 235] on input "text" at bounding box center [385, 227] width 411 height 35
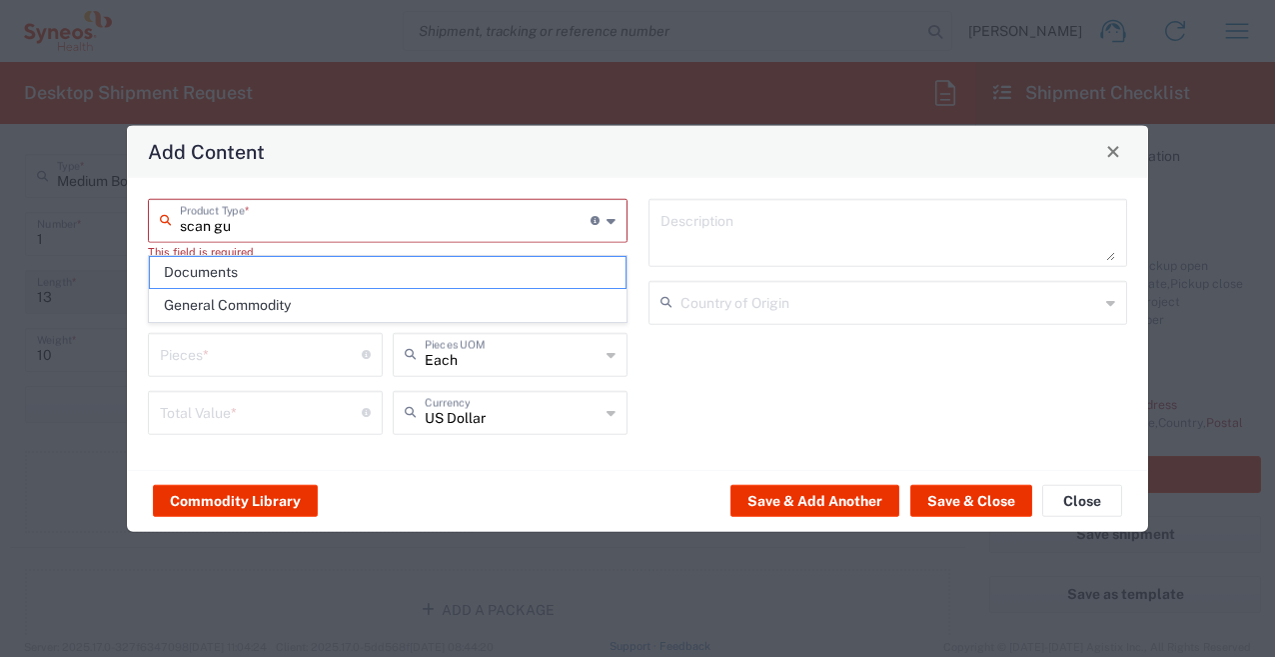
type input "scan gun"
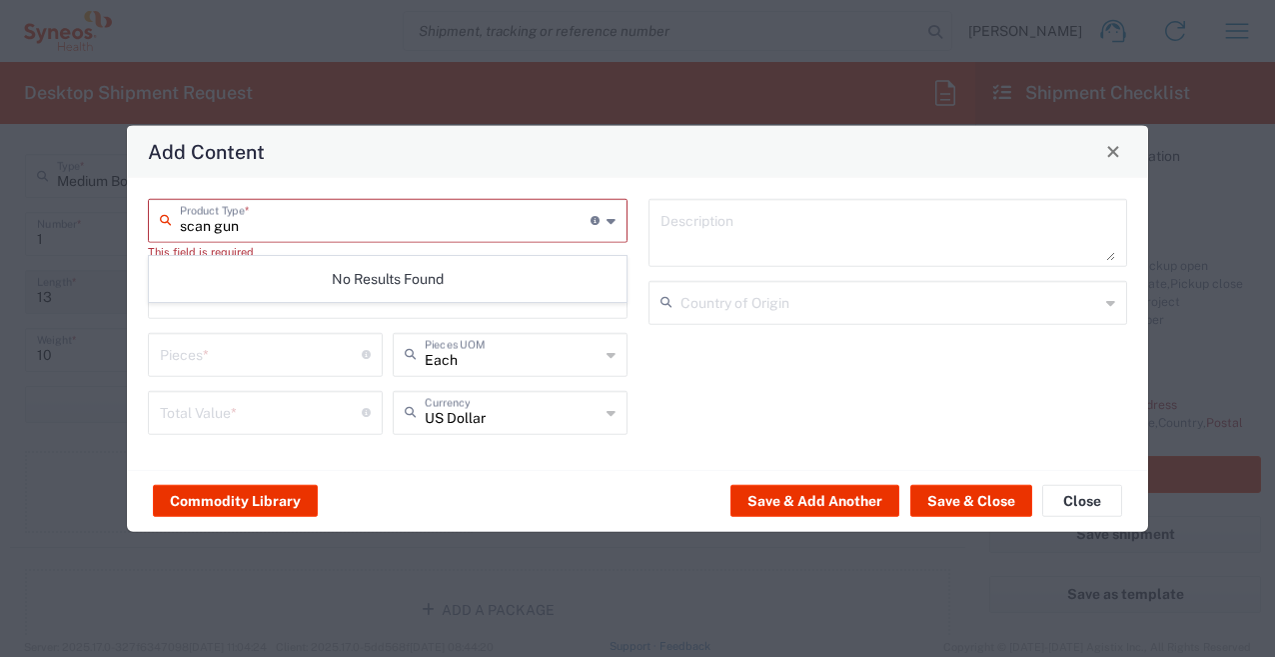
drag, startPoint x: 259, startPoint y: 231, endPoint x: 177, endPoint y: 230, distance: 82.0
click at [177, 230] on div "scan gun Product Type * Document: Paper document generated internally by Syneos…" at bounding box center [388, 220] width 480 height 44
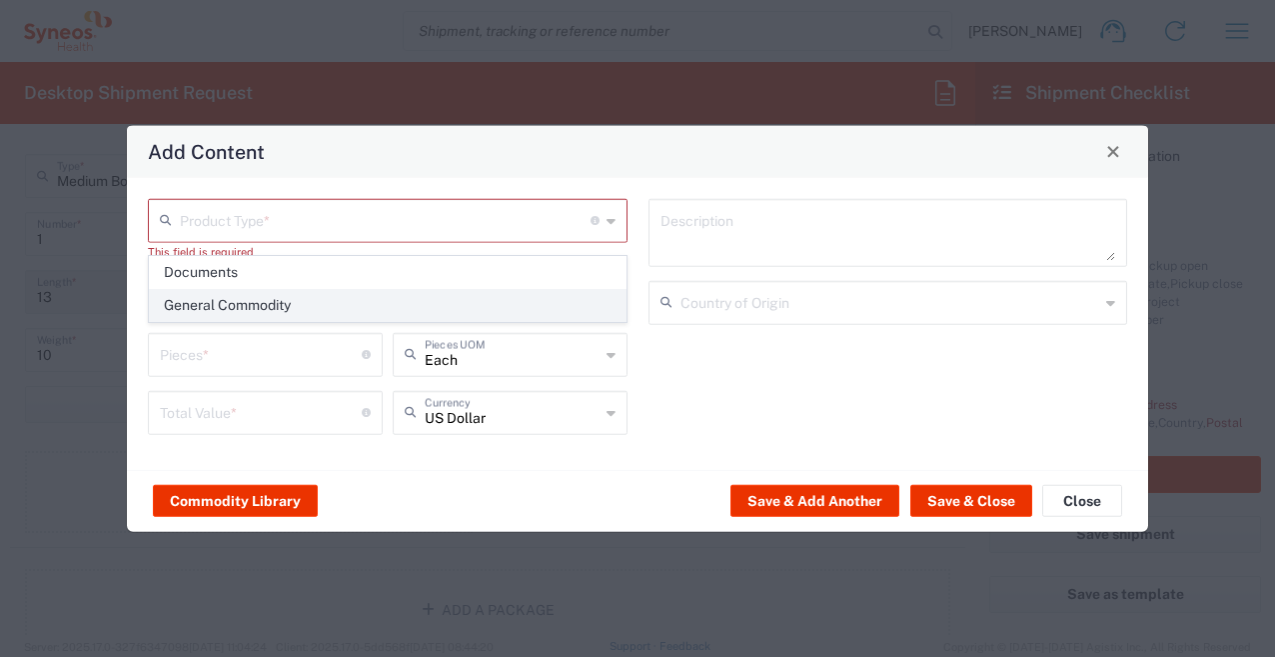
click at [202, 300] on span "General Commodity" at bounding box center [388, 305] width 476 height 31
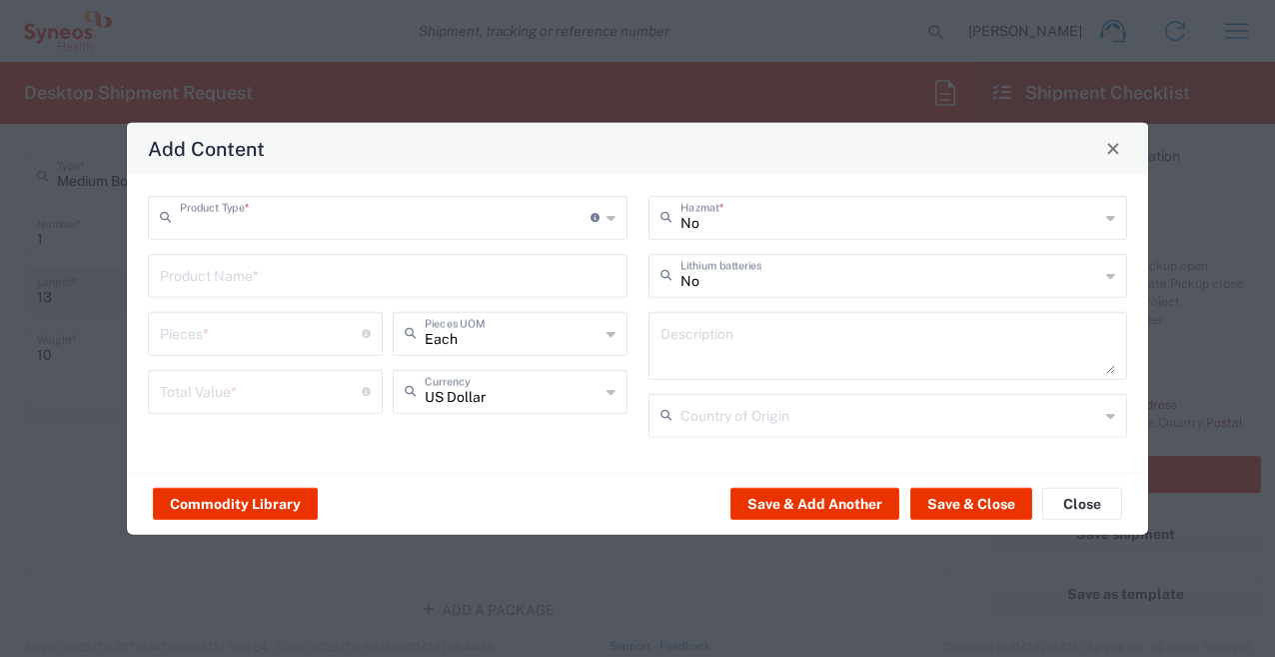
type input "General Commodity"
click at [220, 278] on input "text" at bounding box center [388, 273] width 456 height 35
type input "Tablet, scanner, stylus"
click at [297, 335] on input "number" at bounding box center [261, 331] width 202 height 35
type input "3"
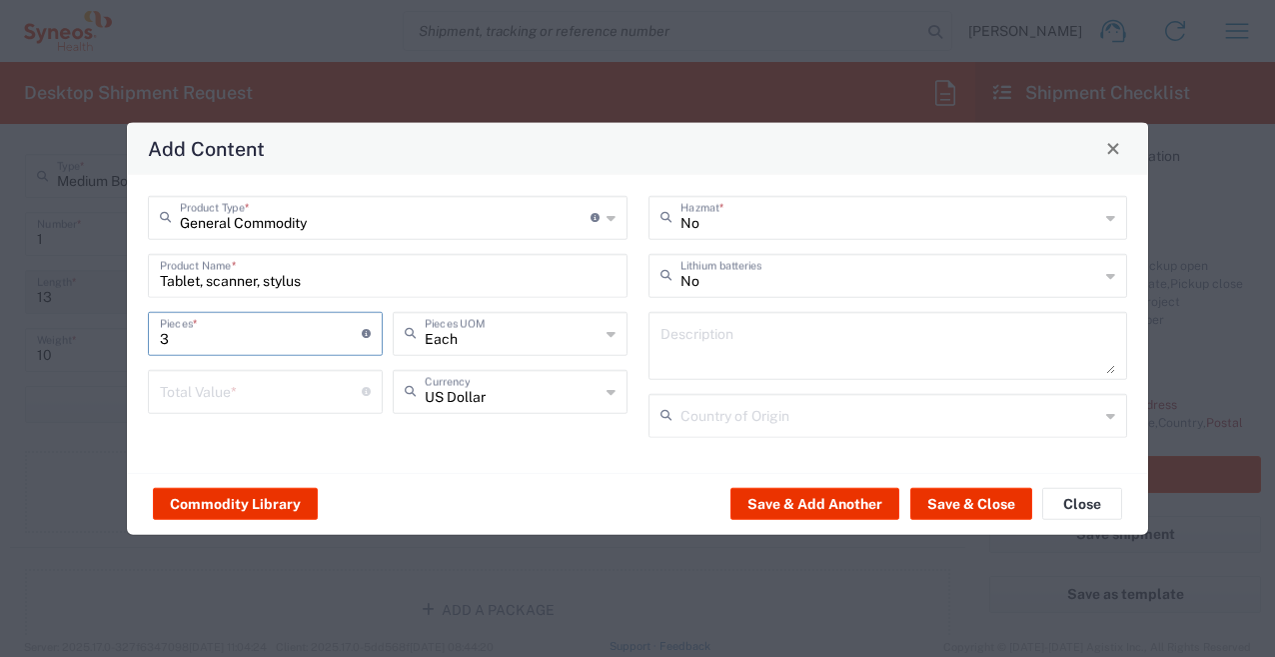
click at [323, 435] on div "General Commodity Product Type * Document: Paper document generated internally …" at bounding box center [388, 323] width 501 height 256
click at [300, 393] on input "number" at bounding box center [261, 389] width 202 height 35
type input "500"
click at [338, 452] on div "General Commodity Product Type * Document: Paper document generated internally …" at bounding box center [637, 323] width 1021 height 298
click at [412, 430] on div "General Commodity Product Type * Document: Paper document generated internally …" at bounding box center [388, 323] width 501 height 256
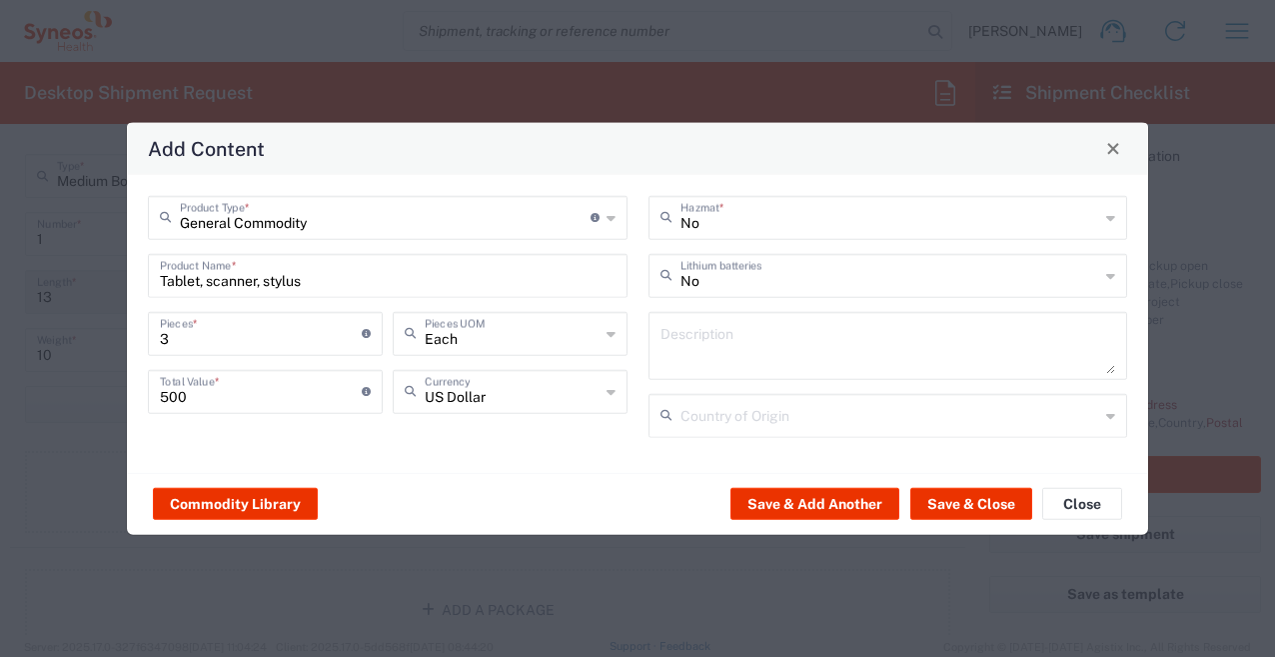
click at [412, 430] on div "General Commodity Product Type * Document: Paper document generated internally …" at bounding box center [388, 323] width 501 height 256
click at [533, 446] on div "General Commodity Product Type * Document: Paper document generated internally …" at bounding box center [388, 323] width 501 height 256
click at [749, 284] on input "text" at bounding box center [891, 273] width 420 height 35
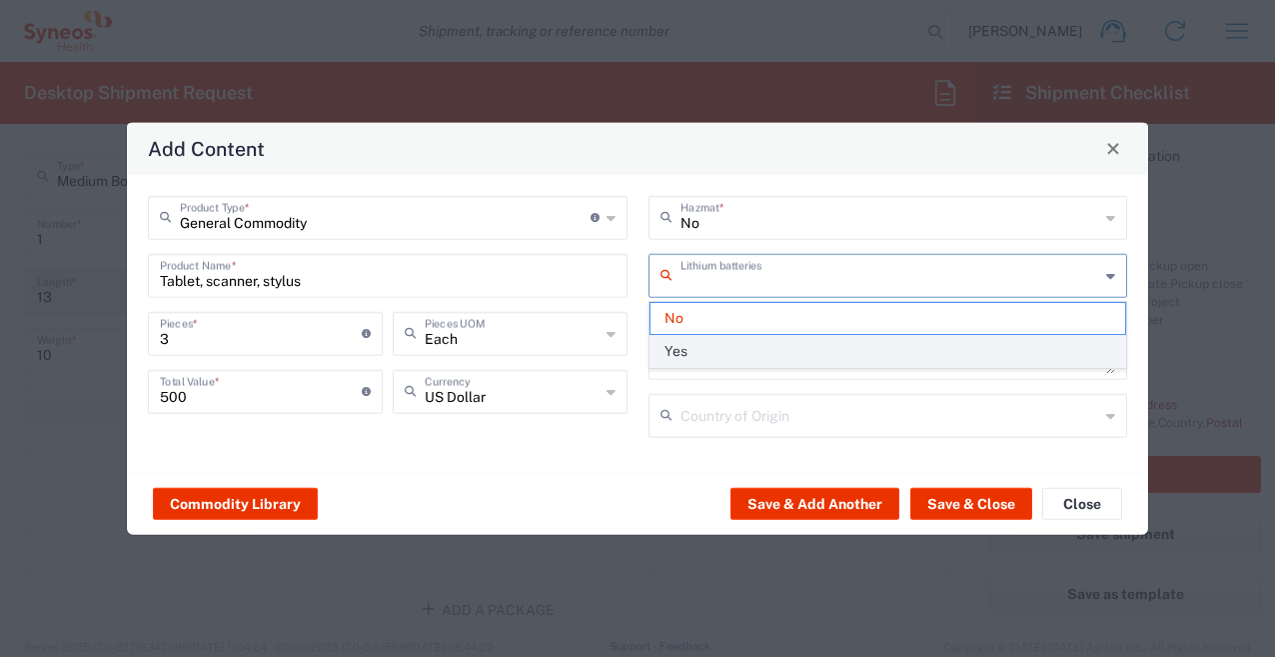
click at [718, 350] on span "Yes" at bounding box center [889, 351] width 476 height 31
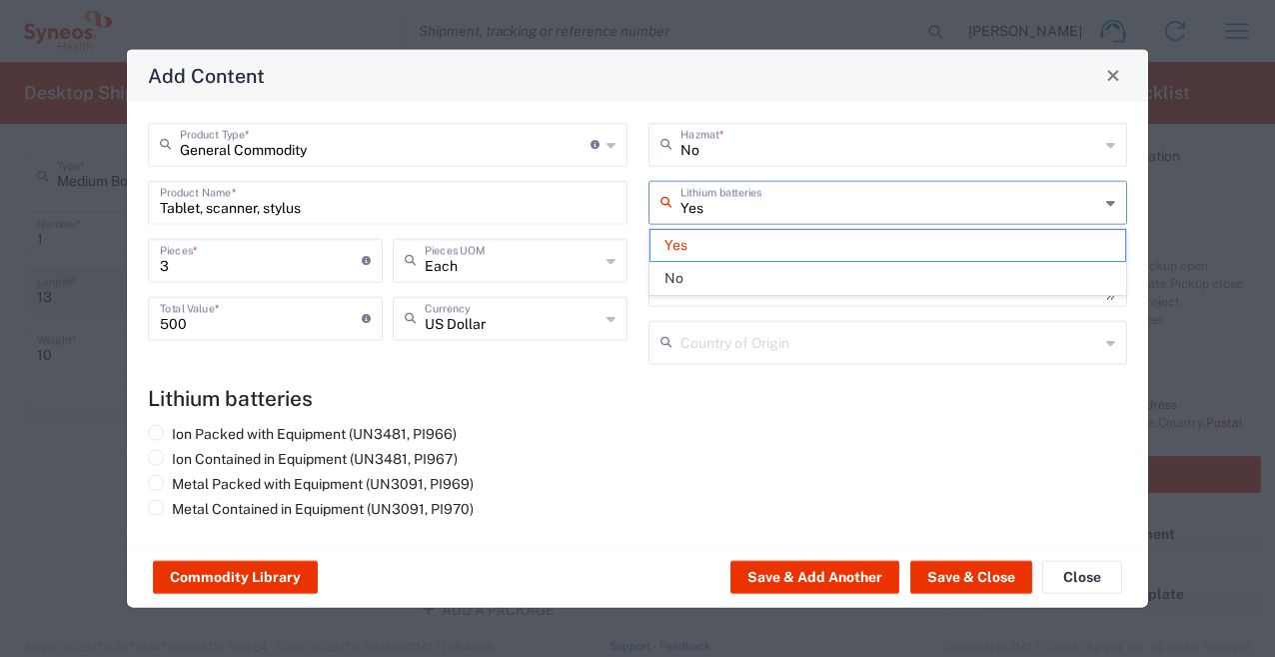
click at [724, 207] on input "Yes" at bounding box center [891, 200] width 420 height 35
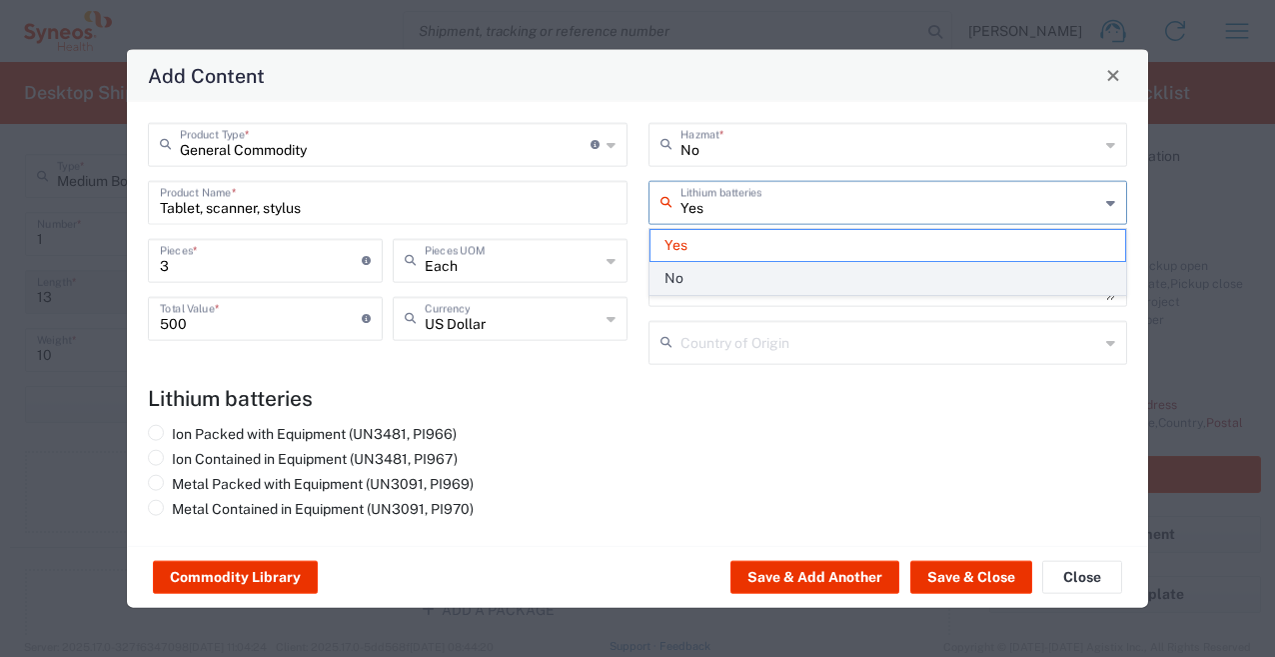
click at [686, 276] on span "No" at bounding box center [889, 278] width 476 height 31
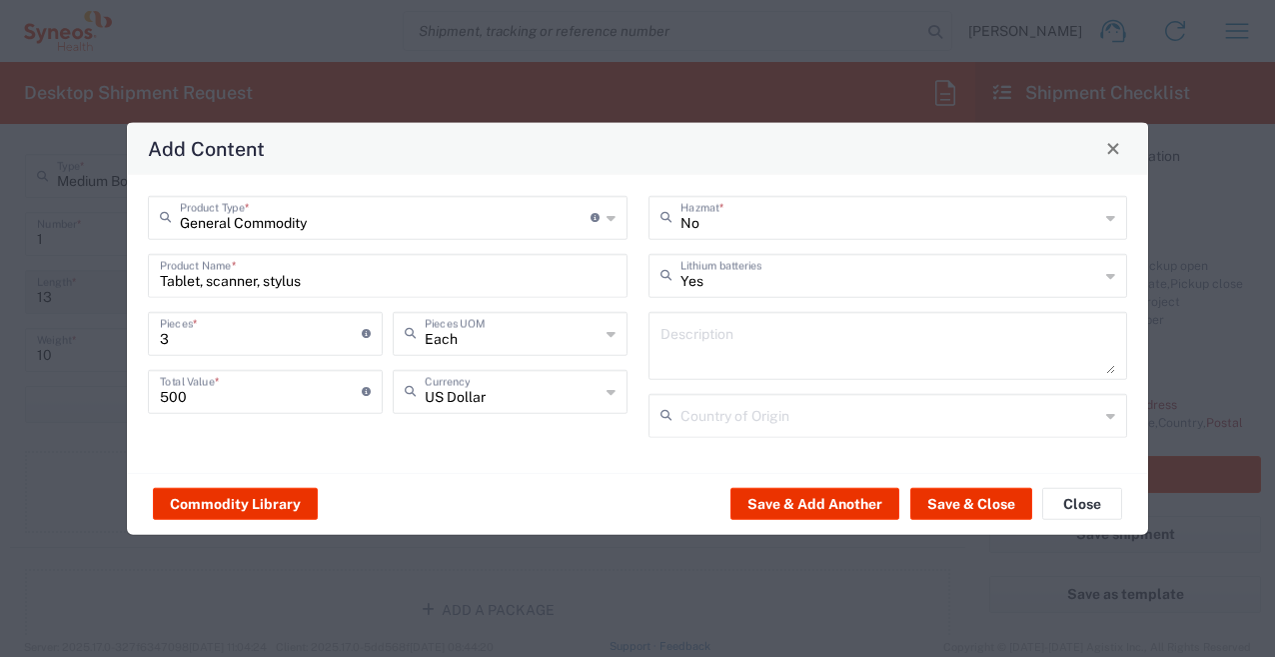
type input "No"
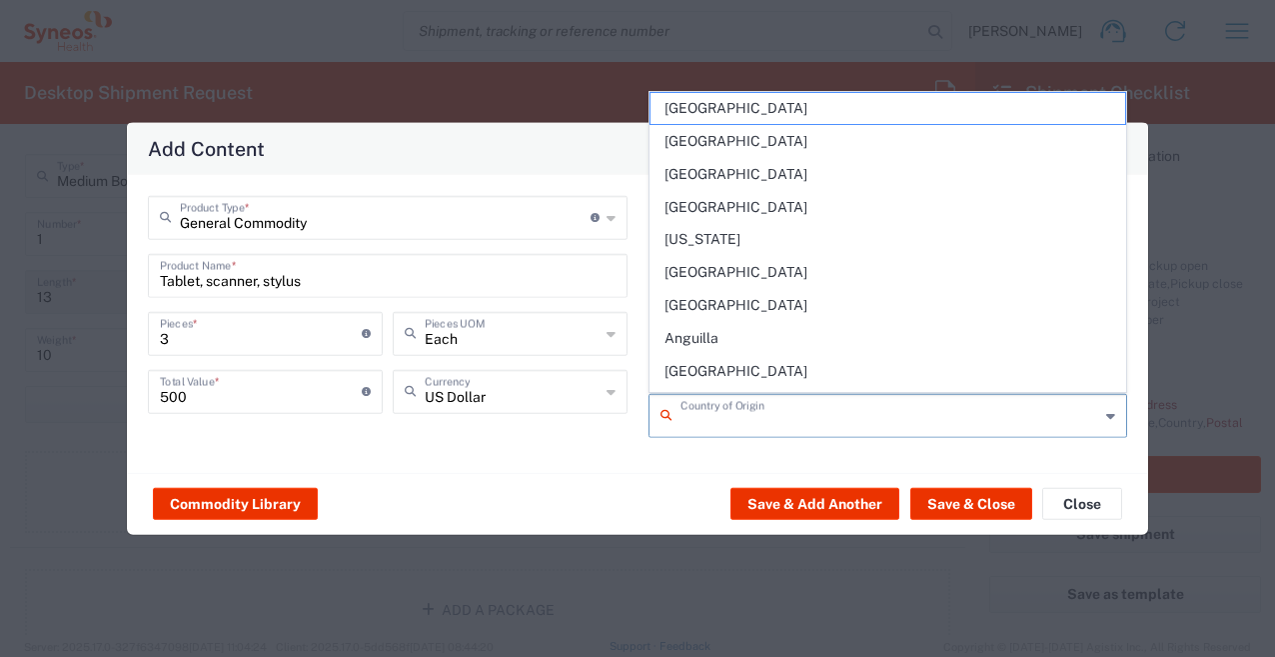
click at [762, 422] on input "text" at bounding box center [891, 413] width 420 height 35
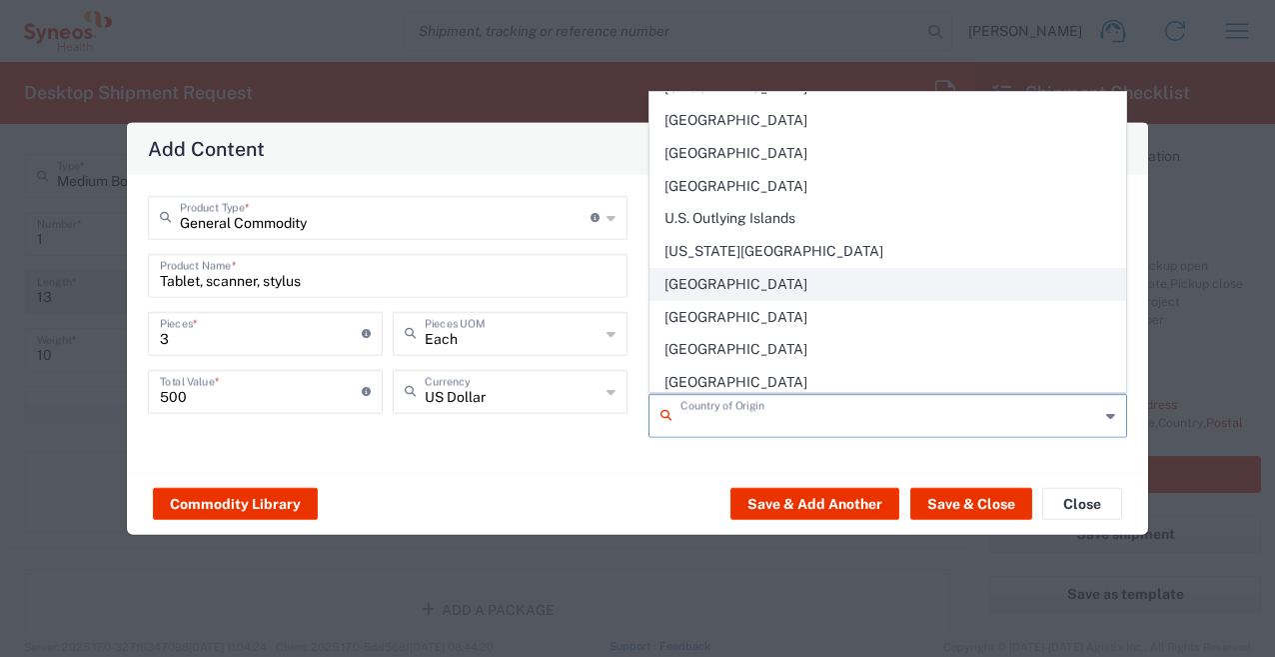
scroll to position [7561, 0]
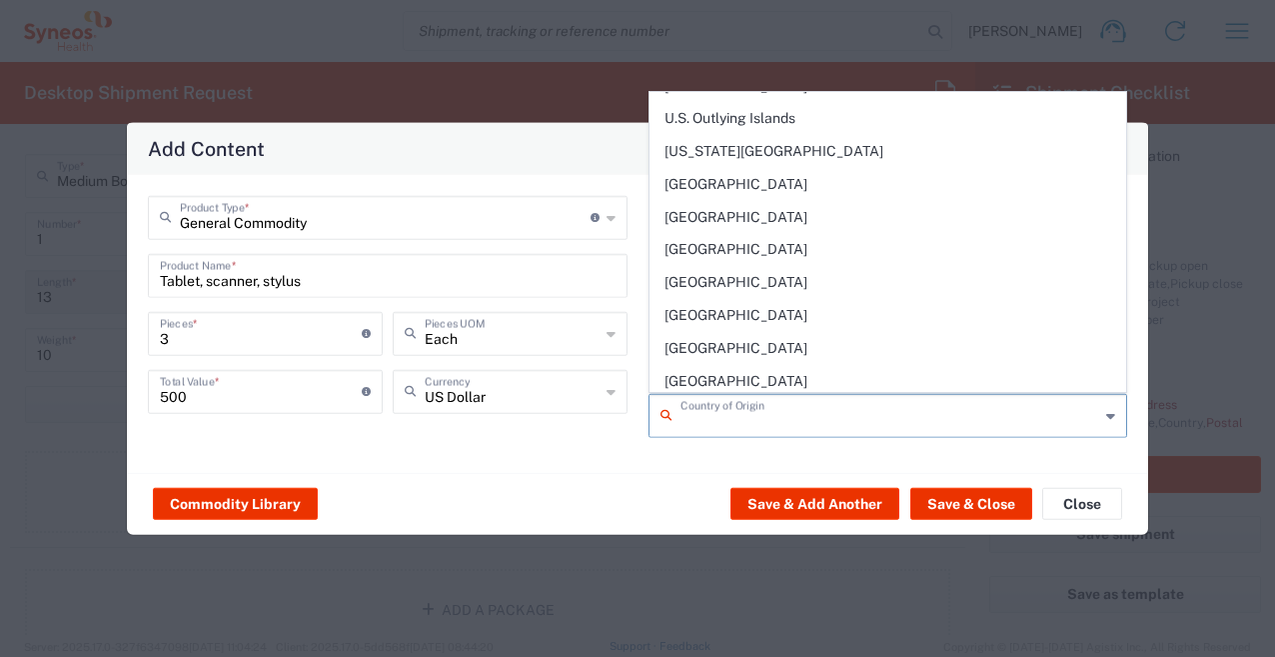
click at [727, 312] on span "[GEOGRAPHIC_DATA]" at bounding box center [889, 315] width 476 height 31
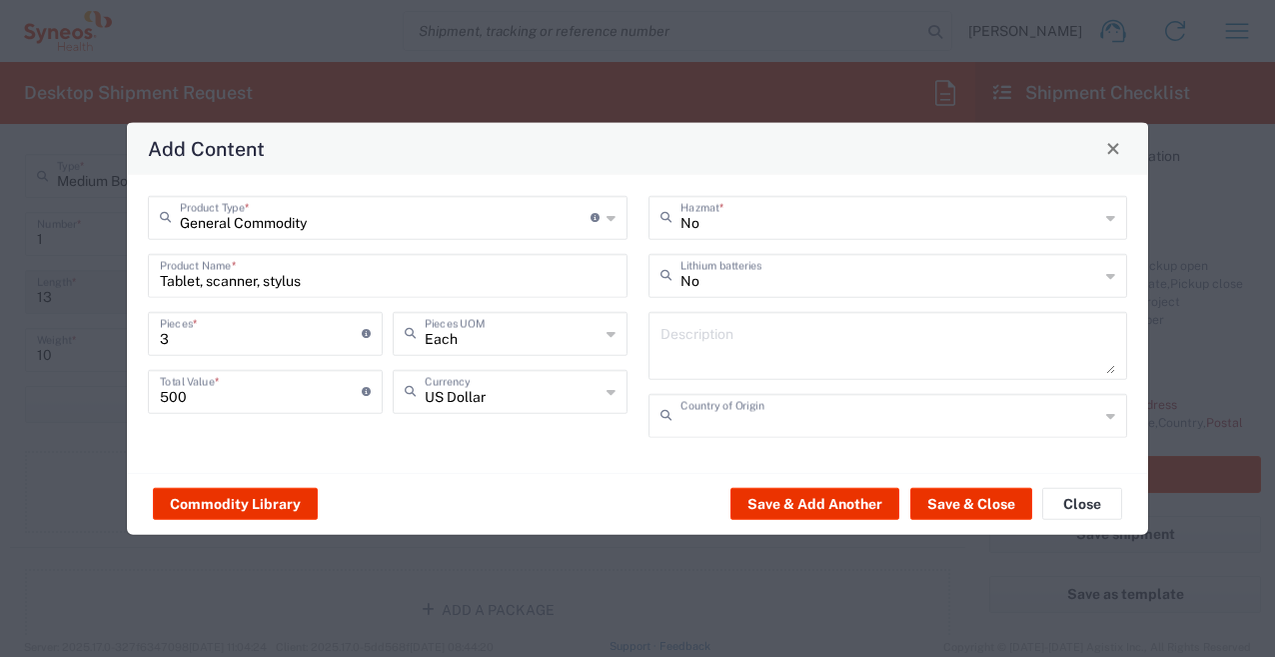
type input "[GEOGRAPHIC_DATA]"
click at [961, 505] on button "Save & Close" at bounding box center [971, 504] width 122 height 32
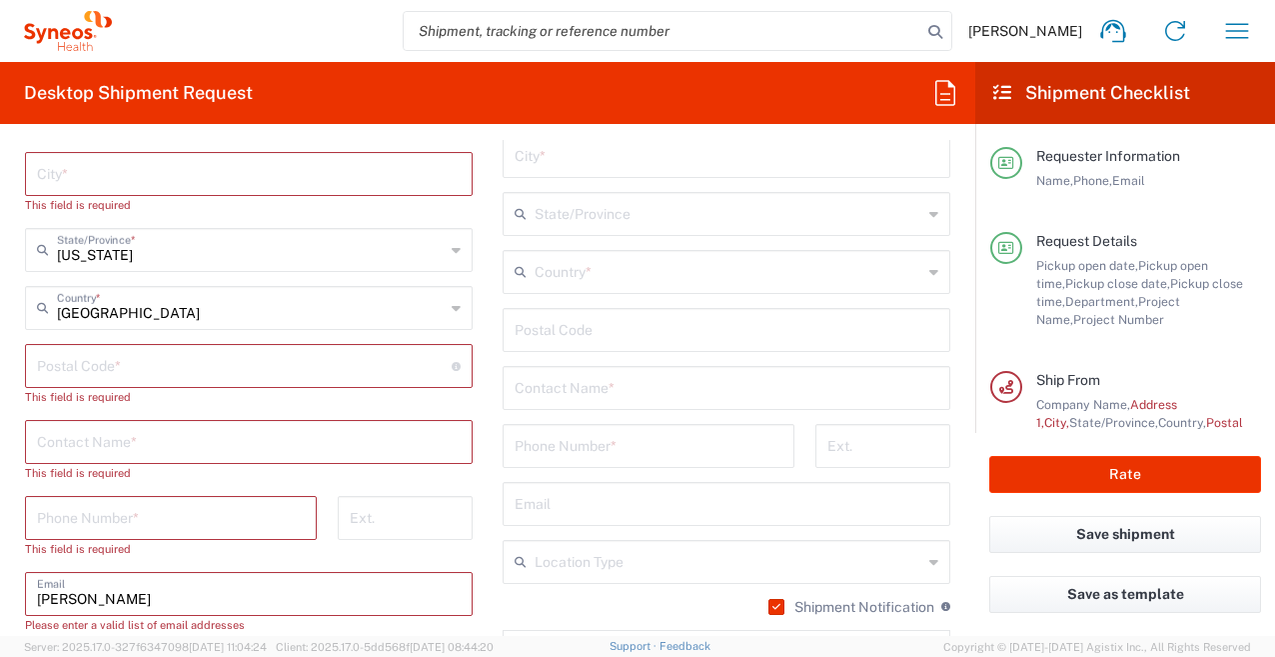
scroll to position [1299, 0]
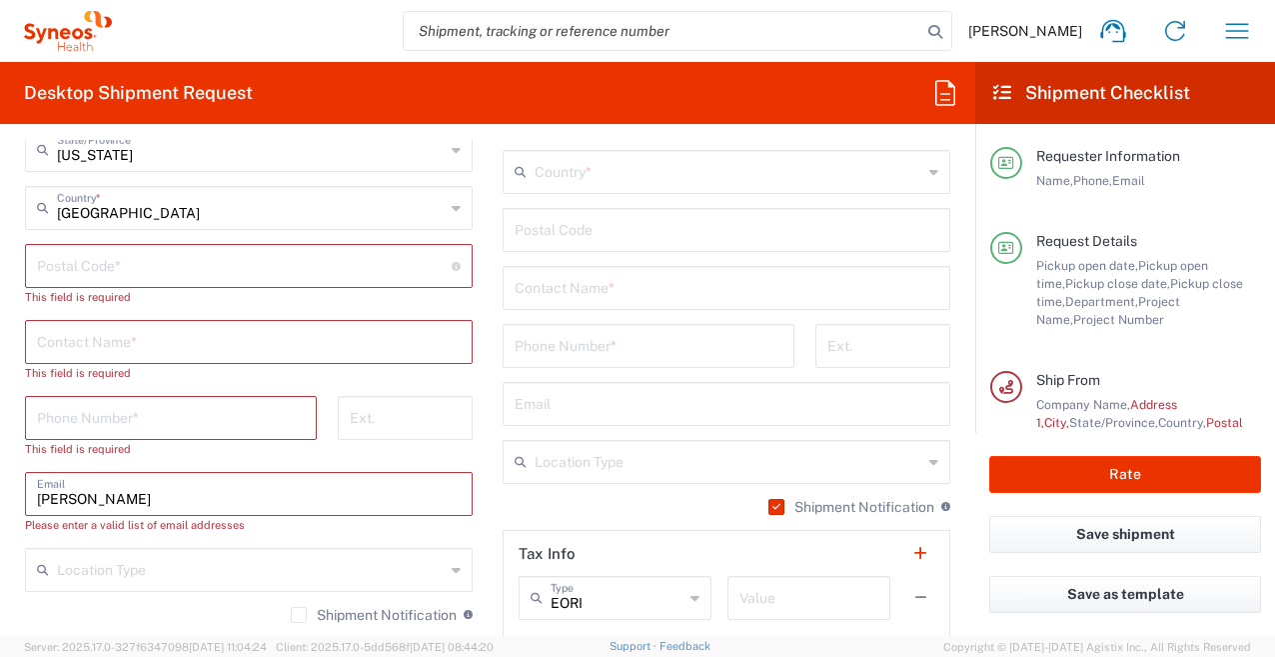
click at [183, 500] on input "[PERSON_NAME]" at bounding box center [249, 492] width 424 height 35
drag, startPoint x: 183, startPoint y: 500, endPoint x: 16, endPoint y: 492, distance: 167.1
click at [17, 493] on main "Location [PERSON_NAME] LLC-[GEOGRAPHIC_DATA] [GEOGRAPHIC_DATA] [GEOGRAPHIC_DATA…" at bounding box center [249, 275] width 478 height 947
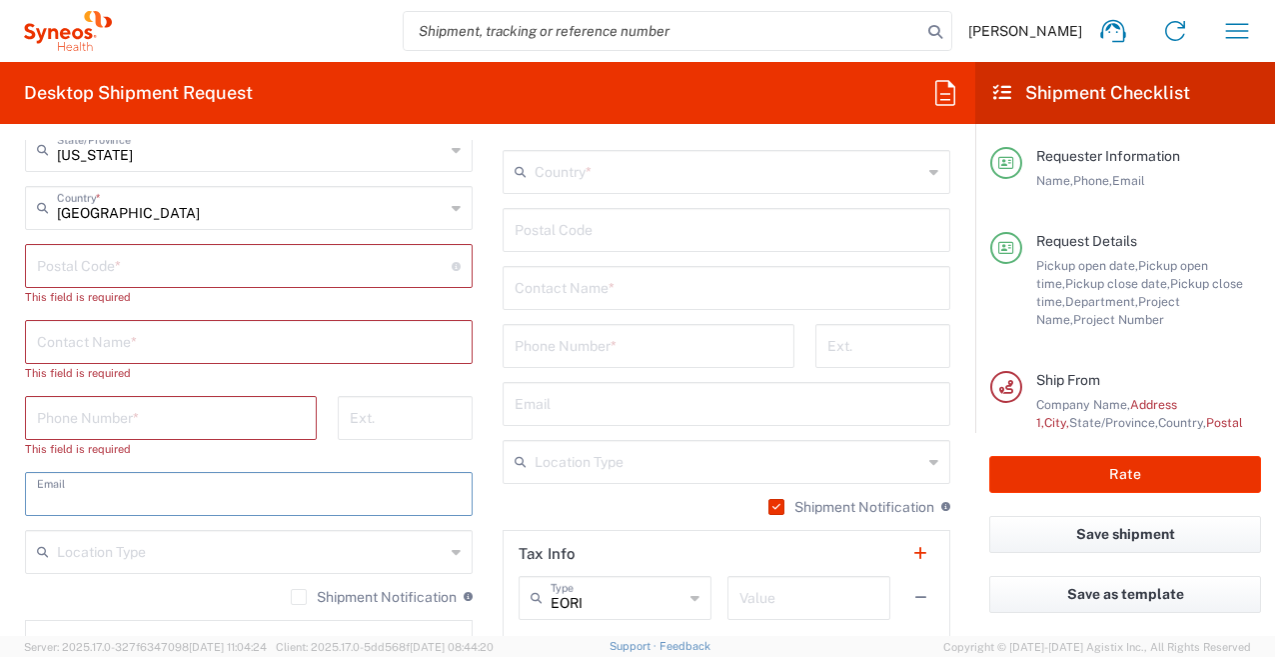
click at [19, 502] on main "Location [PERSON_NAME] LLC-[GEOGRAPHIC_DATA] [GEOGRAPHIC_DATA] [GEOGRAPHIC_DATA…" at bounding box center [249, 266] width 478 height 929
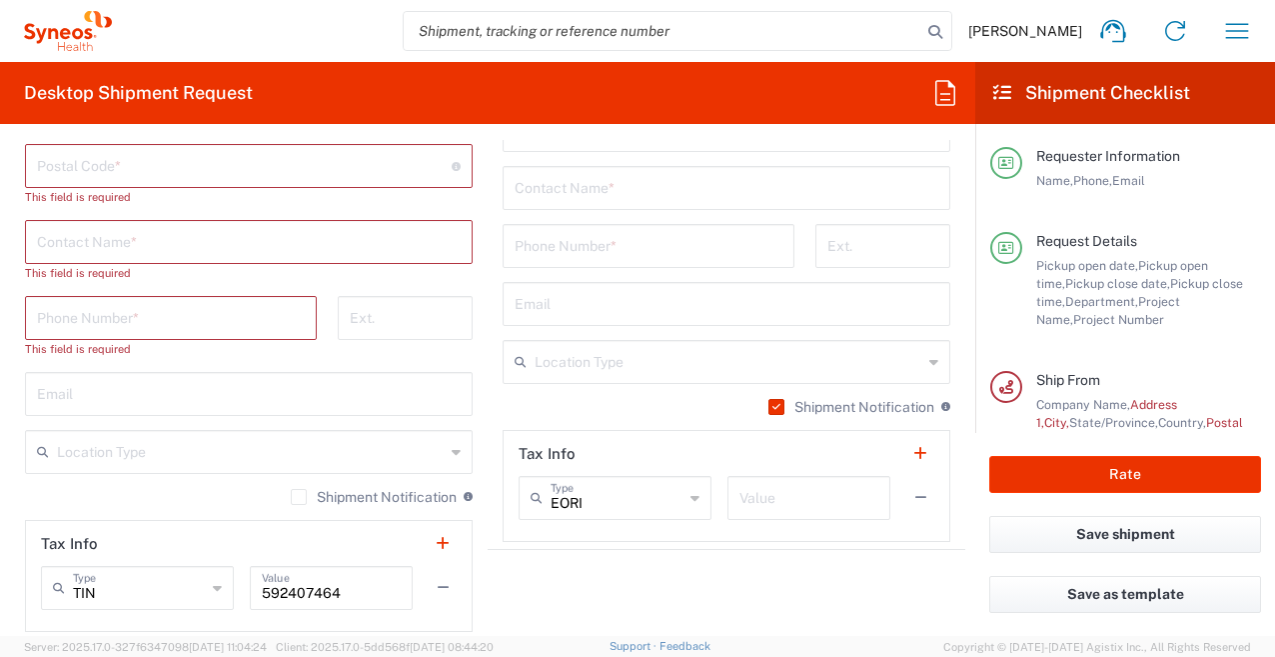
scroll to position [1499, 0]
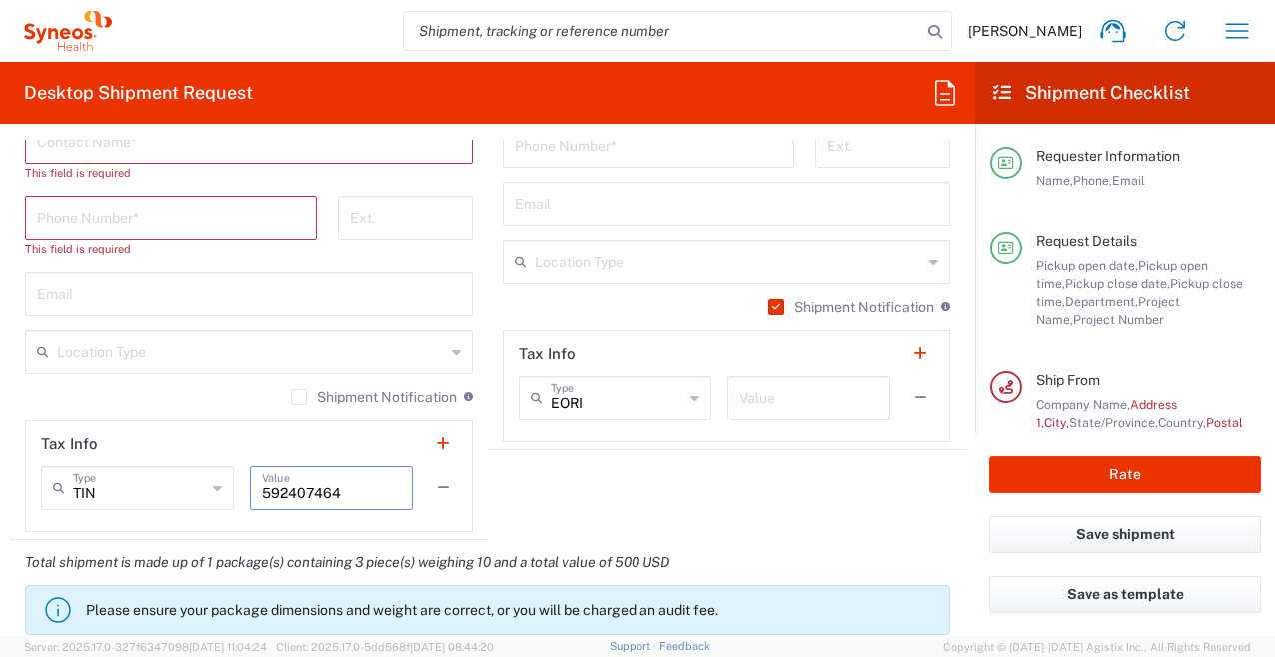
click at [364, 497] on input "592407464" at bounding box center [331, 486] width 139 height 35
type input "5"
click at [542, 500] on agx-shipment-stop-widget "Ship To Location [PERSON_NAME] LLC-[GEOGRAPHIC_DATA] [GEOGRAPHIC_DATA] [GEOGRAP…" at bounding box center [727, 48] width 478 height 982
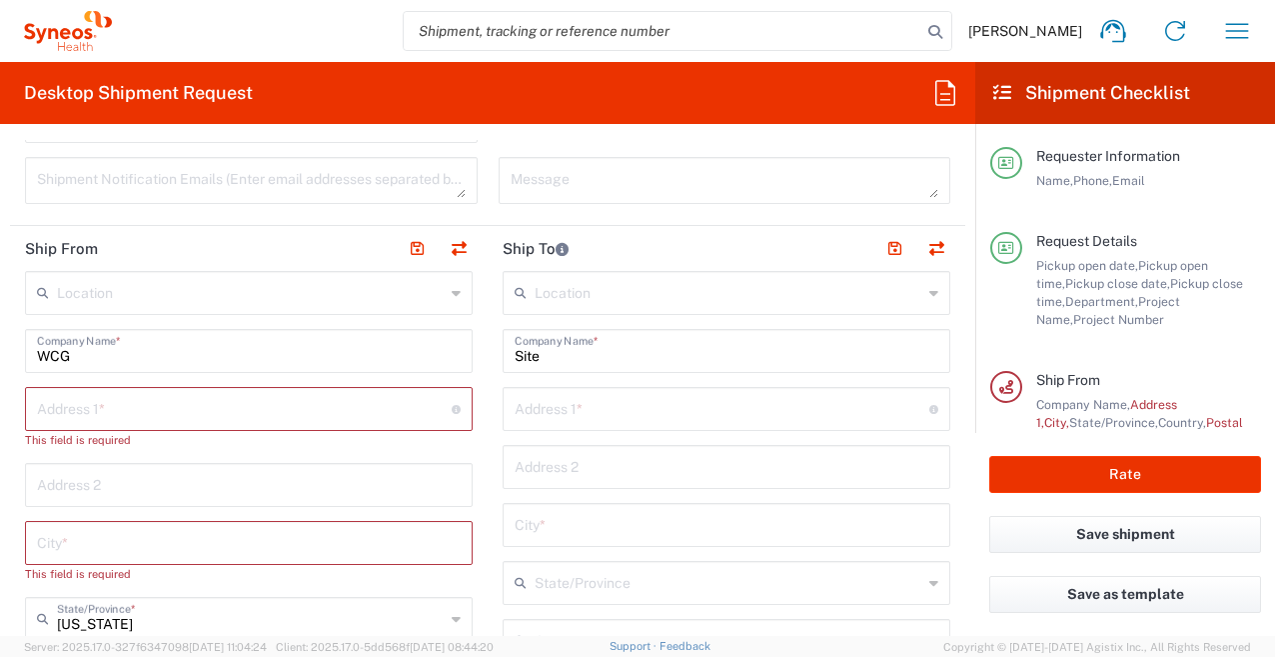
scroll to position [855, 0]
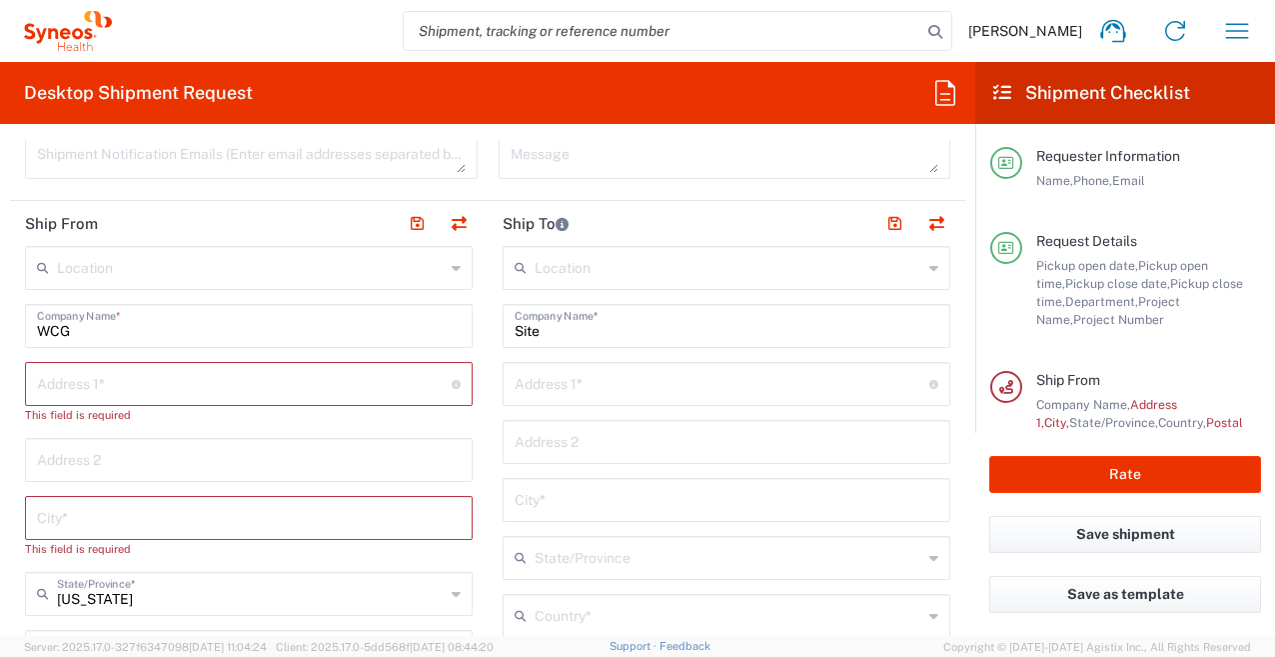
click at [210, 273] on agx-dropdown-input "Location [PERSON_NAME] LLC-[GEOGRAPHIC_DATA] [GEOGRAPHIC_DATA] [GEOGRAPHIC_DATA…" at bounding box center [249, 268] width 448 height 44
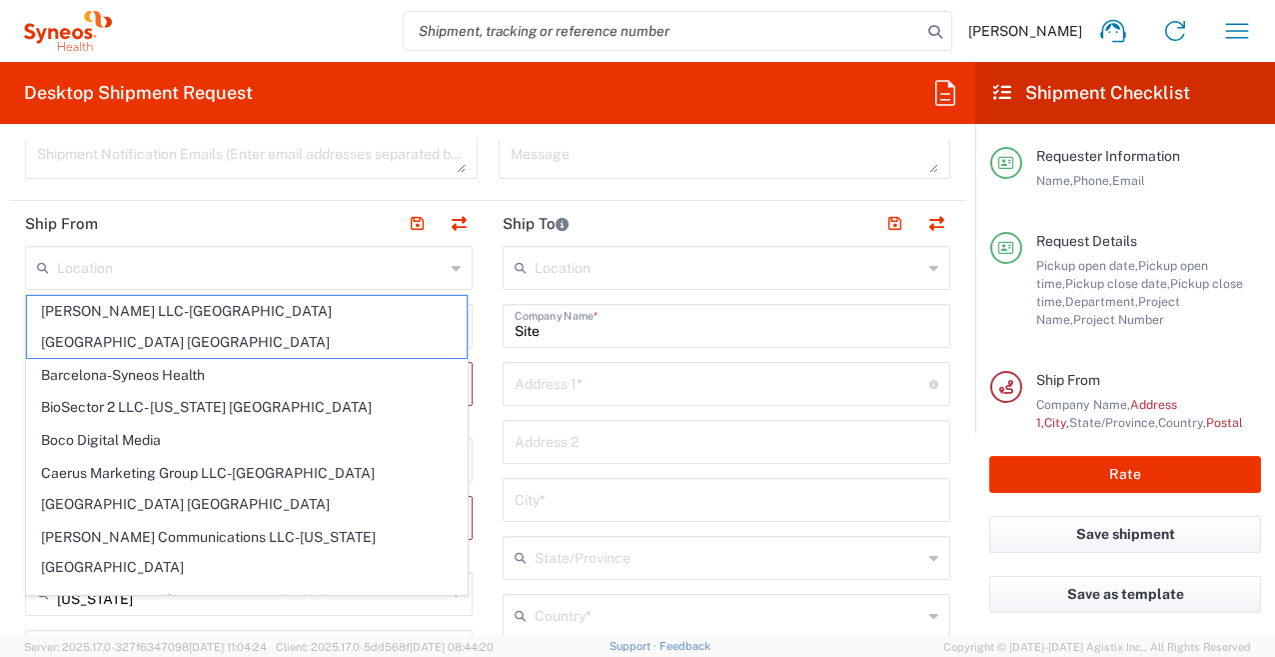
click at [195, 218] on header "Ship From" at bounding box center [249, 223] width 478 height 45
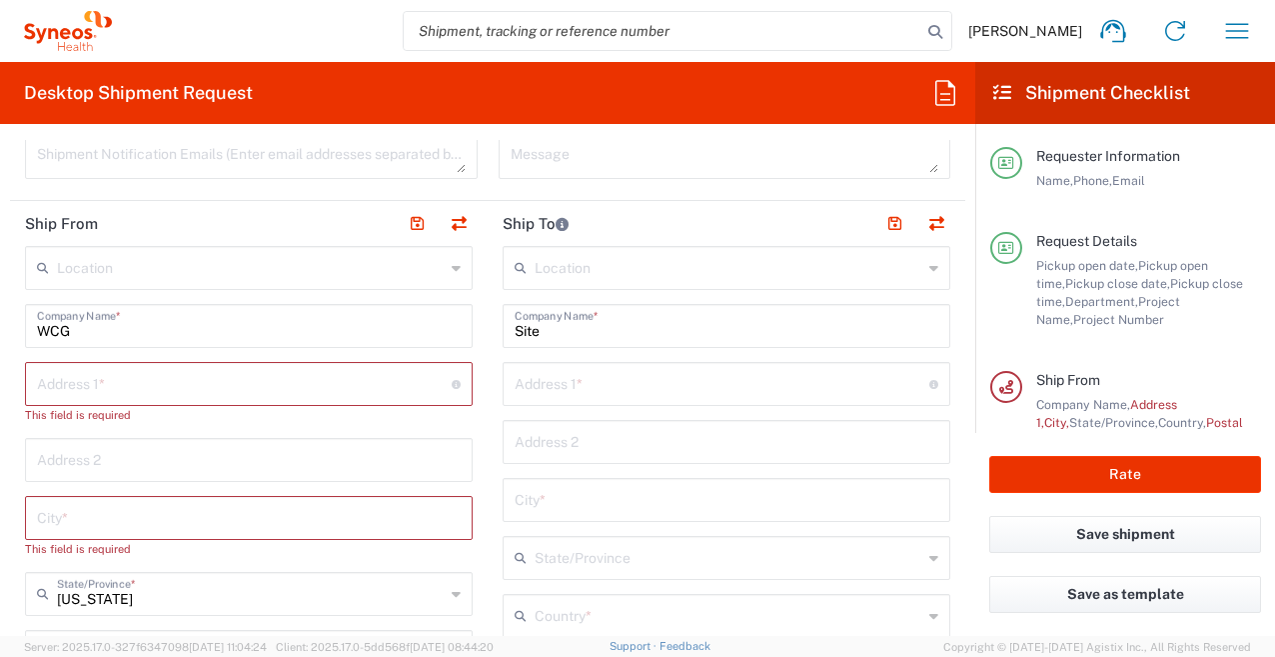
scroll to position [955, 0]
